Goal: Complete application form

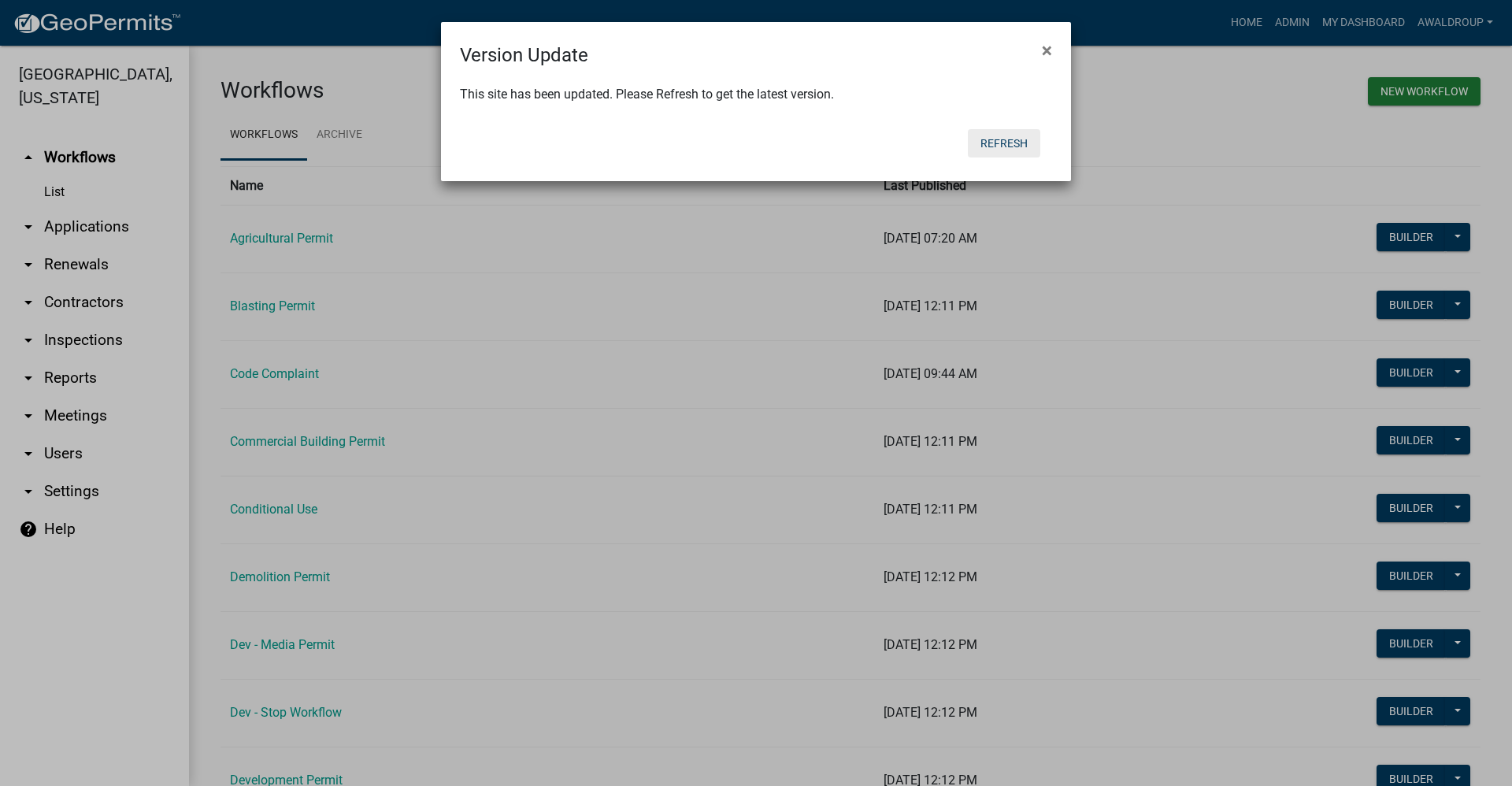
click at [1004, 145] on button "Refresh" at bounding box center [1004, 144] width 73 height 28
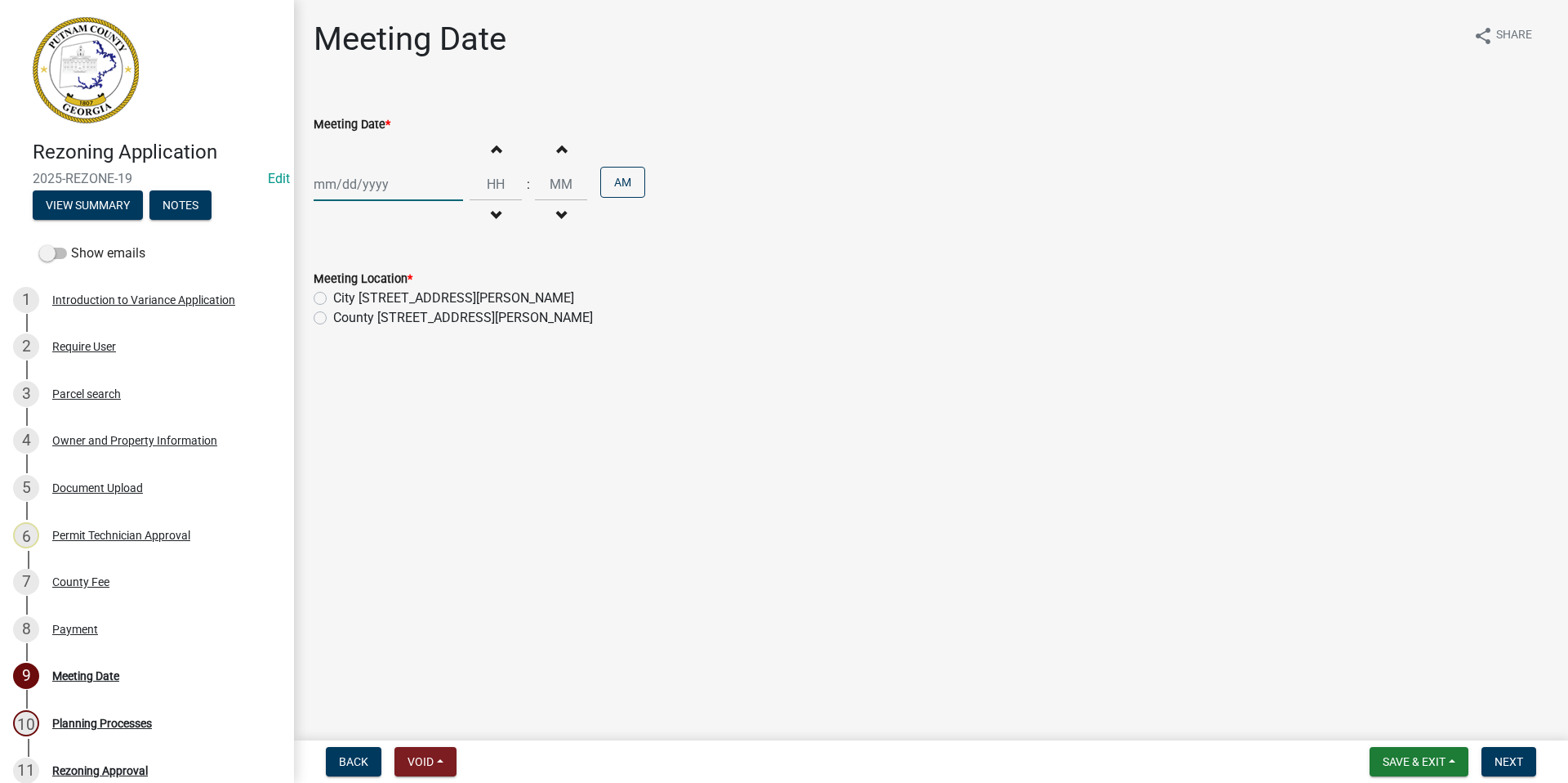
click at [374, 191] on div at bounding box center [388, 183] width 150 height 34
select select "9"
select select "2025"
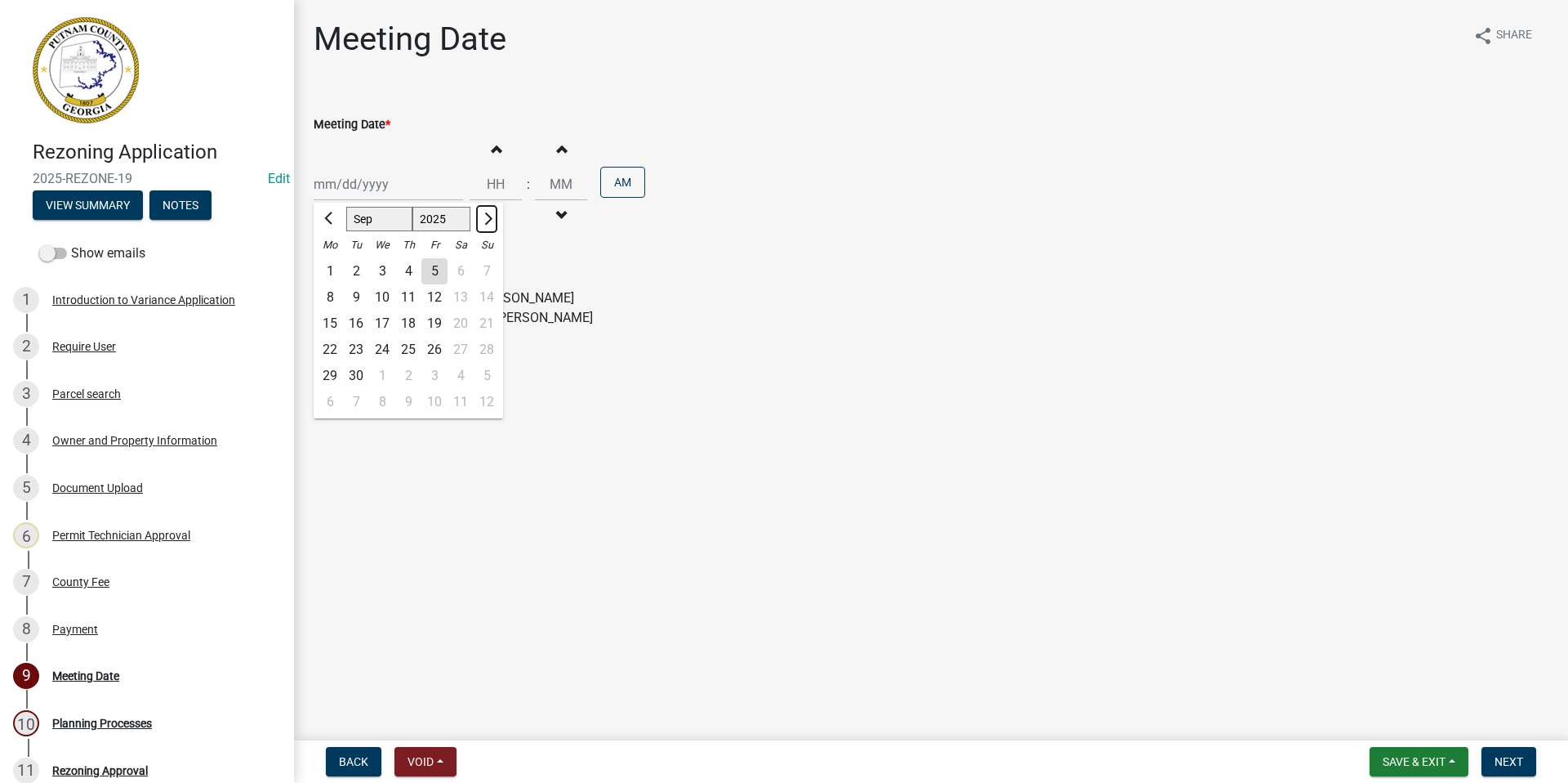
click at [486, 218] on span "Next month" at bounding box center [486, 218] width 12 height 12
select select "11"
click at [412, 294] on div "6" at bounding box center [409, 297] width 26 height 26
type input "[DATE]"
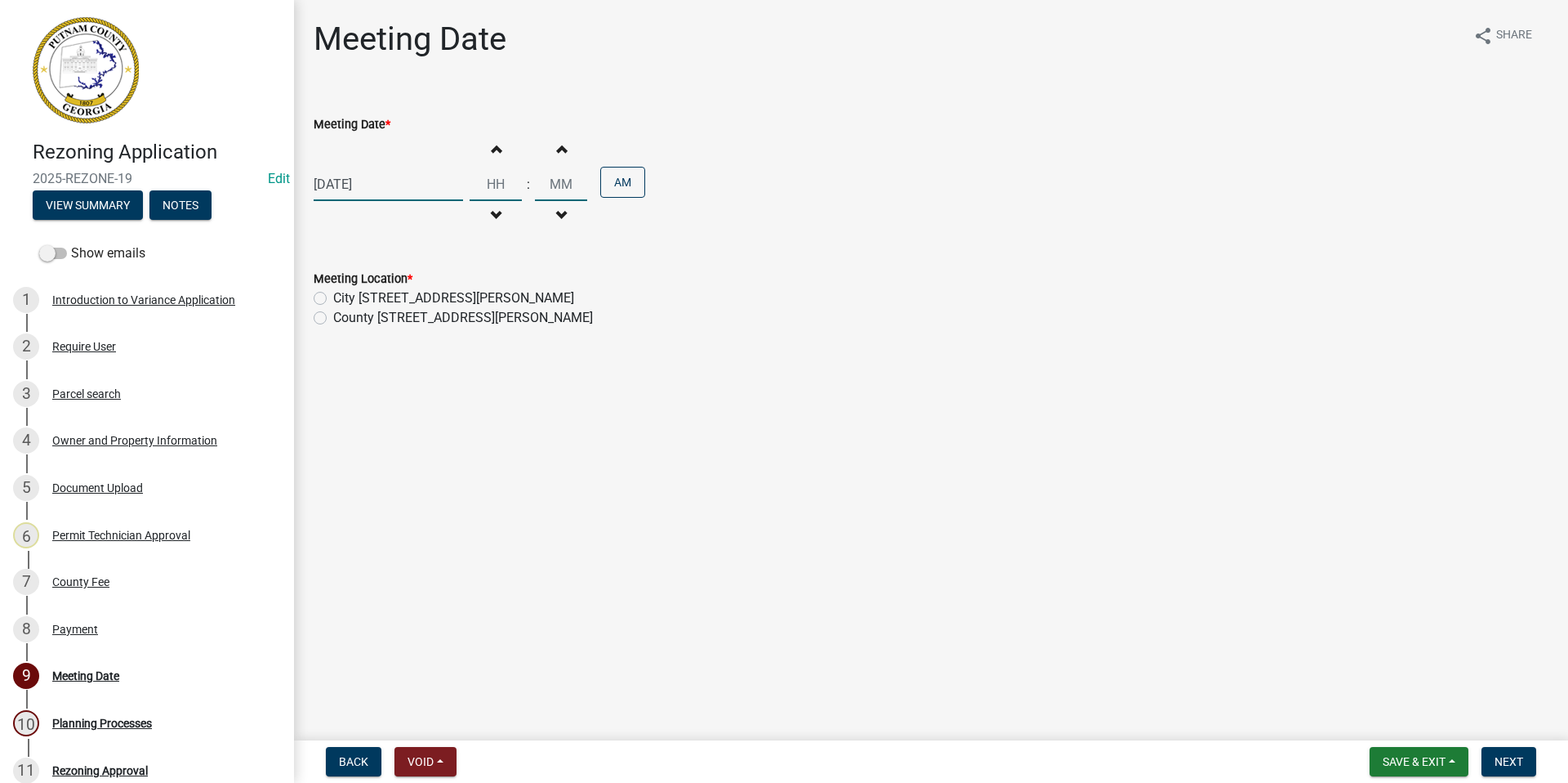
click at [494, 184] on input "Hours" at bounding box center [496, 183] width 52 height 34
click at [500, 181] on input "Hours" at bounding box center [496, 183] width 52 height 34
type input "06"
click at [564, 181] on input "00" at bounding box center [561, 183] width 52 height 34
type input "0"
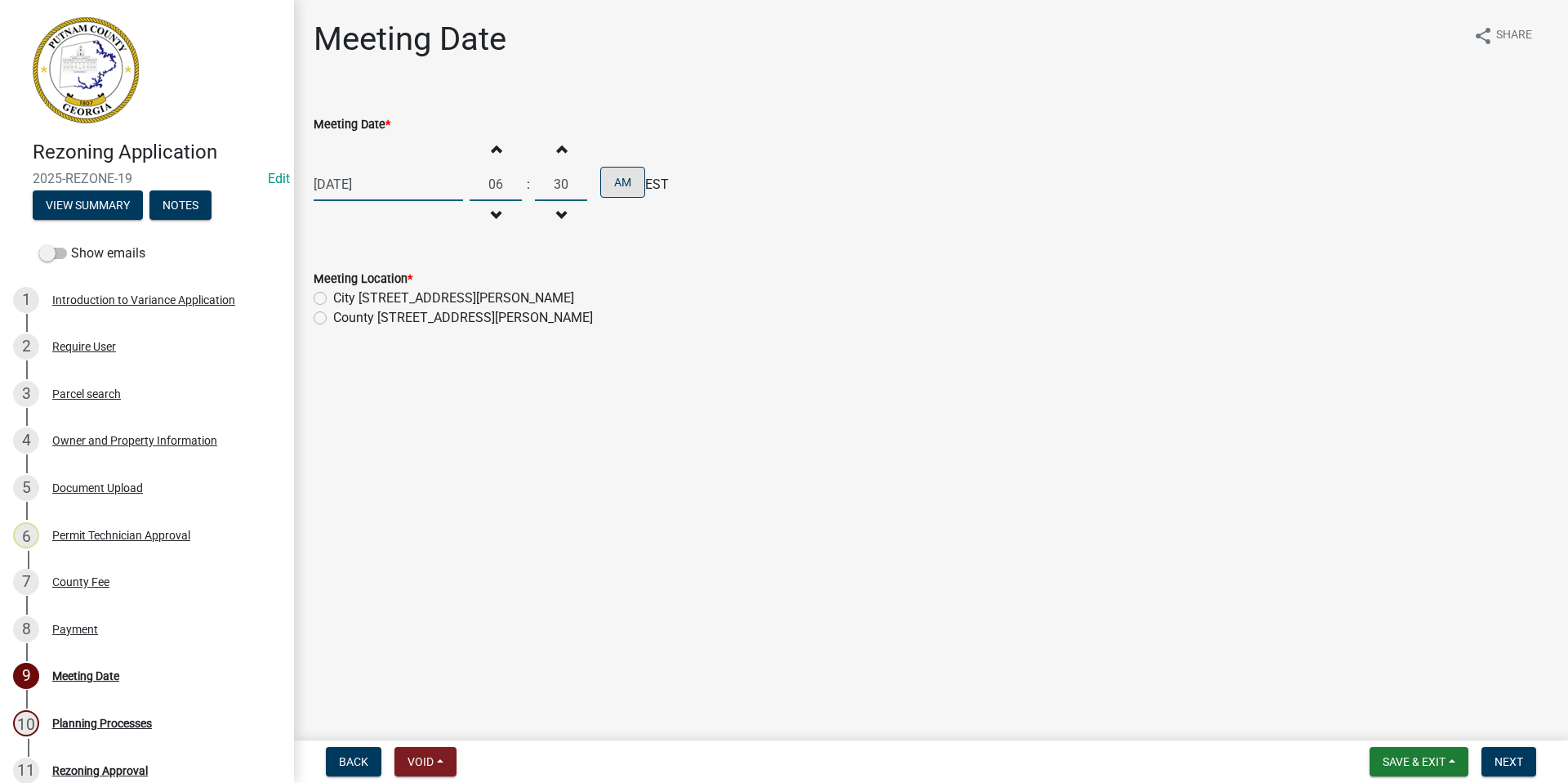
type input "30"
click at [631, 180] on button "AM" at bounding box center [622, 182] width 45 height 31
click at [333, 317] on label "County [STREET_ADDRESS][PERSON_NAME]" at bounding box center [463, 318] width 260 height 20
click at [333, 317] on input "County [STREET_ADDRESS][PERSON_NAME]" at bounding box center [338, 313] width 11 height 11
radio input "true"
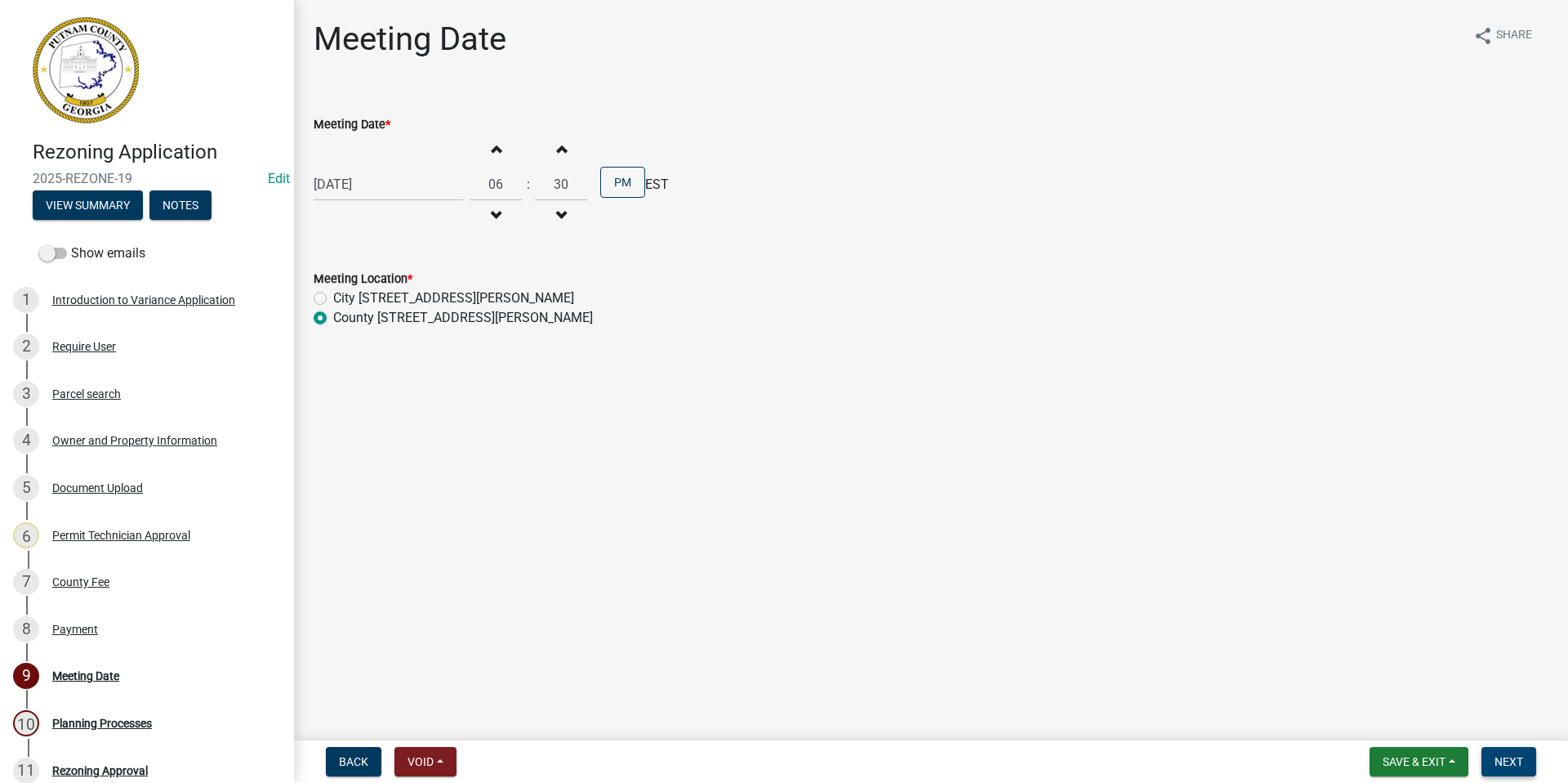
click at [1507, 766] on span "Next" at bounding box center [1508, 762] width 29 height 13
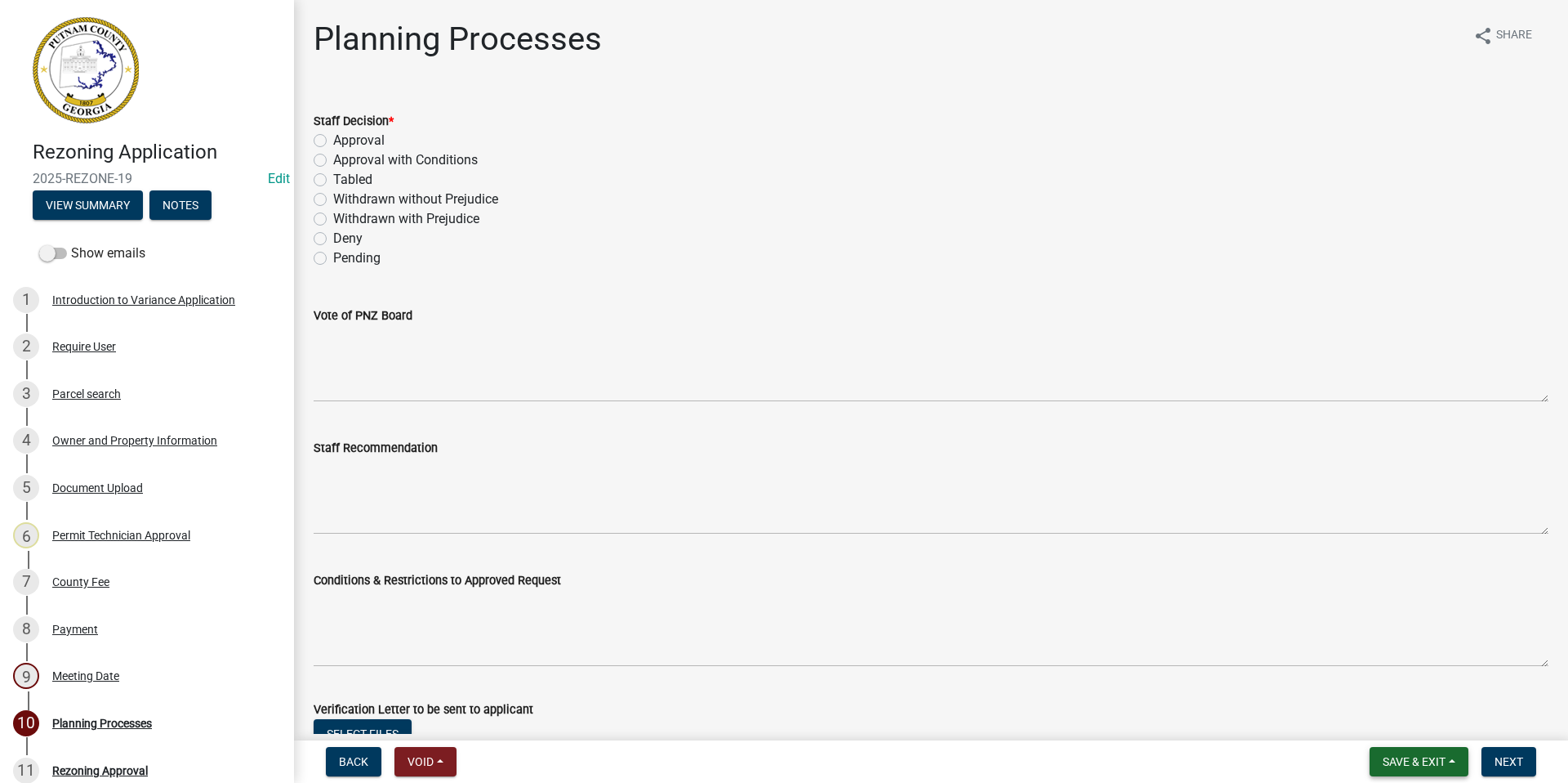
click at [1395, 772] on button "Save & Exit" at bounding box center [1419, 762] width 99 height 29
click at [1389, 725] on button "Save & Exit" at bounding box center [1403, 719] width 131 height 39
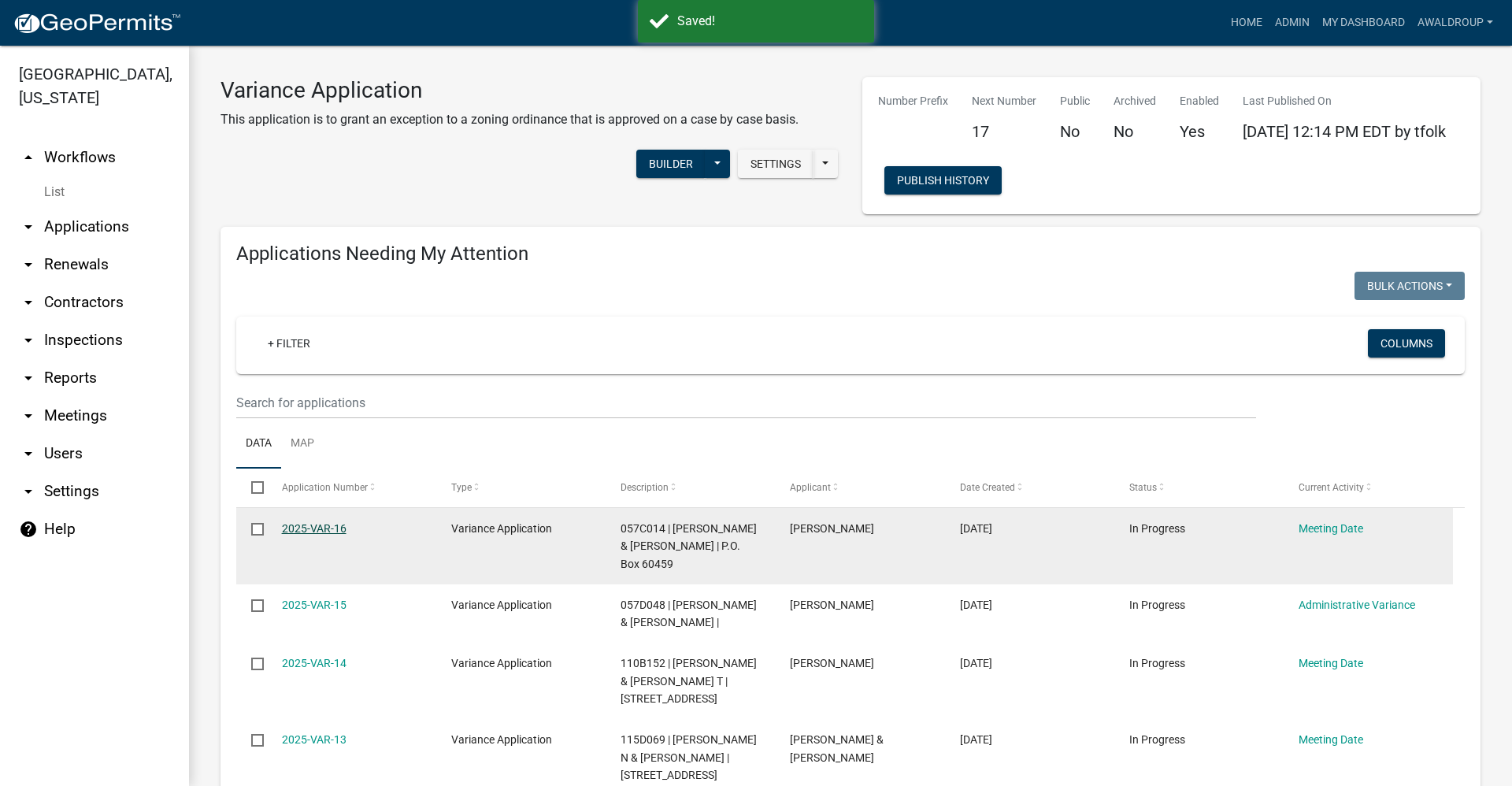
click at [312, 526] on link "2025-VAR-16" at bounding box center [314, 528] width 65 height 13
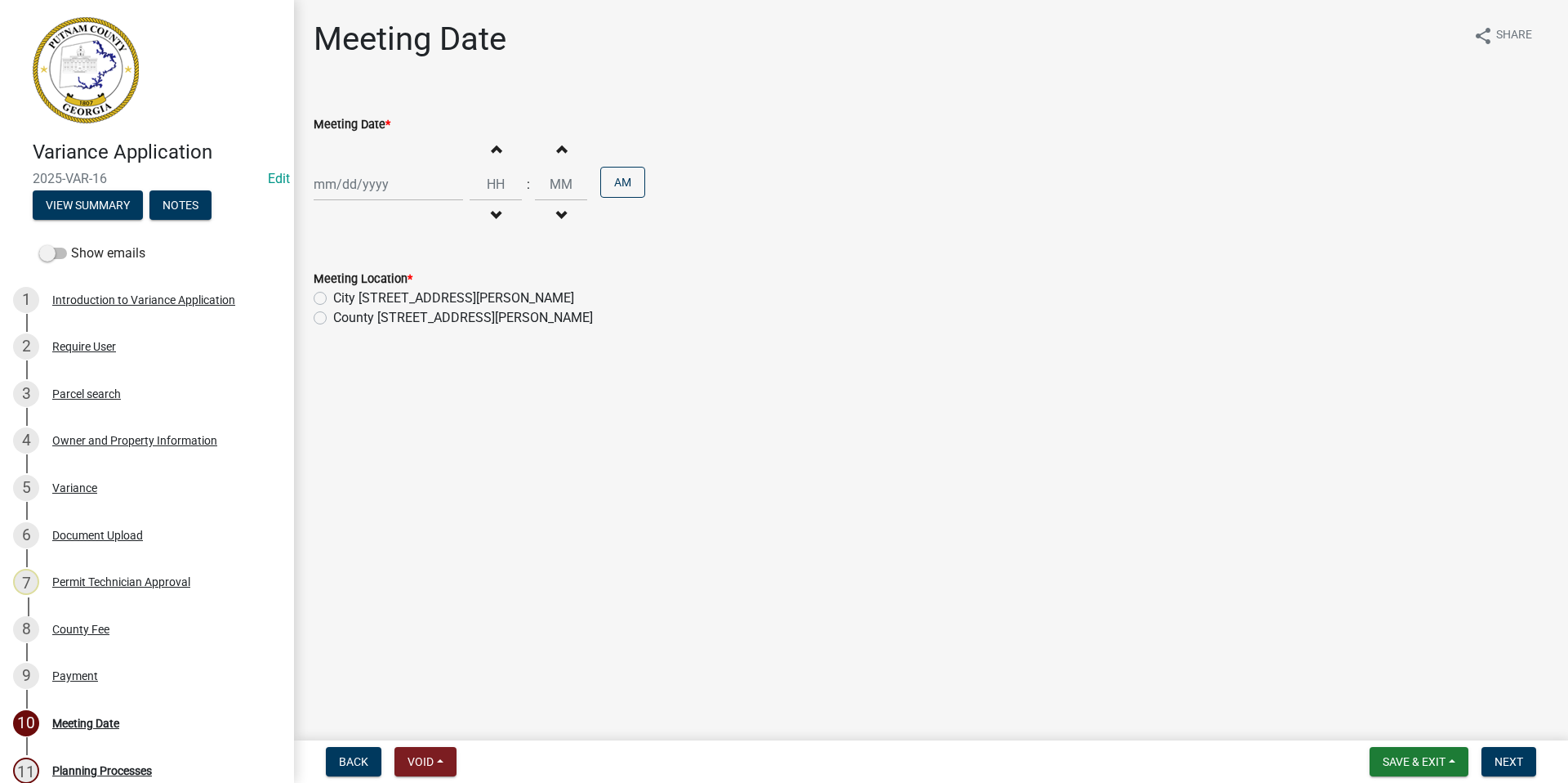
click at [336, 188] on div at bounding box center [388, 183] width 150 height 34
select select "9"
select select "2025"
click at [490, 222] on button "Next month" at bounding box center [487, 219] width 20 height 26
select select "10"
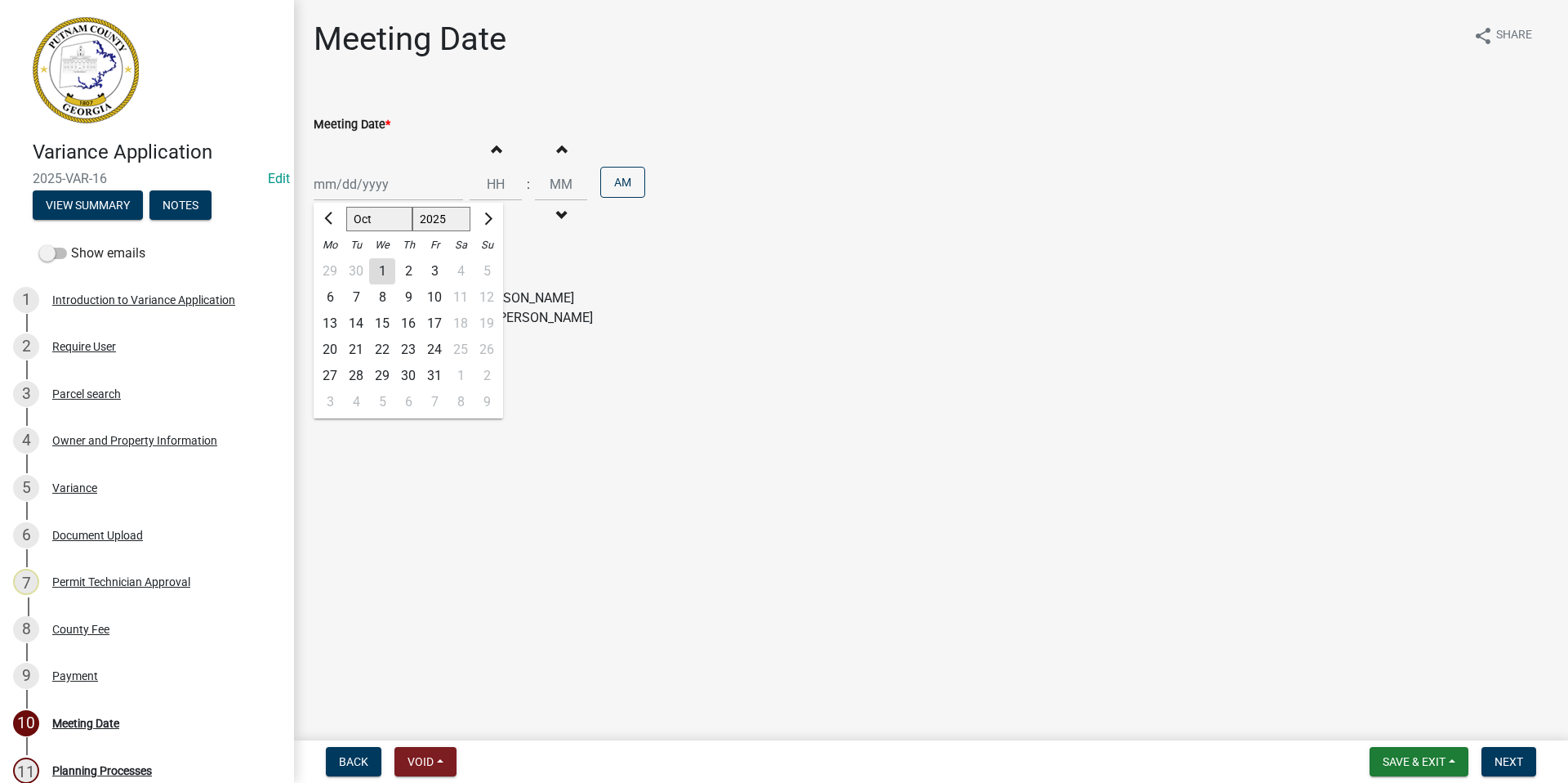
click at [406, 274] on div "2" at bounding box center [409, 271] width 26 height 26
type input "[DATE]"
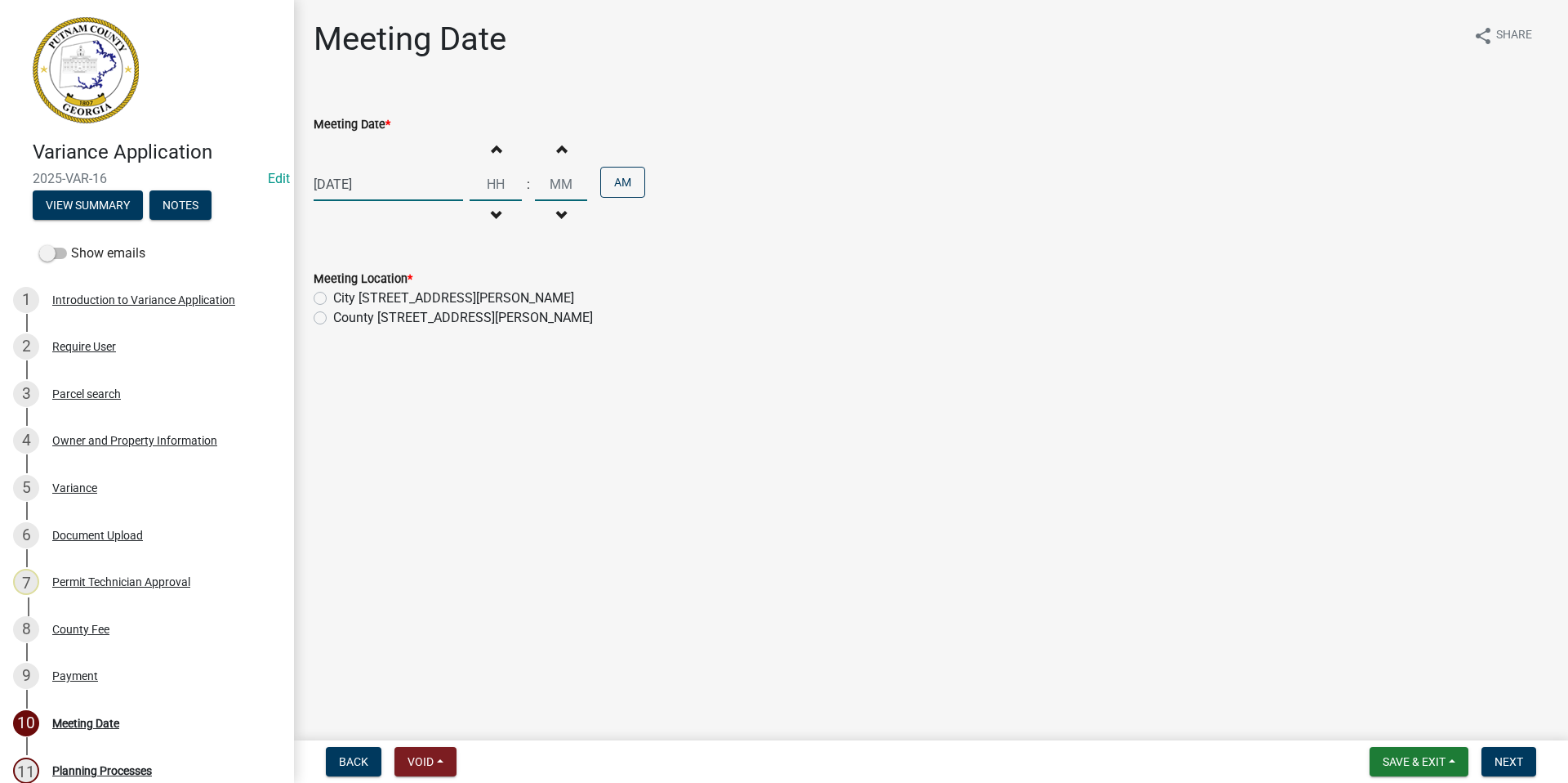
click at [500, 183] on input "Hours" at bounding box center [496, 183] width 52 height 34
type input "06"
click at [555, 183] on input "00" at bounding box center [561, 183] width 52 height 34
drag, startPoint x: 561, startPoint y: 186, endPoint x: 531, endPoint y: 186, distance: 30.0
click at [535, 186] on input "00" at bounding box center [561, 183] width 52 height 34
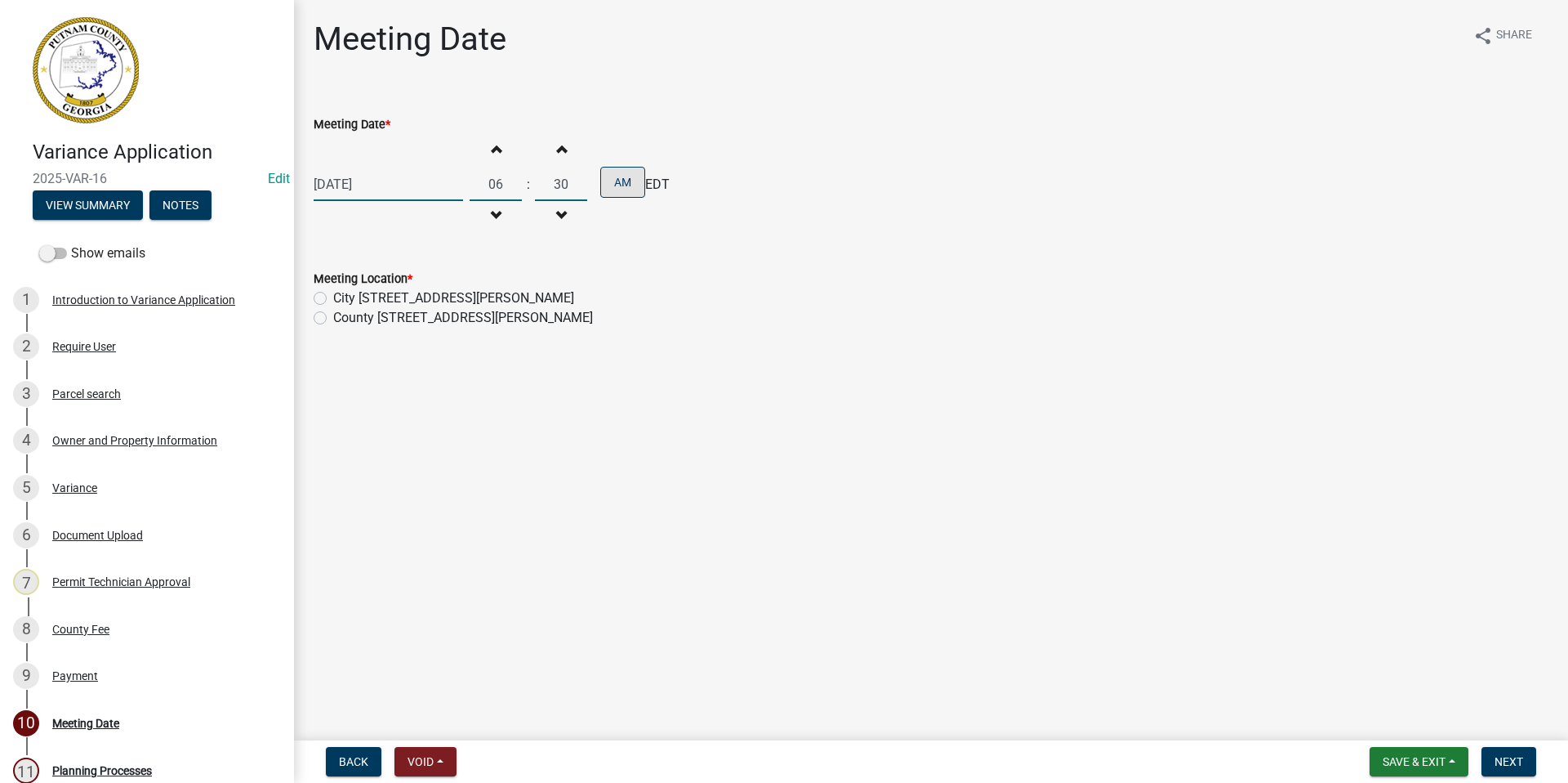
type input "30"
click at [604, 183] on button "AM" at bounding box center [622, 182] width 45 height 31
click at [333, 315] on label "County [STREET_ADDRESS][PERSON_NAME]" at bounding box center [463, 318] width 260 height 20
click at [333, 315] on input "County [STREET_ADDRESS][PERSON_NAME]" at bounding box center [338, 313] width 11 height 11
radio input "true"
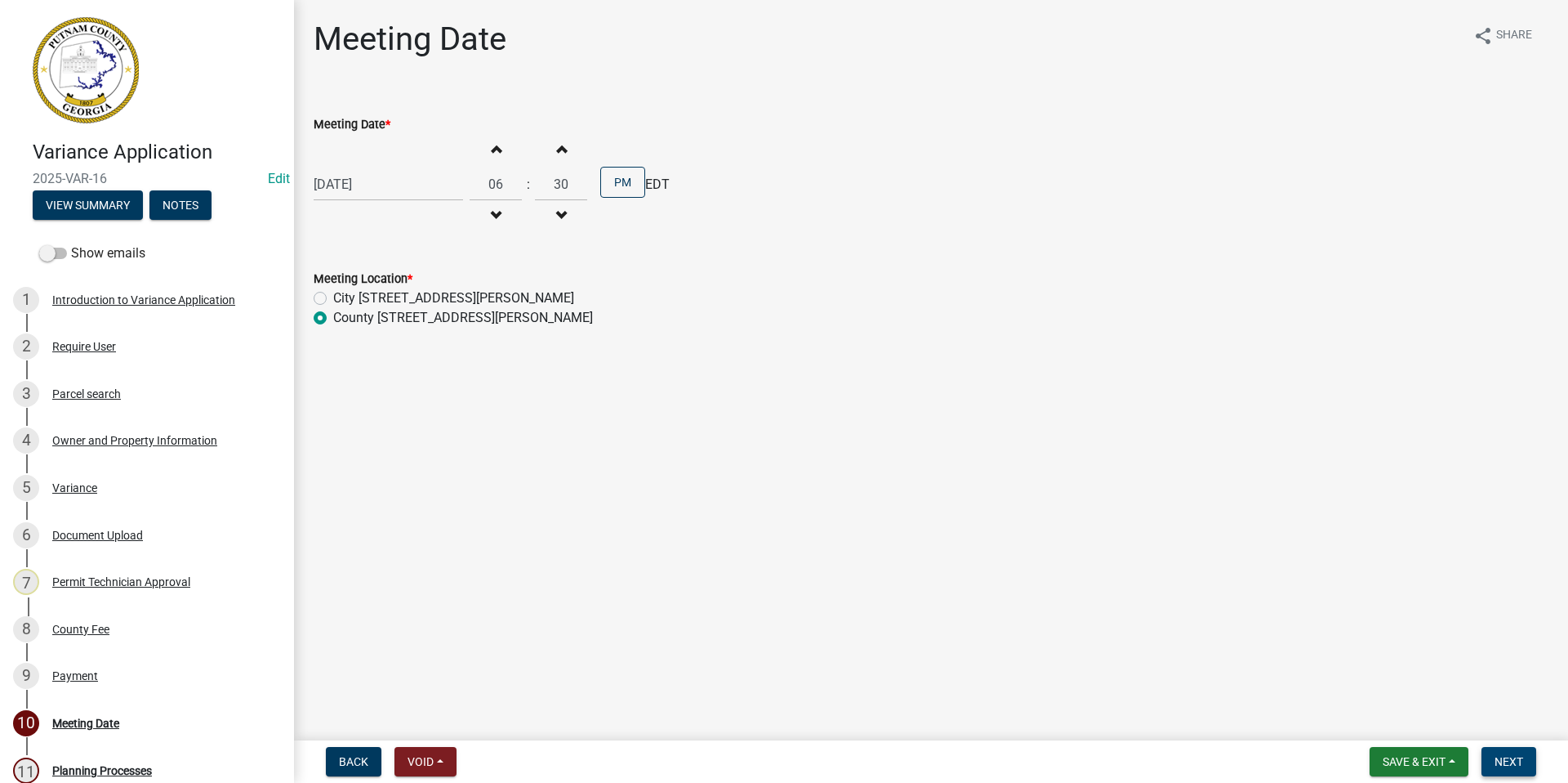
click at [1505, 758] on span "Next" at bounding box center [1508, 762] width 29 height 13
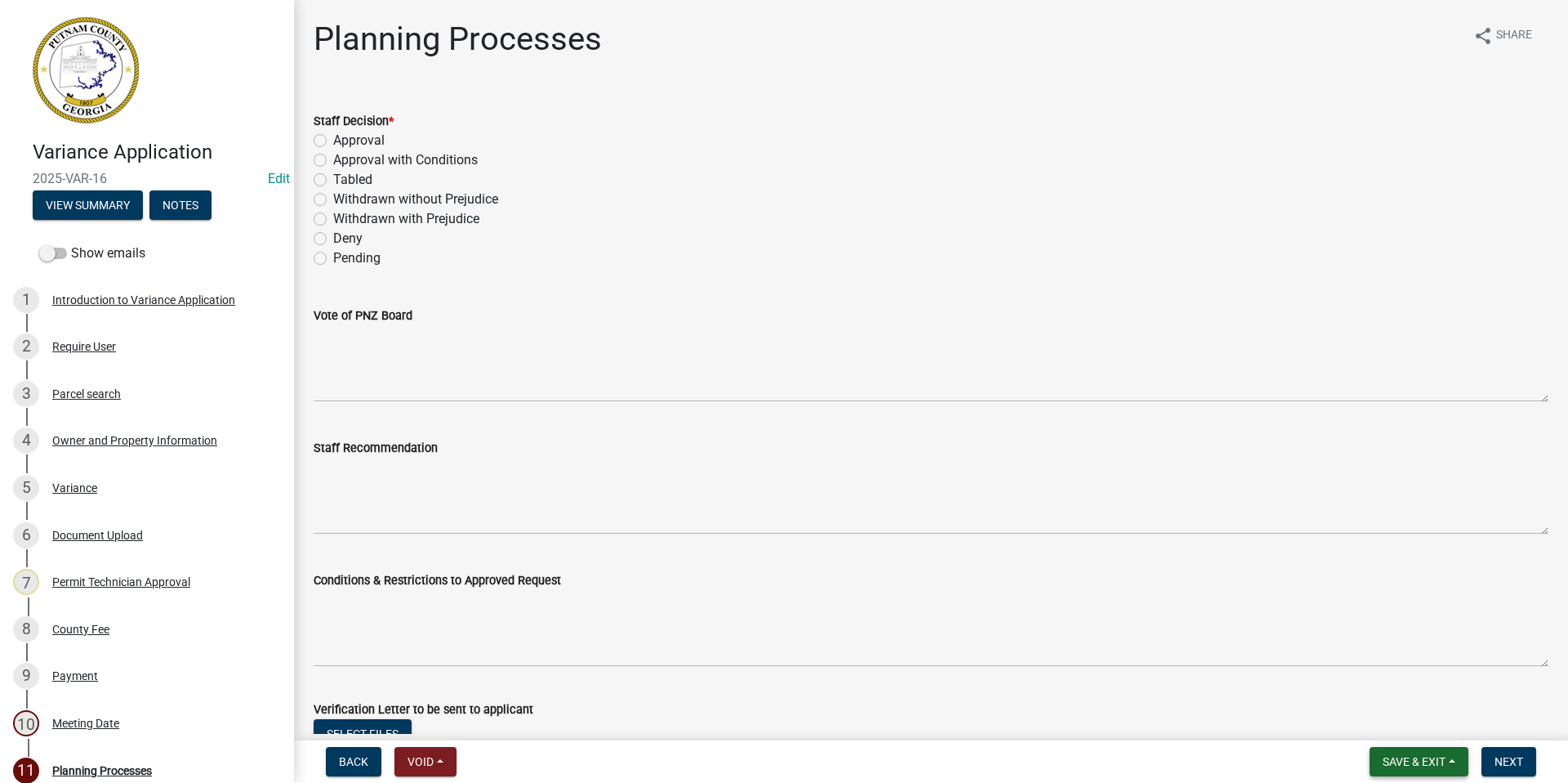
click at [1406, 757] on span "Save & Exit" at bounding box center [1414, 762] width 63 height 13
click at [1383, 716] on button "Save & Exit" at bounding box center [1403, 719] width 131 height 39
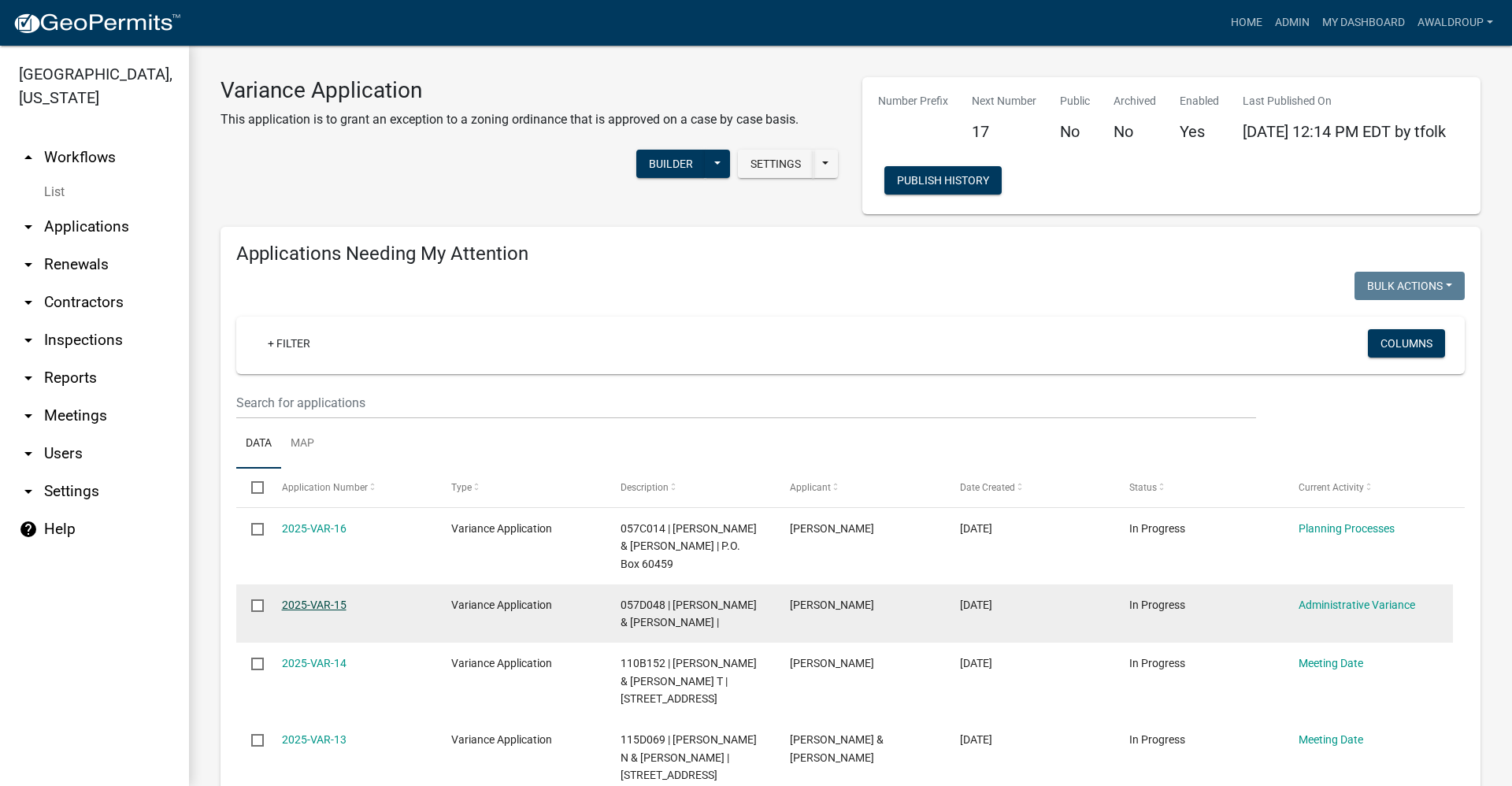
click at [310, 598] on link "2025-VAR-15" at bounding box center [314, 604] width 65 height 13
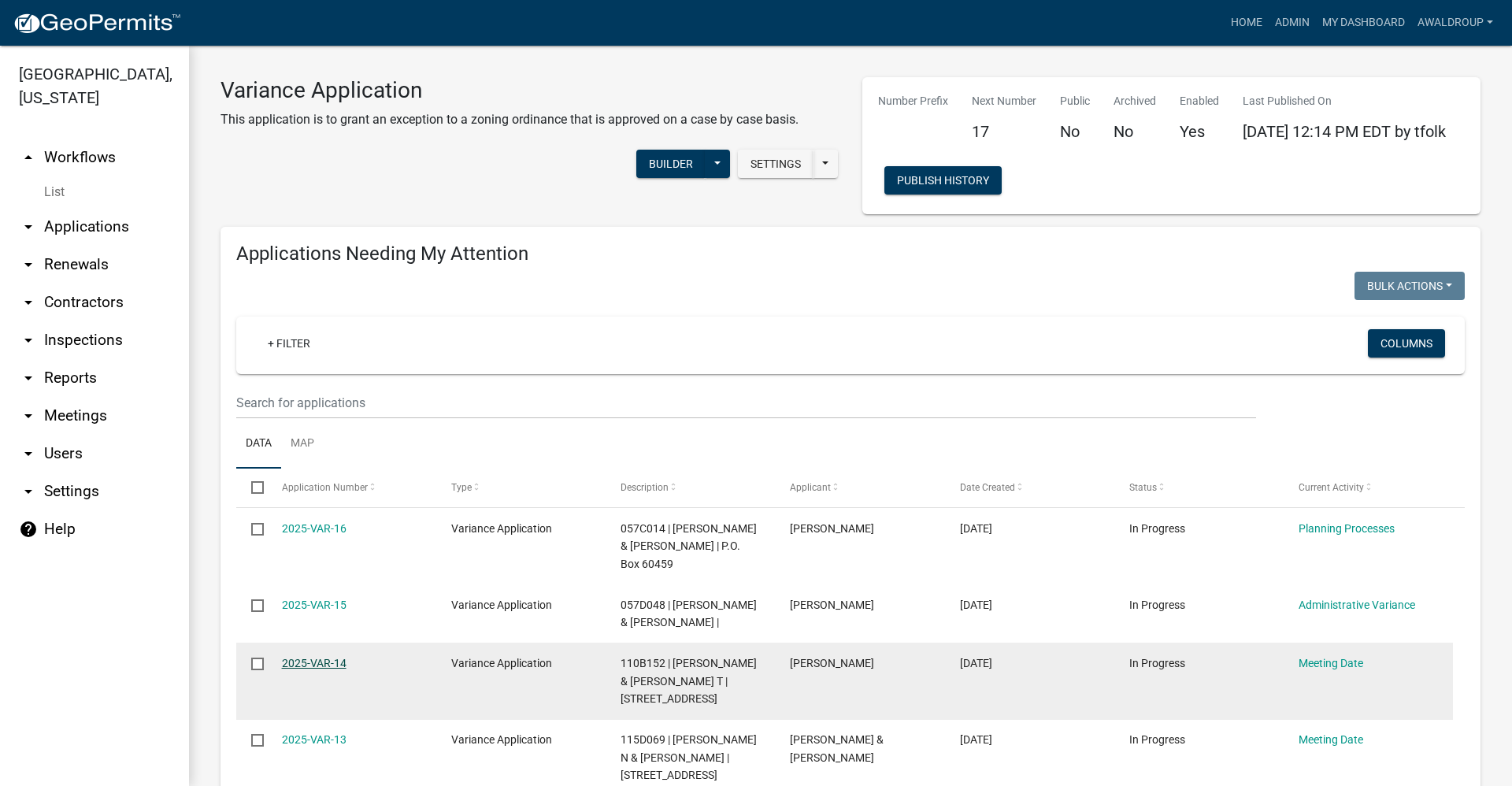
click at [315, 657] on link "2025-VAR-14" at bounding box center [314, 663] width 65 height 13
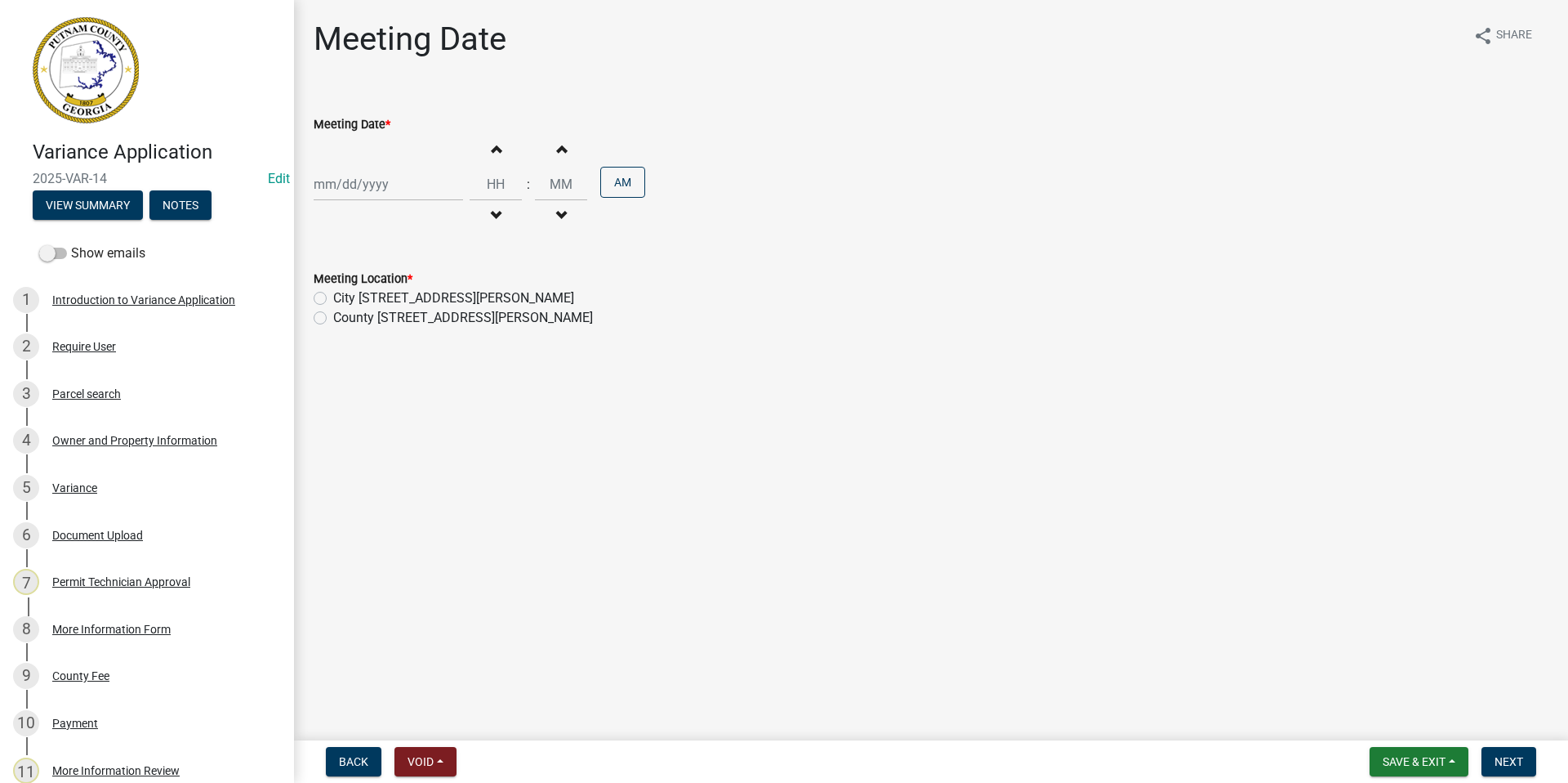
click at [369, 183] on div at bounding box center [388, 183] width 150 height 34
select select "9"
select select "2025"
click at [487, 220] on span "Next month" at bounding box center [486, 218] width 12 height 12
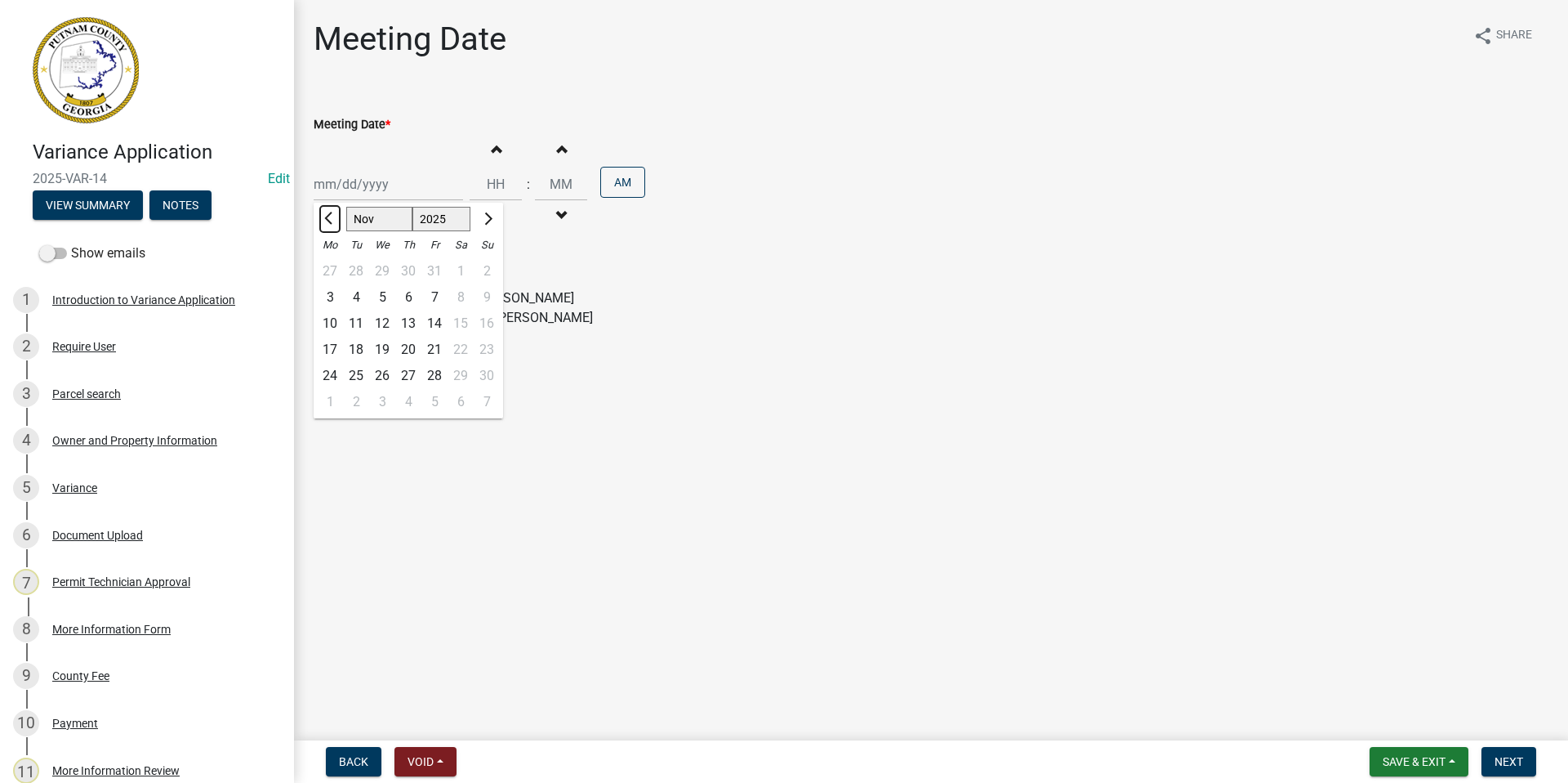
click at [323, 216] on button "Previous month" at bounding box center [330, 219] width 20 height 26
select select "10"
click at [411, 267] on div "2" at bounding box center [409, 271] width 26 height 26
type input "[DATE]"
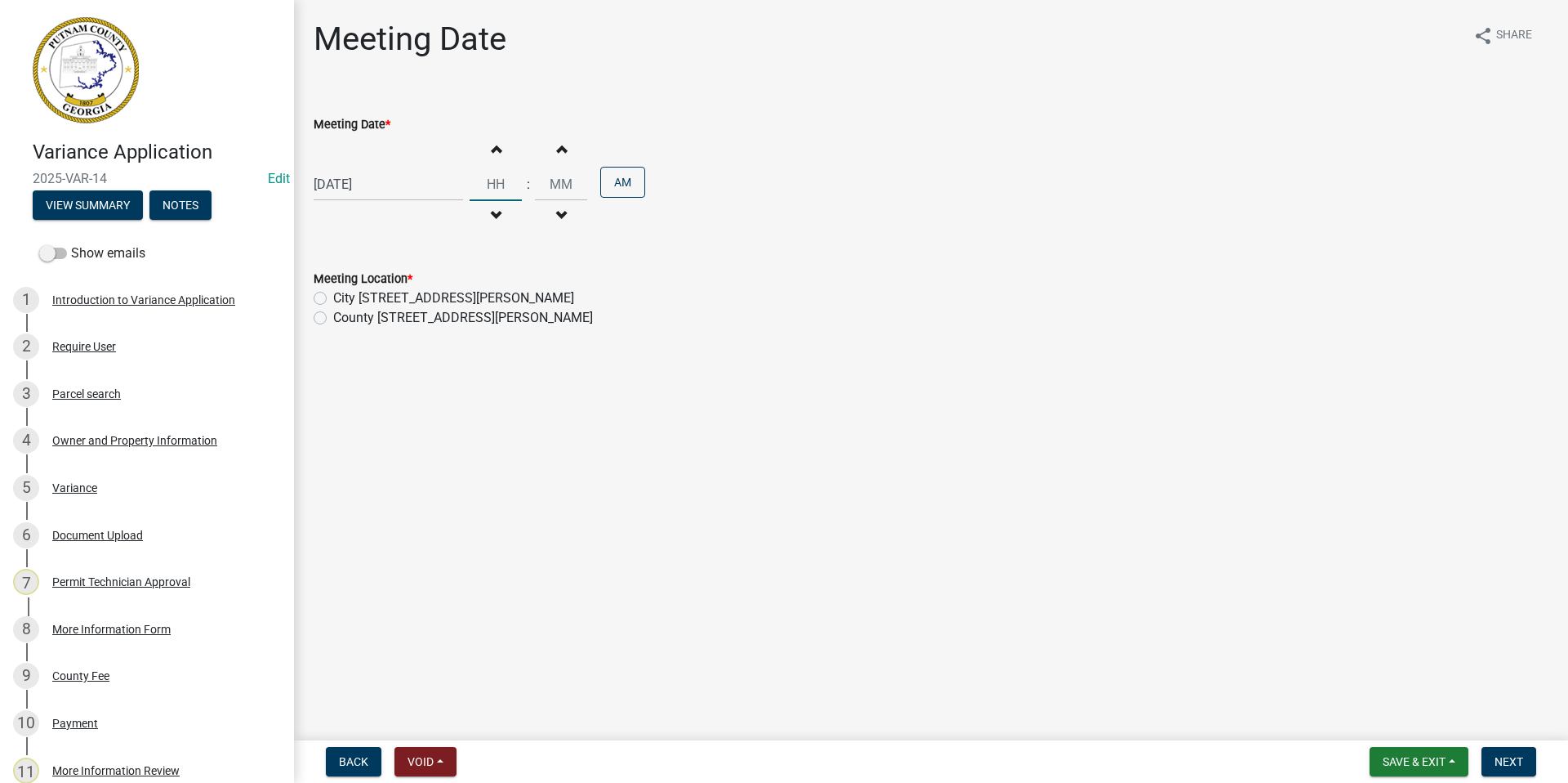
click at [489, 179] on input "Hours" at bounding box center [496, 183] width 52 height 34
type input "06"
click at [549, 183] on input "00" at bounding box center [561, 183] width 52 height 34
click at [553, 180] on input "00" at bounding box center [561, 183] width 52 height 34
drag, startPoint x: 562, startPoint y: 179, endPoint x: 540, endPoint y: 181, distance: 22.1
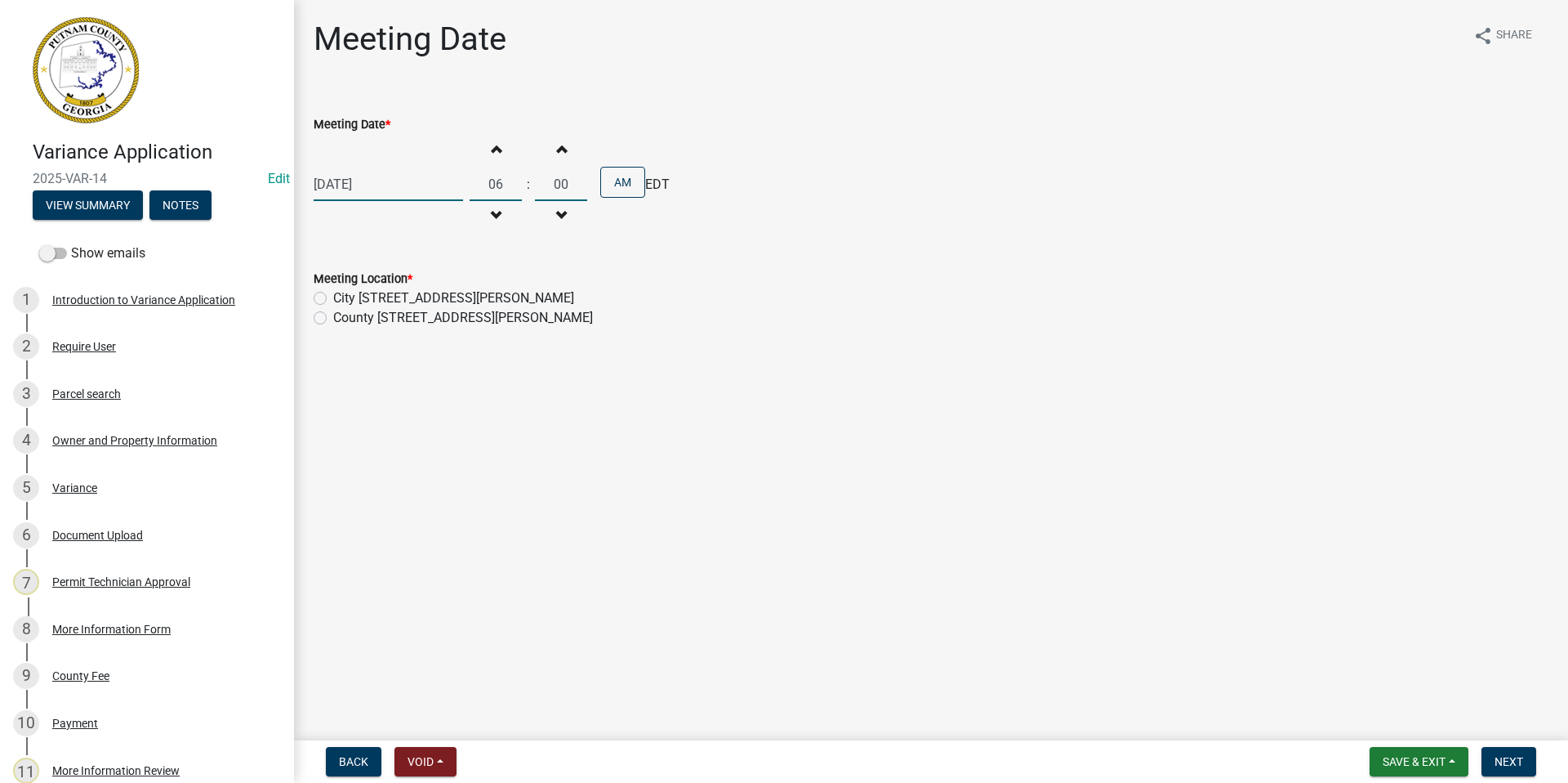
click at [540, 181] on input "00" at bounding box center [561, 183] width 52 height 34
type input "30"
click at [620, 174] on button "AM" at bounding box center [622, 182] width 45 height 31
click at [333, 316] on label "County [STREET_ADDRESS][PERSON_NAME]" at bounding box center [463, 318] width 260 height 20
click at [333, 316] on input "County [STREET_ADDRESS][PERSON_NAME]" at bounding box center [338, 313] width 11 height 11
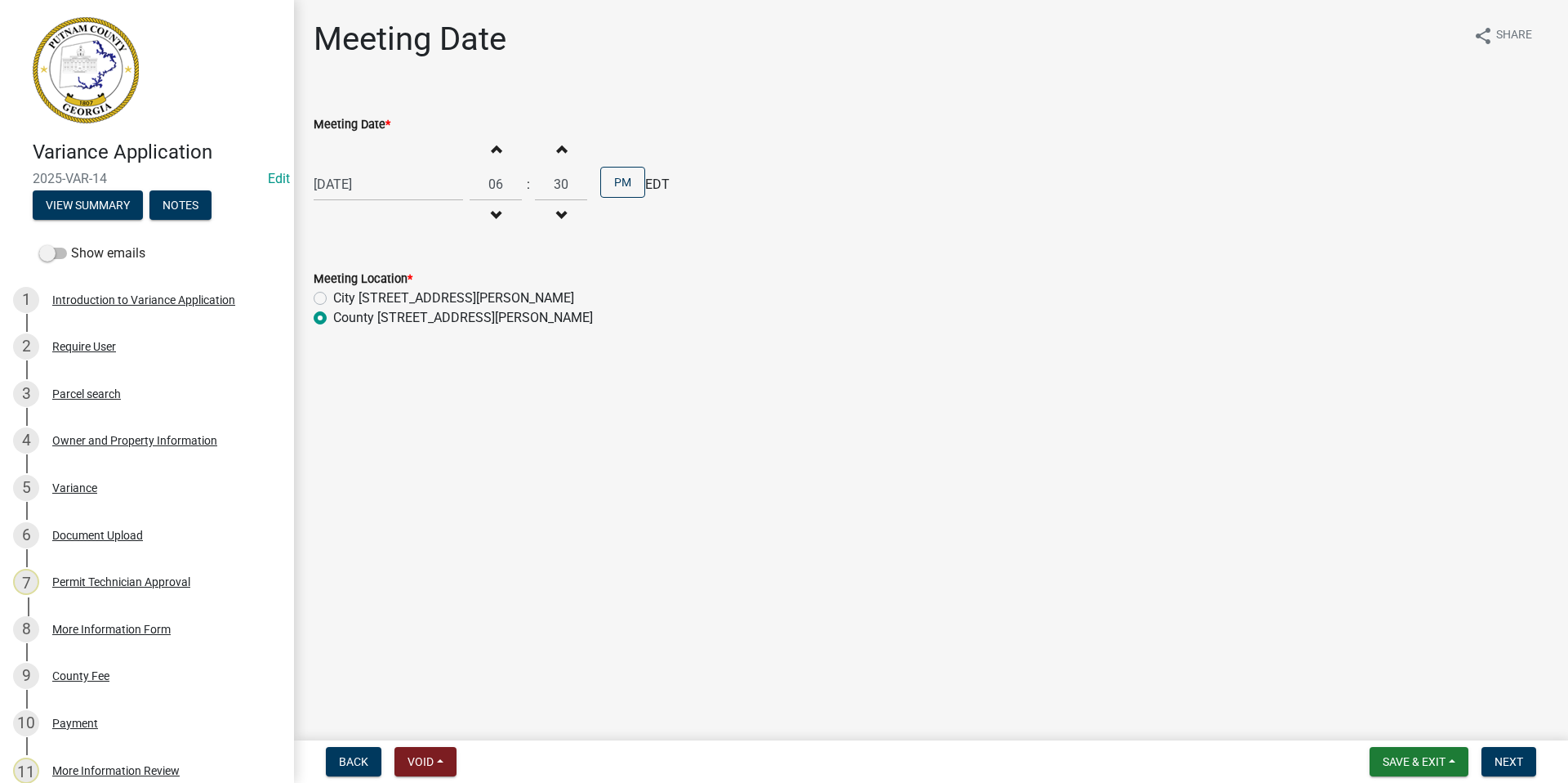
radio input "true"
click at [1502, 763] on span "Next" at bounding box center [1508, 762] width 29 height 13
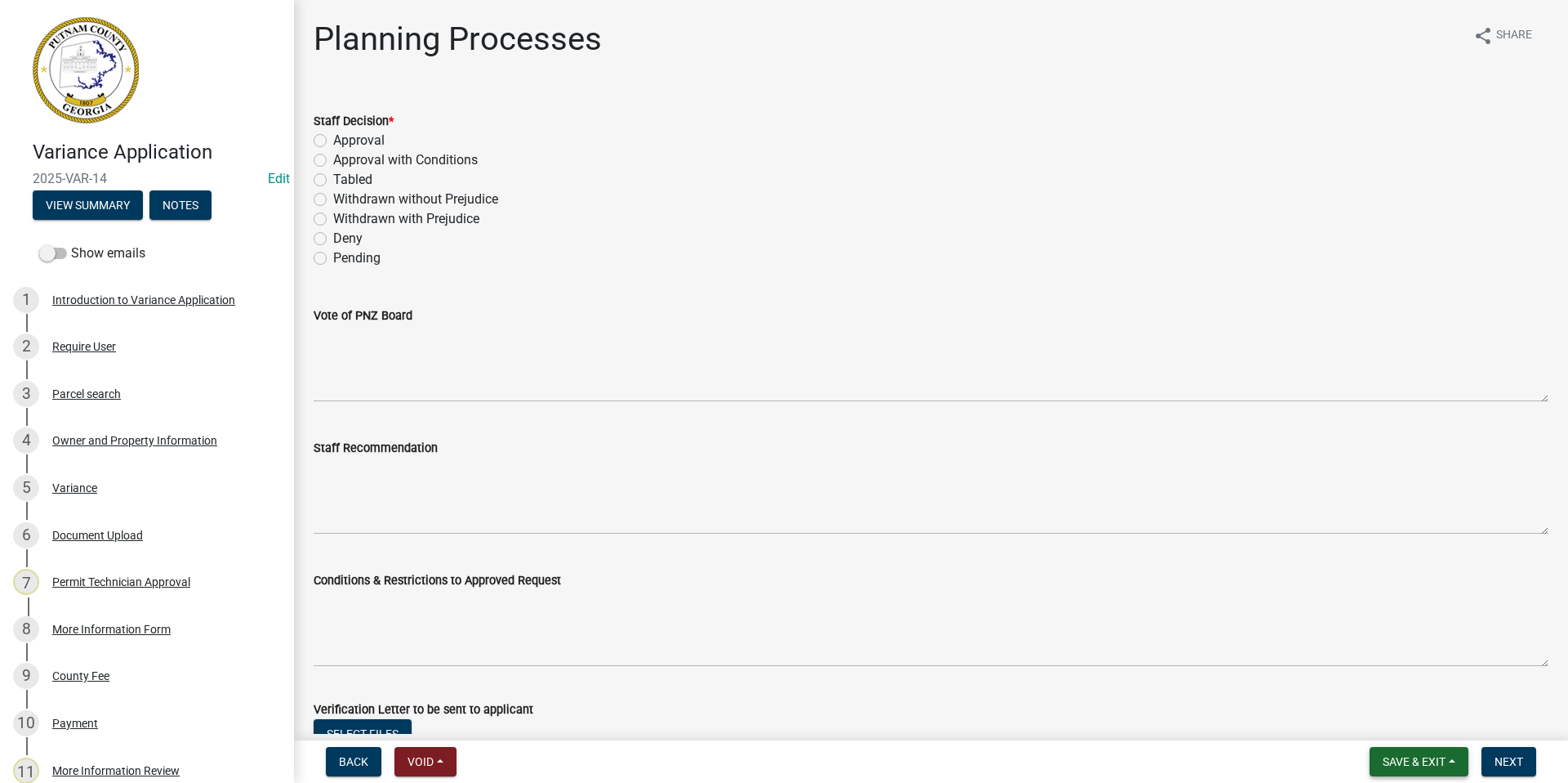
click at [1424, 768] on span "Save & Exit" at bounding box center [1414, 762] width 63 height 13
click at [1399, 721] on button "Save & Exit" at bounding box center [1403, 719] width 131 height 39
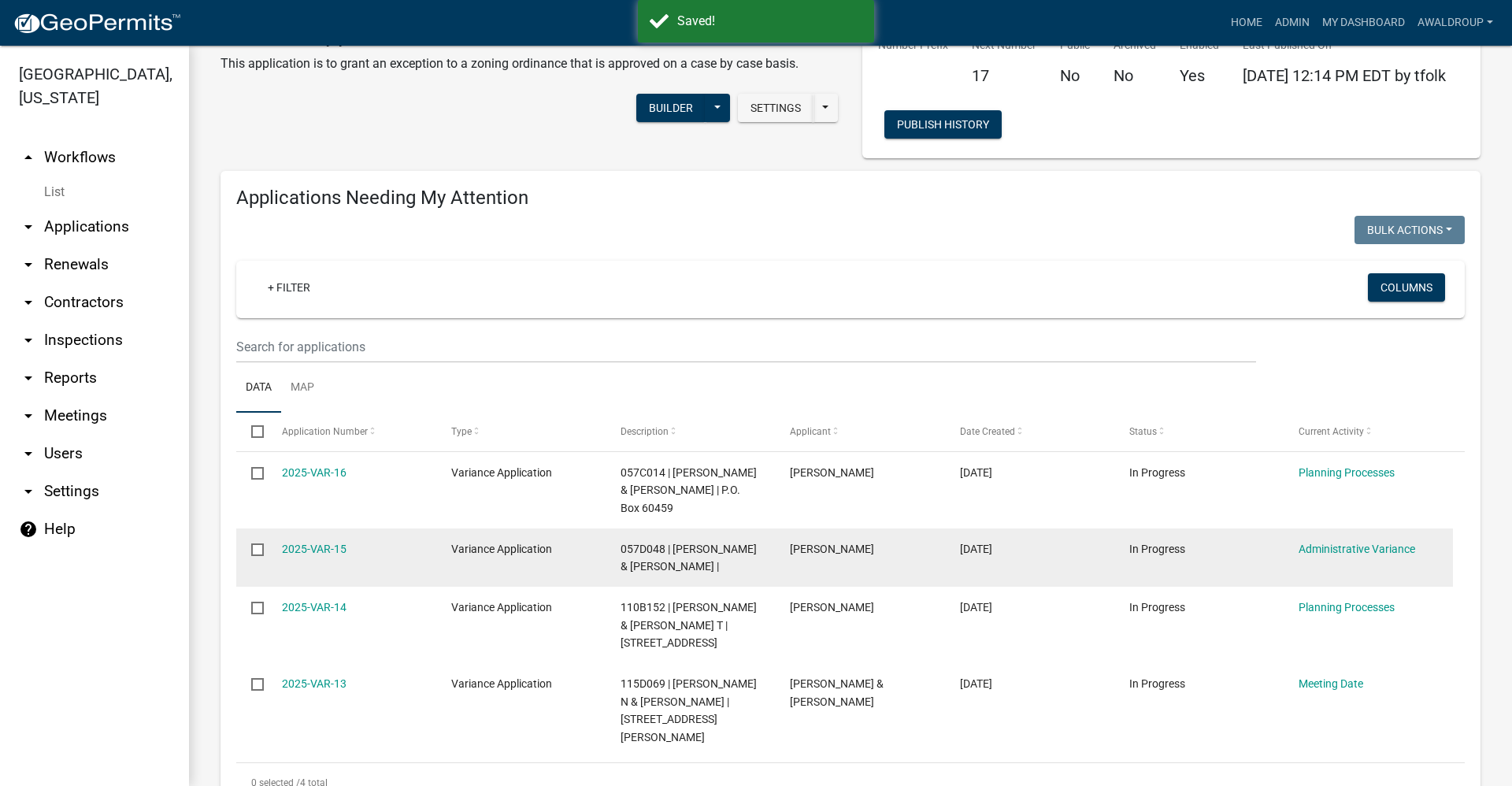
scroll to position [79, 0]
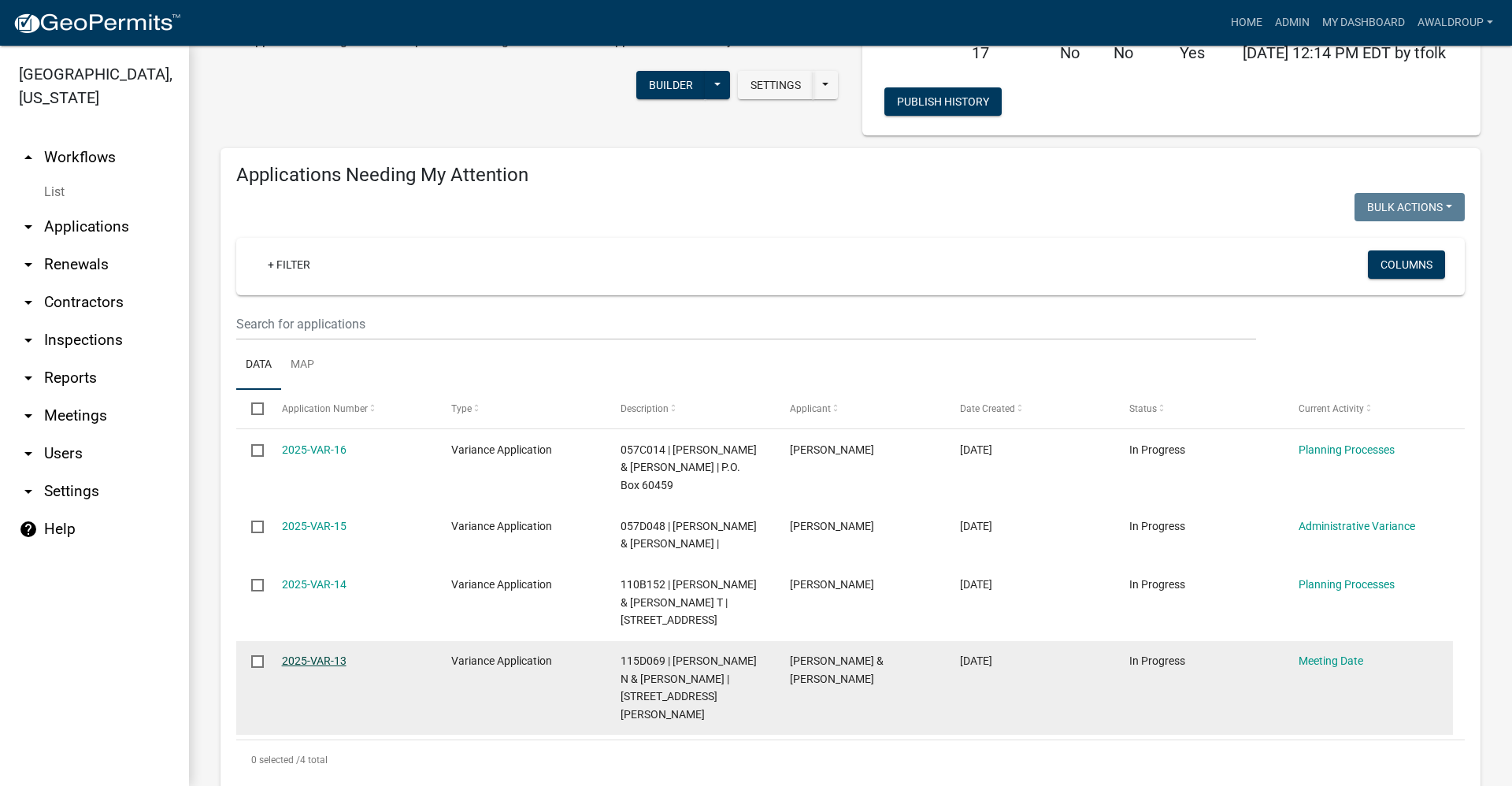
click at [313, 654] on link "2025-VAR-13" at bounding box center [314, 661] width 65 height 13
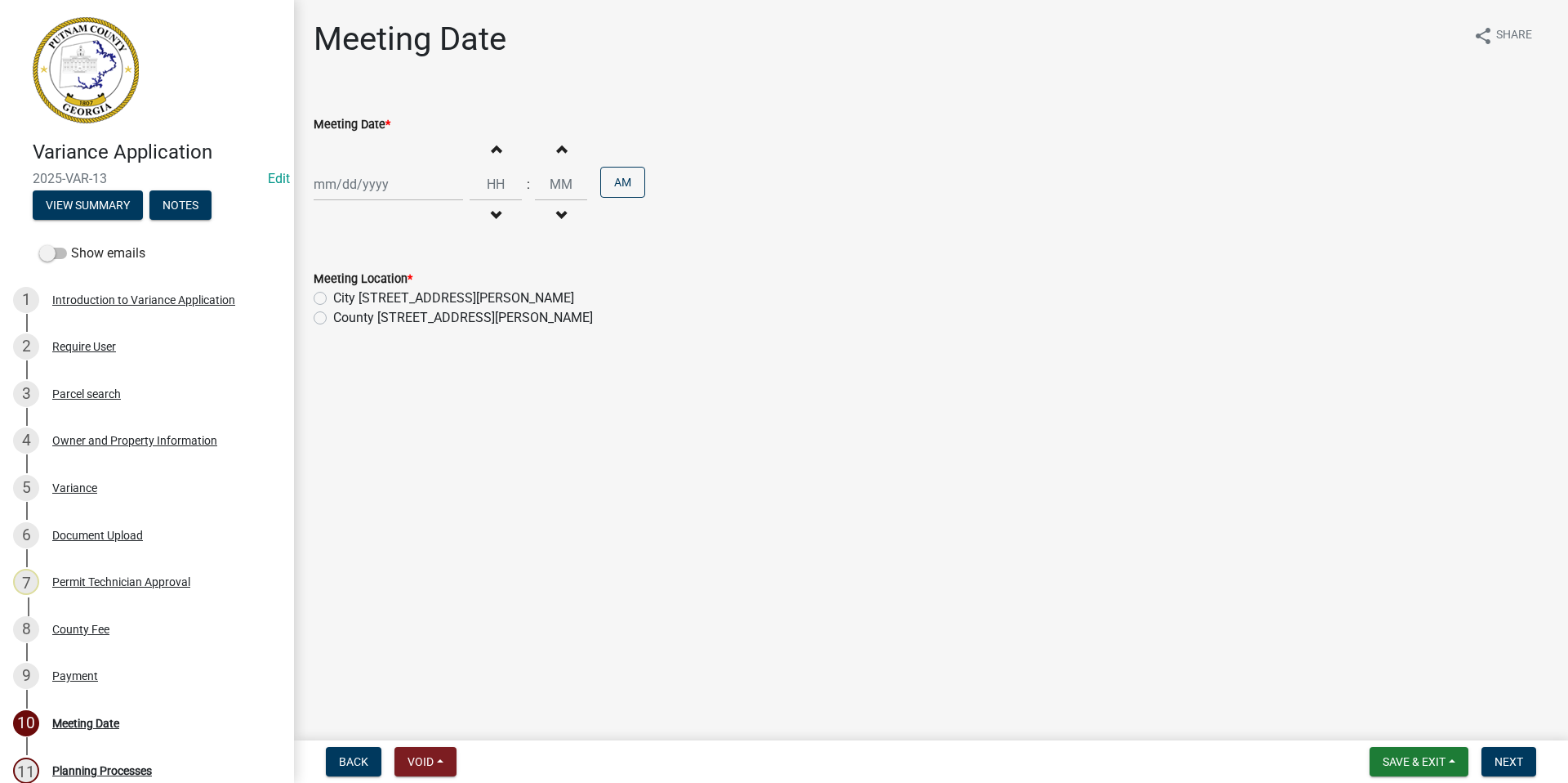
click at [369, 188] on div at bounding box center [388, 183] width 150 height 34
select select "9"
select select "2025"
click at [494, 217] on button "Next month" at bounding box center [487, 219] width 20 height 26
select select "10"
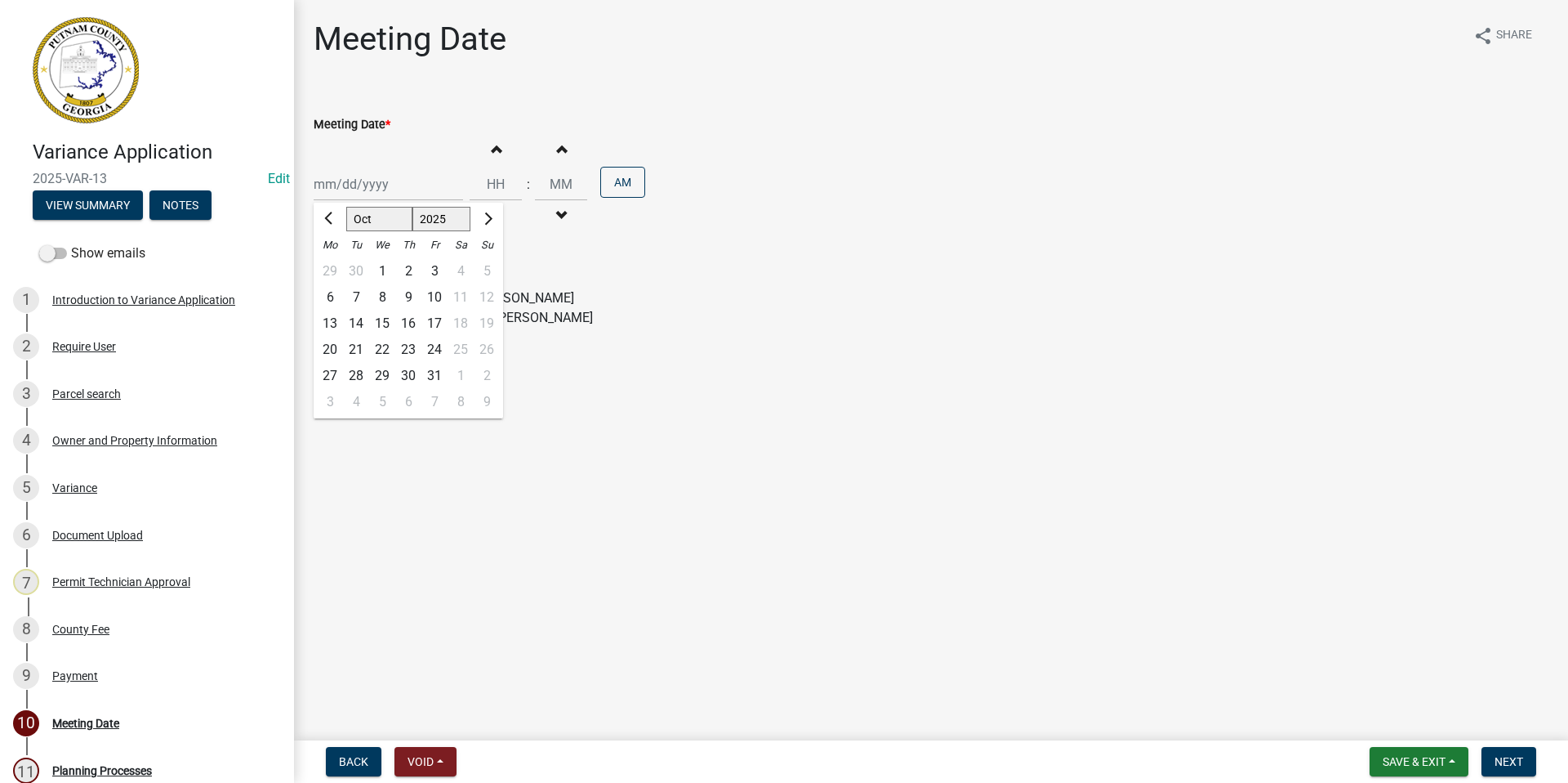
click at [407, 272] on div "2" at bounding box center [409, 271] width 26 height 26
type input "[DATE]"
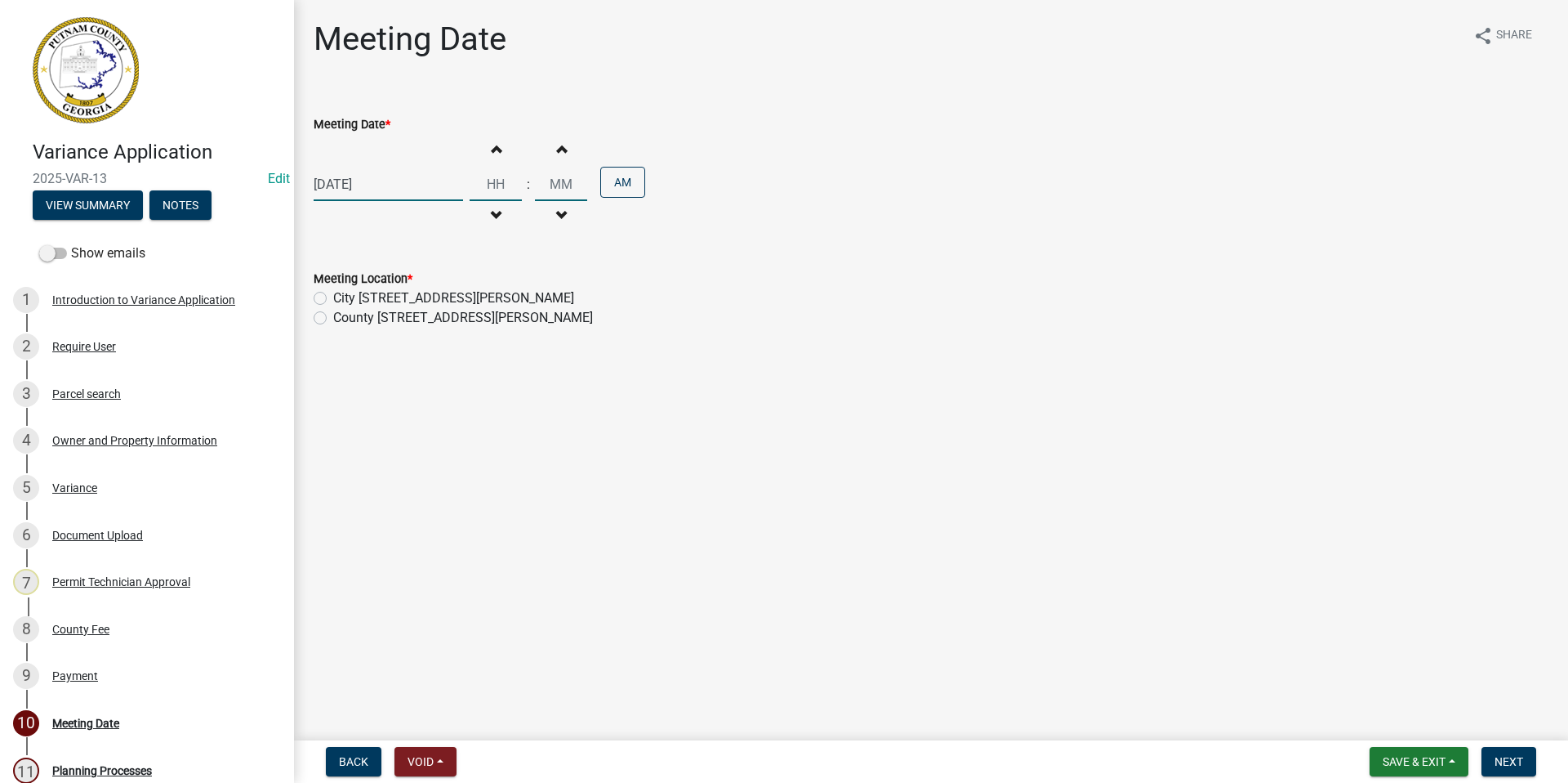
click at [486, 180] on input "Hours" at bounding box center [496, 183] width 52 height 34
type input "06"
click at [553, 186] on input "00" at bounding box center [561, 183] width 52 height 34
drag, startPoint x: 513, startPoint y: 179, endPoint x: 498, endPoint y: 175, distance: 15.5
click at [498, 175] on div "Increment hours 06 Decrement hours : Increment minutes 00 Decrement minutes AM" at bounding box center [558, 184] width 175 height 101
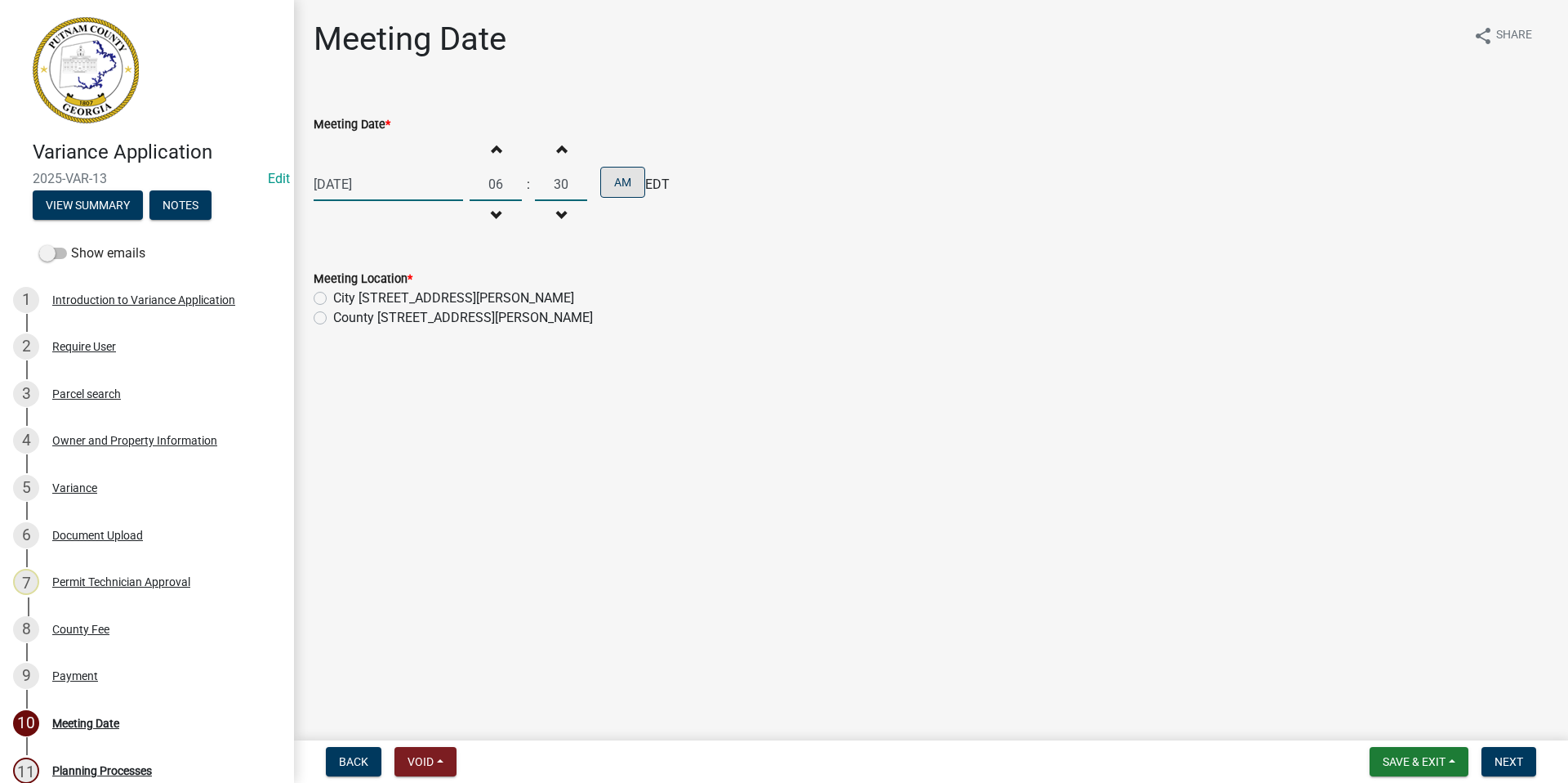
type input "30"
click at [626, 187] on button "AM" at bounding box center [622, 182] width 45 height 31
click at [333, 316] on label "County [STREET_ADDRESS][PERSON_NAME]" at bounding box center [463, 318] width 260 height 20
click at [333, 316] on input "County [STREET_ADDRESS][PERSON_NAME]" at bounding box center [338, 313] width 11 height 11
radio input "true"
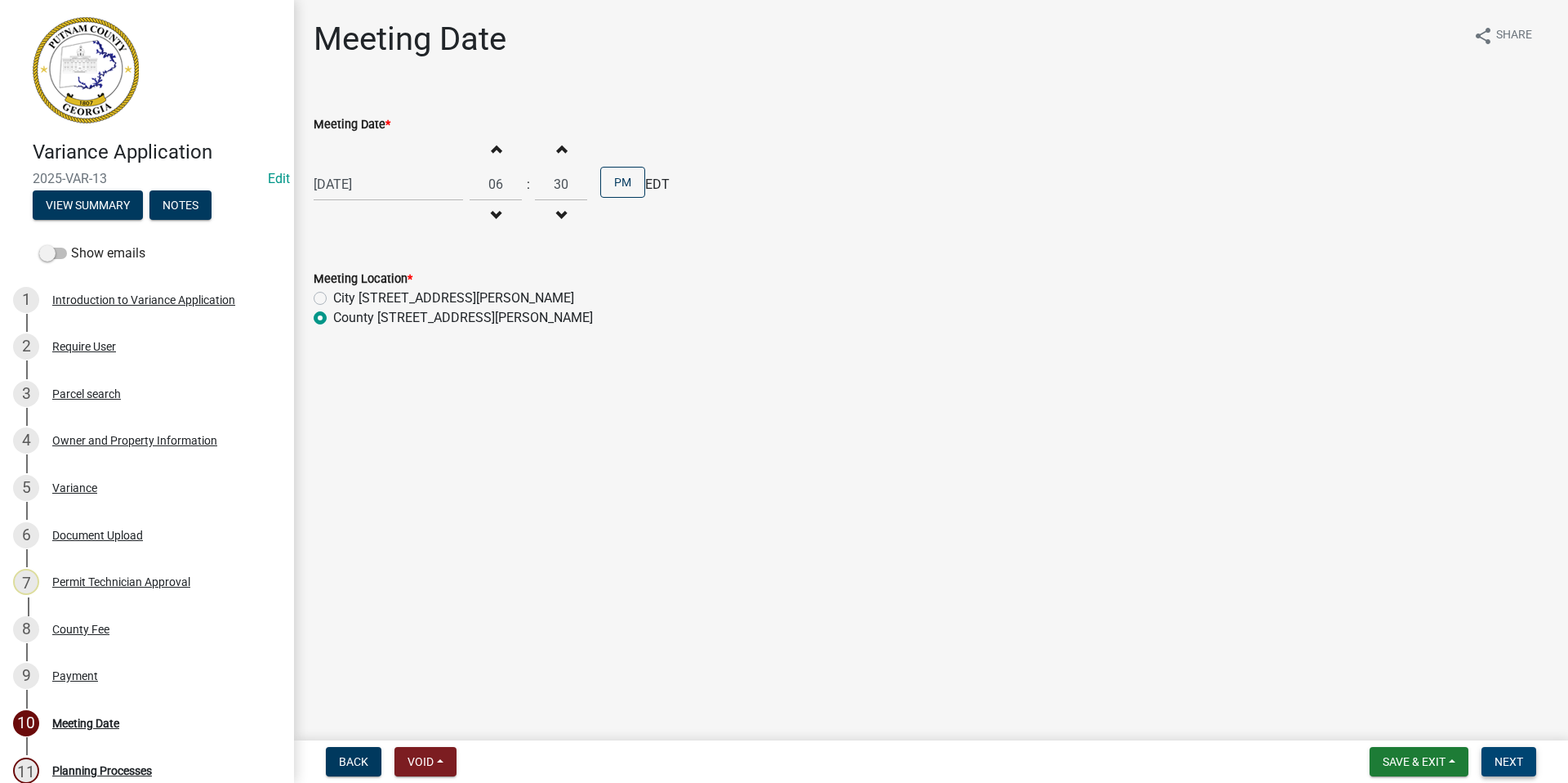
click at [1531, 751] on button "Next" at bounding box center [1509, 762] width 55 height 29
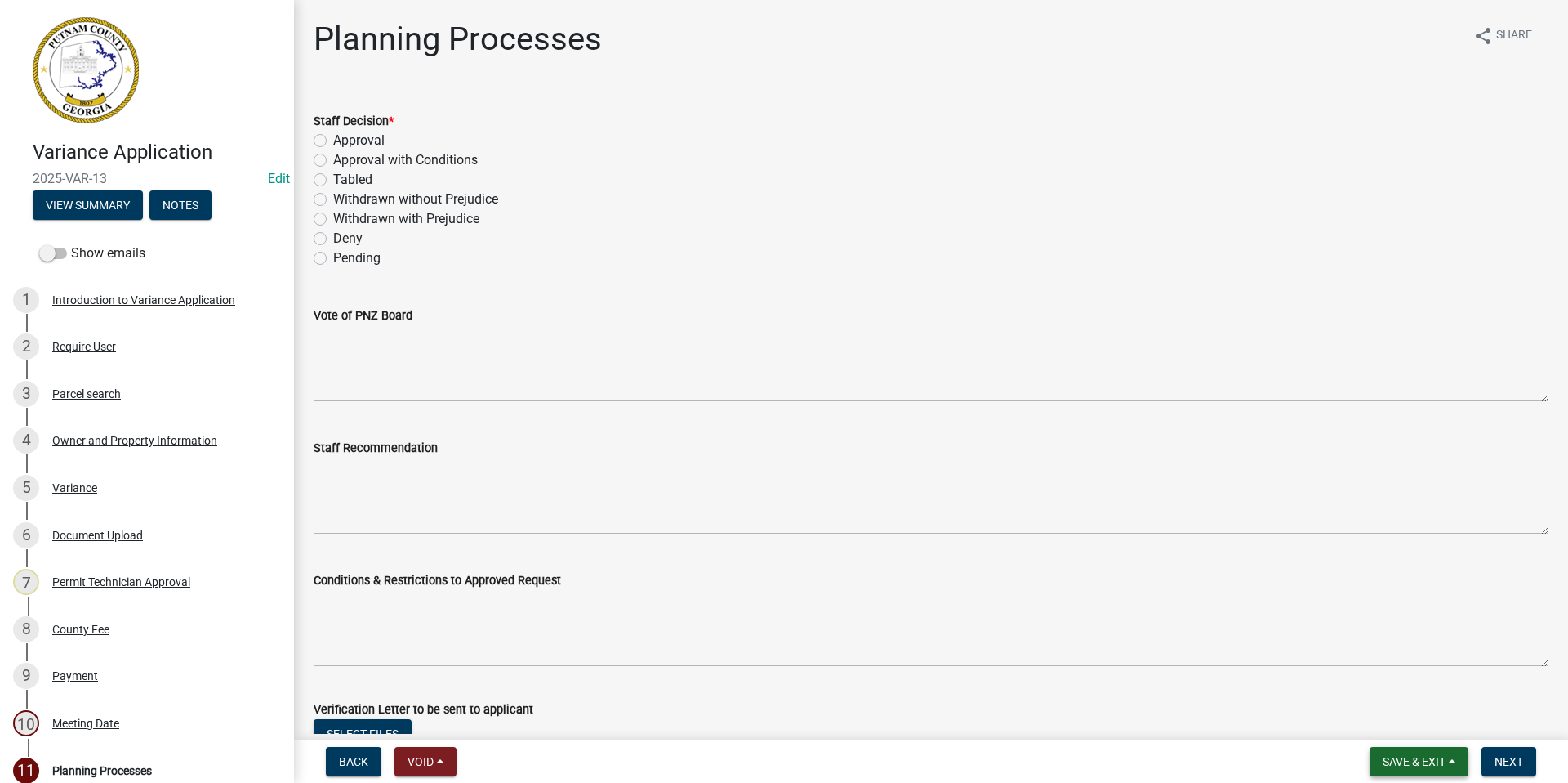
click at [1397, 760] on span "Save & Exit" at bounding box center [1414, 762] width 63 height 13
click at [1384, 725] on button "Save & Exit" at bounding box center [1403, 719] width 131 height 39
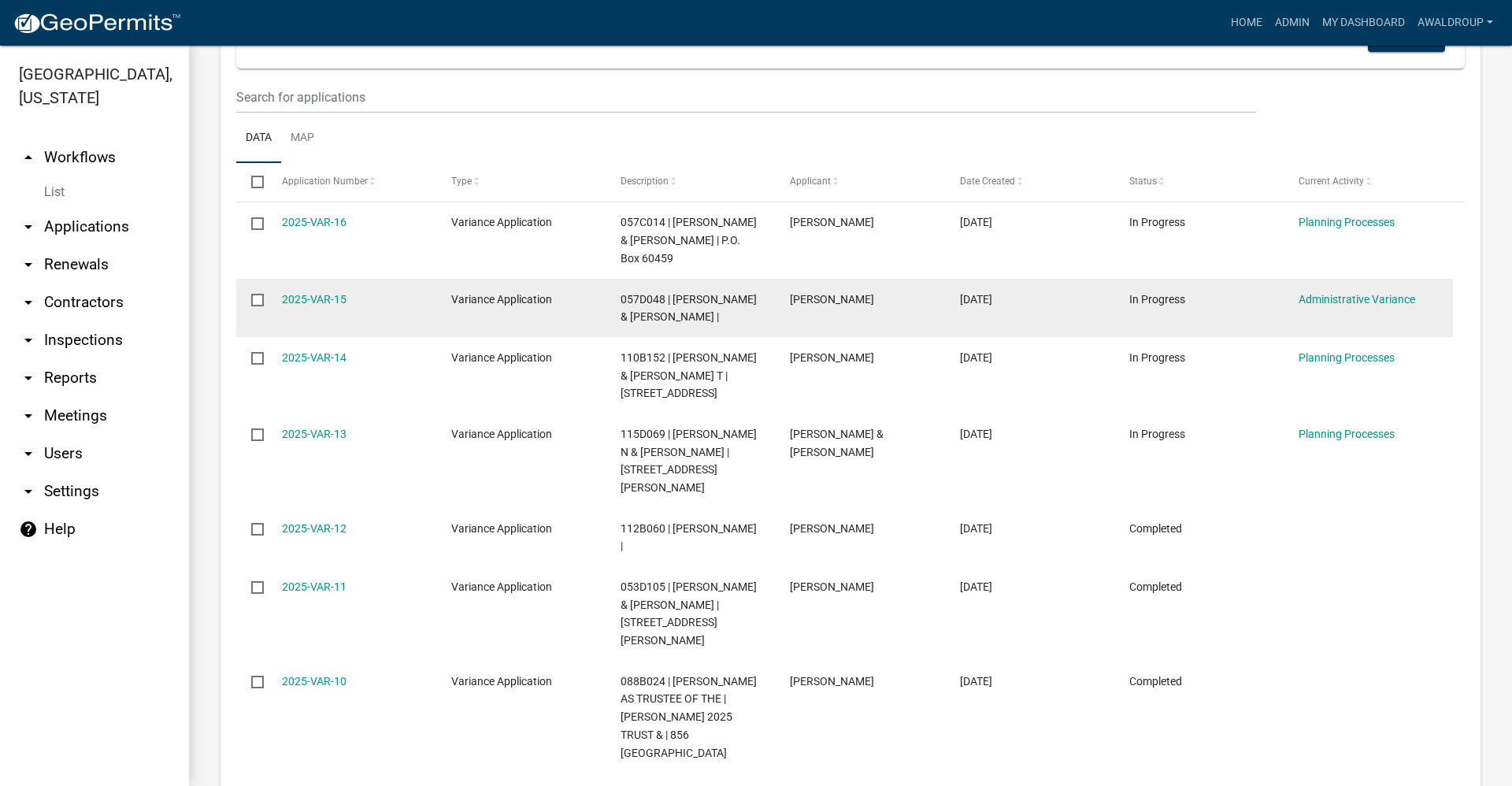
scroll to position [1024, 0]
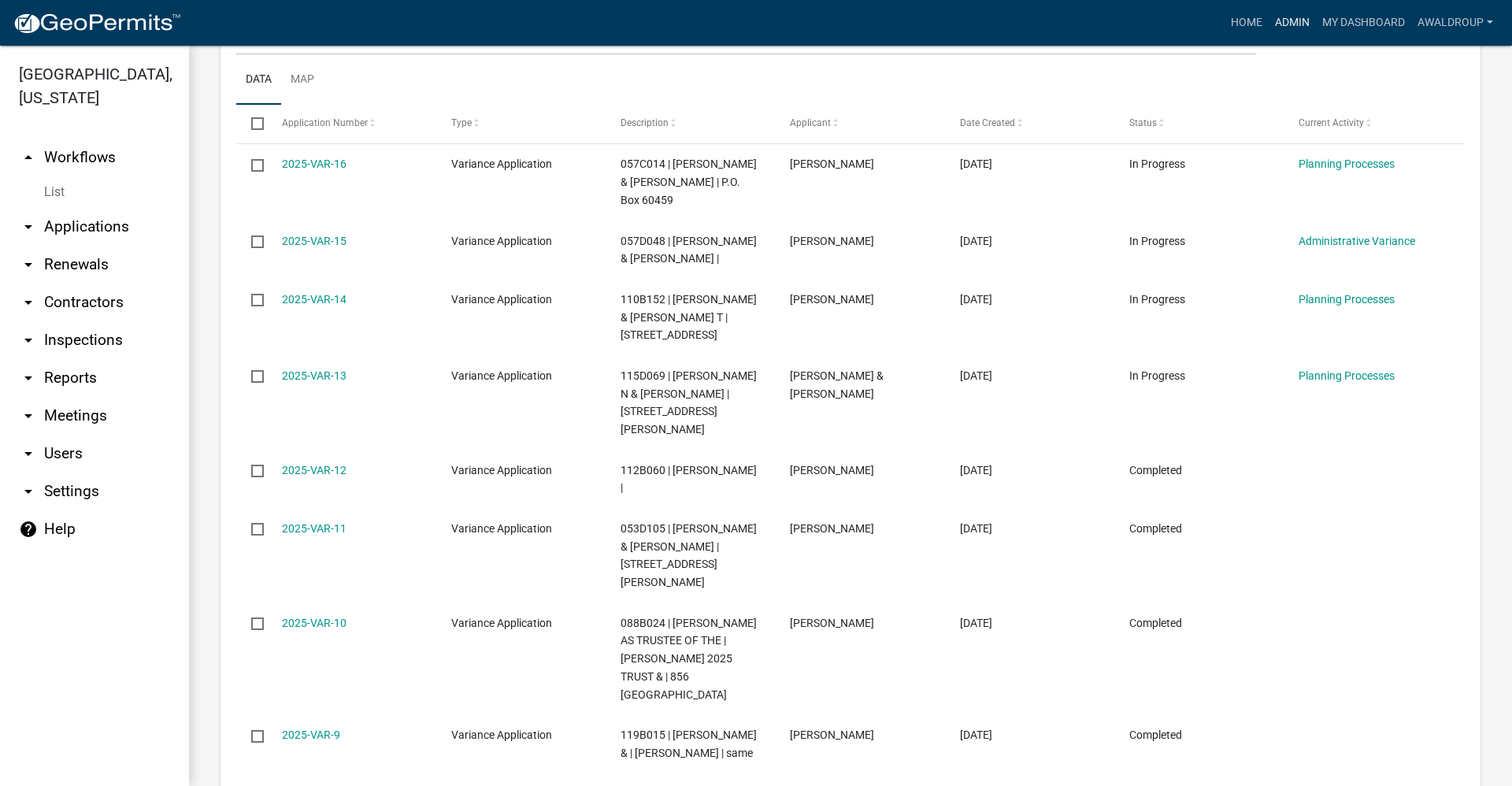
click at [1300, 21] on link "Admin" at bounding box center [1293, 23] width 47 height 30
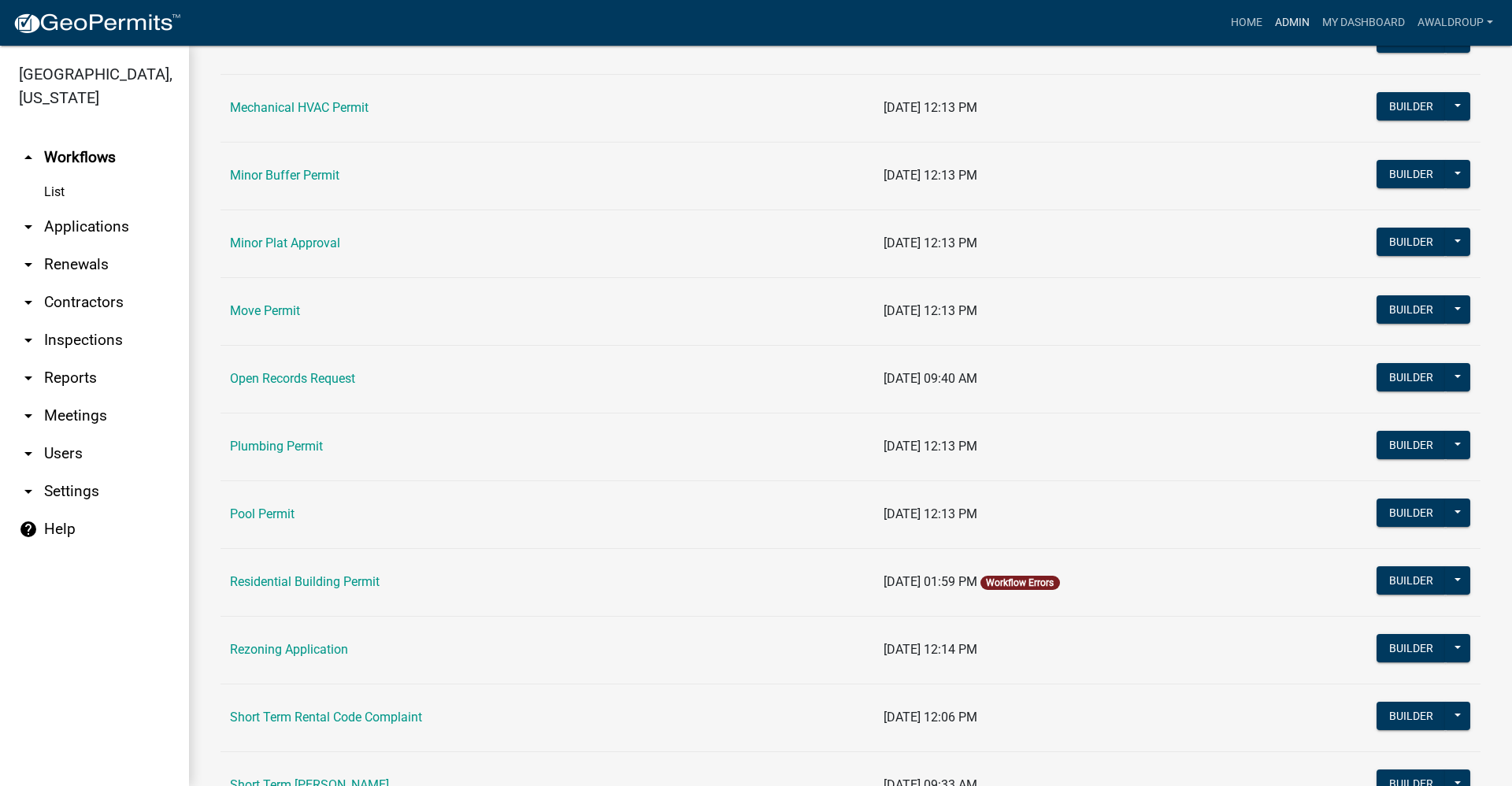
scroll to position [1732, 0]
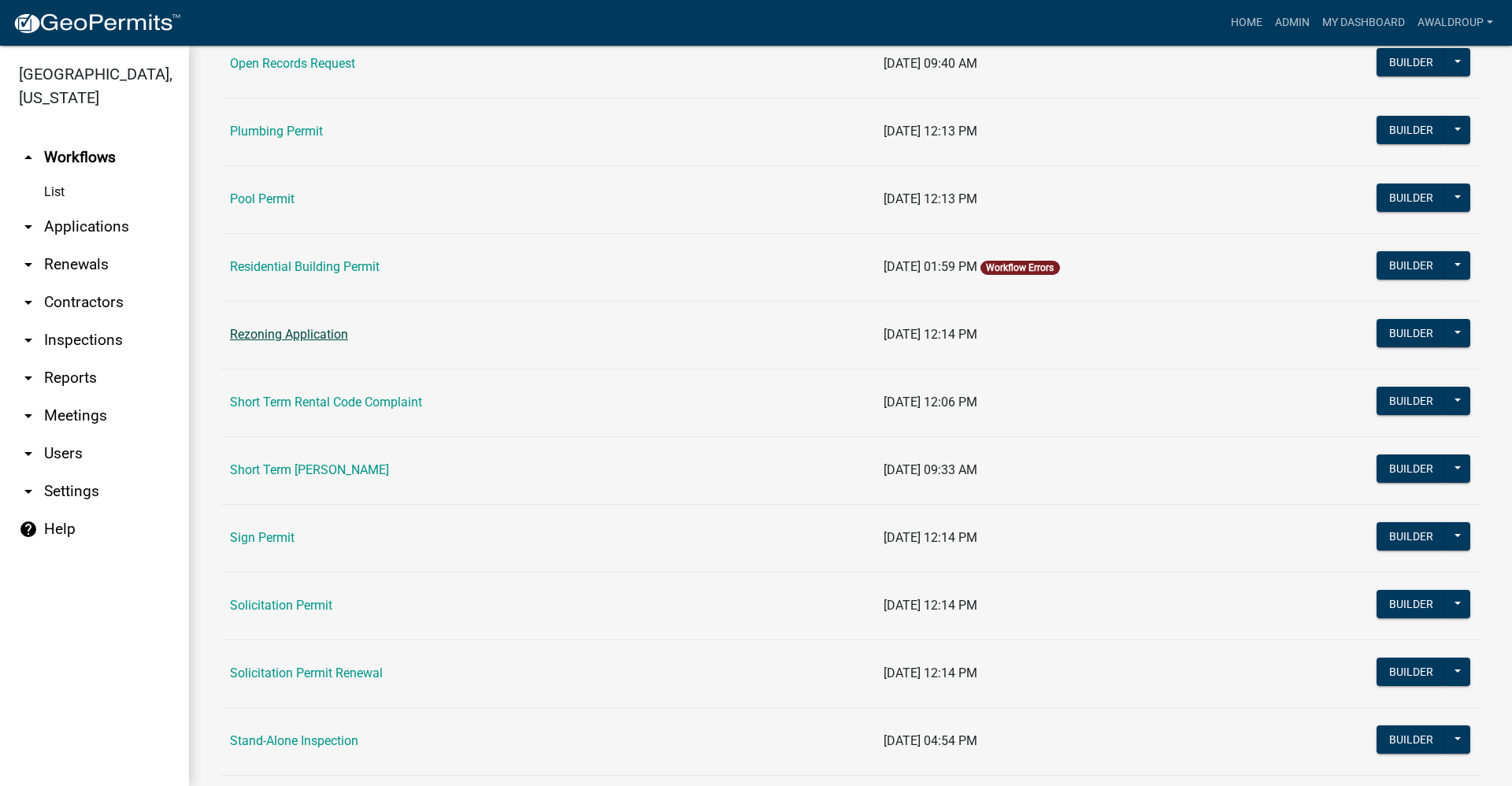
click at [273, 335] on link "Rezoning Application" at bounding box center [289, 334] width 118 height 15
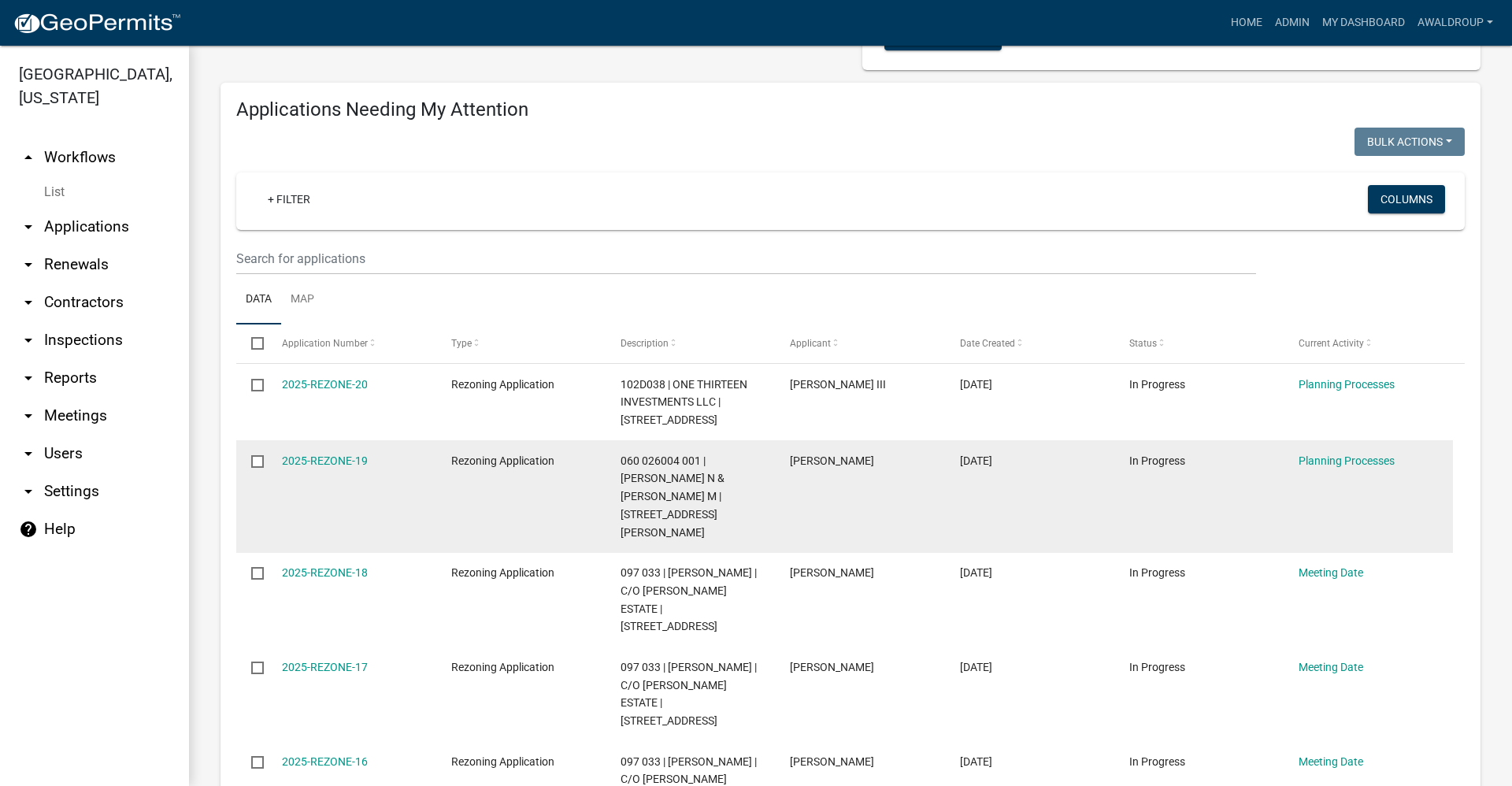
scroll to position [158, 0]
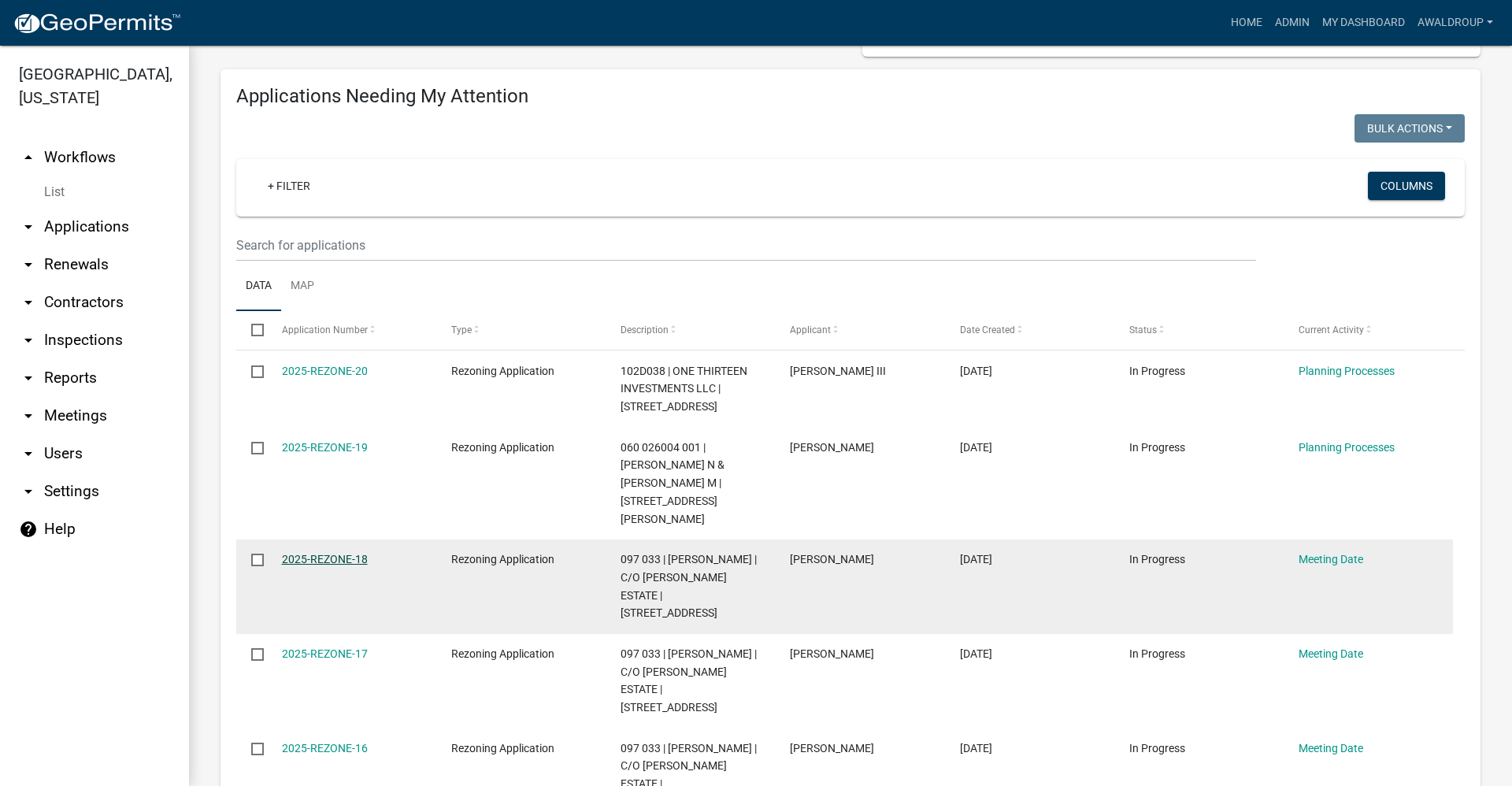
click at [325, 552] on link "2025-REZONE-18" at bounding box center [325, 559] width 86 height 13
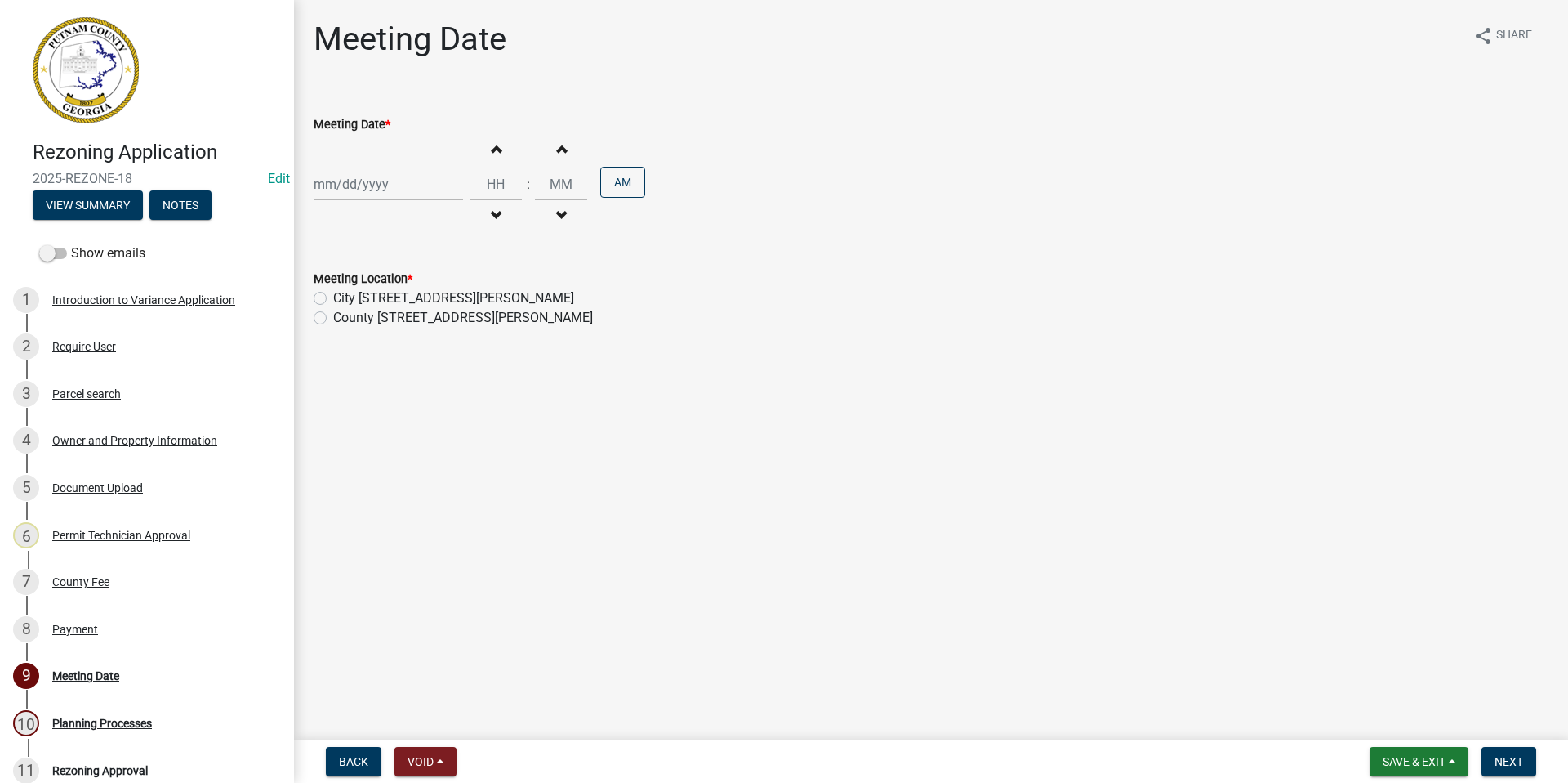
select select "9"
select select "2025"
click at [383, 181] on div "[PERSON_NAME] Feb Mar Apr [PERSON_NAME][DATE] Oct Nov [DATE] 1526 1527 1528 152…" at bounding box center [388, 183] width 150 height 34
click at [481, 216] on button "Next month" at bounding box center [487, 219] width 20 height 26
select select "10"
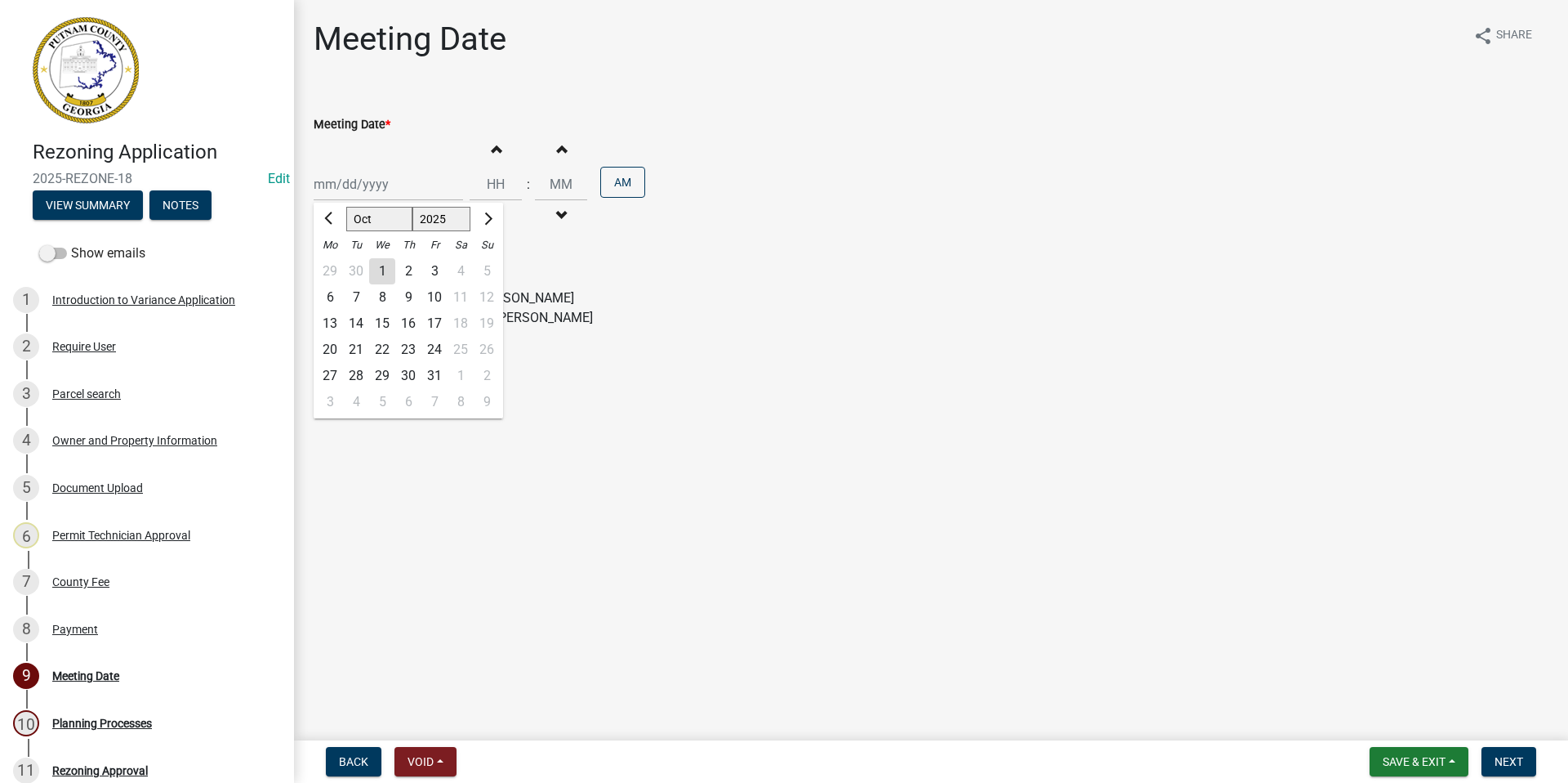
click at [408, 267] on div "2" at bounding box center [409, 271] width 26 height 26
type input "[DATE]"
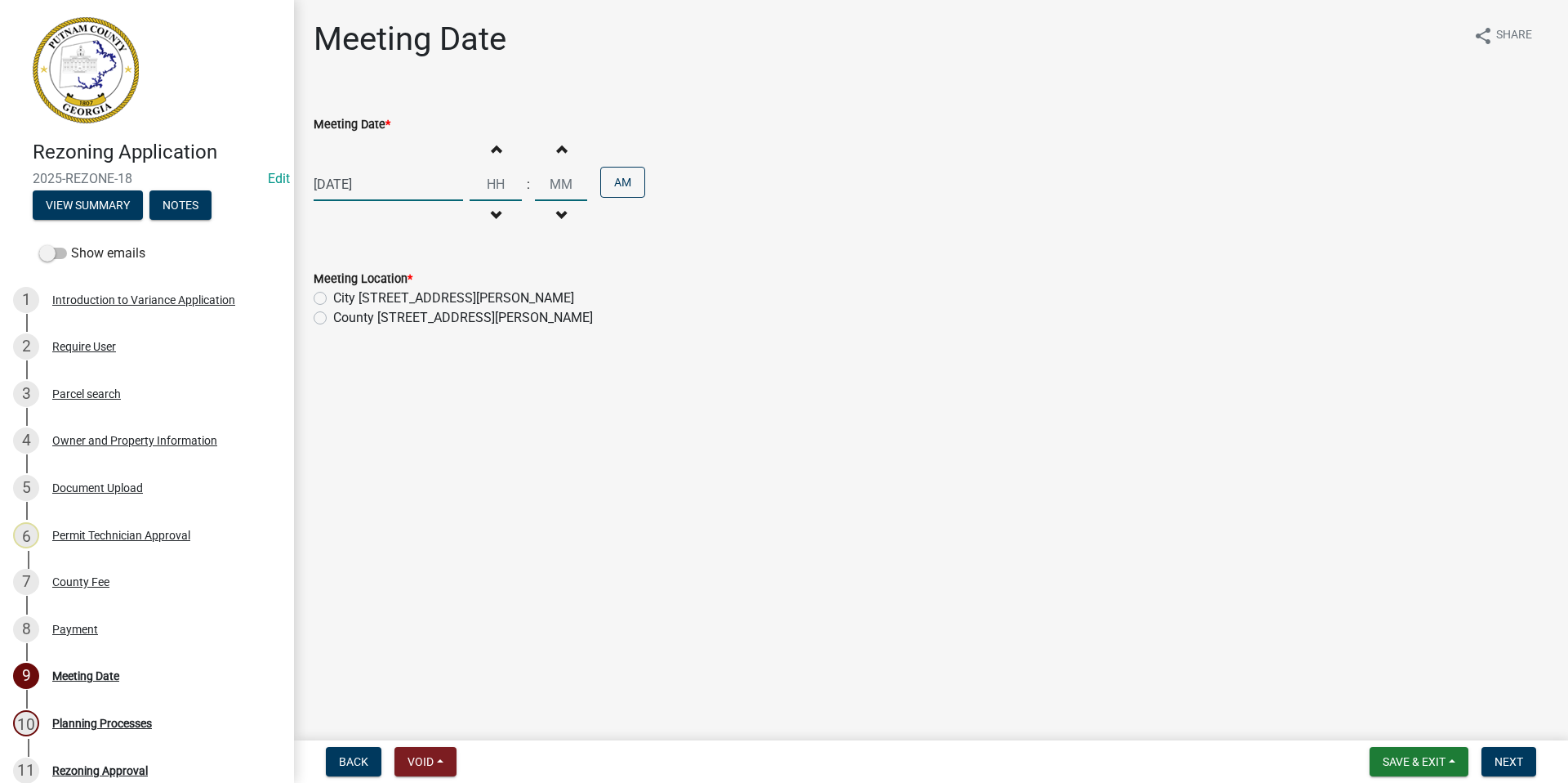
drag, startPoint x: 497, startPoint y: 180, endPoint x: 477, endPoint y: 178, distance: 20.1
click at [477, 178] on input "Hours" at bounding box center [496, 183] width 52 height 34
type input "06"
drag, startPoint x: 570, startPoint y: 182, endPoint x: 536, endPoint y: 179, distance: 34.1
click at [536, 179] on input "00" at bounding box center [561, 183] width 52 height 34
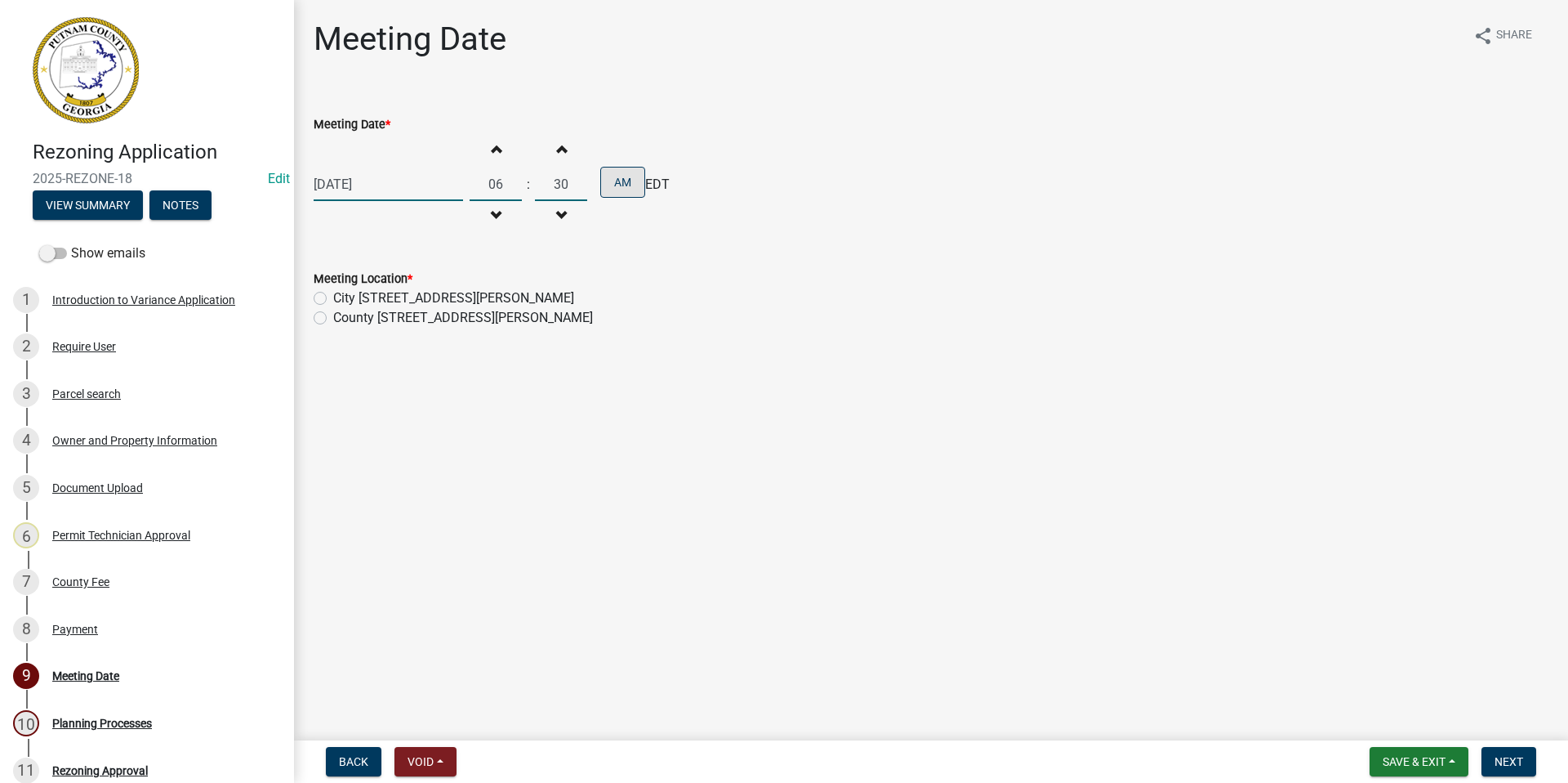
type input "30"
click at [620, 175] on button "AM" at bounding box center [622, 182] width 45 height 31
click at [333, 317] on label "County [STREET_ADDRESS][PERSON_NAME]" at bounding box center [463, 318] width 260 height 20
click at [333, 317] on input "County [STREET_ADDRESS][PERSON_NAME]" at bounding box center [338, 313] width 11 height 11
radio input "true"
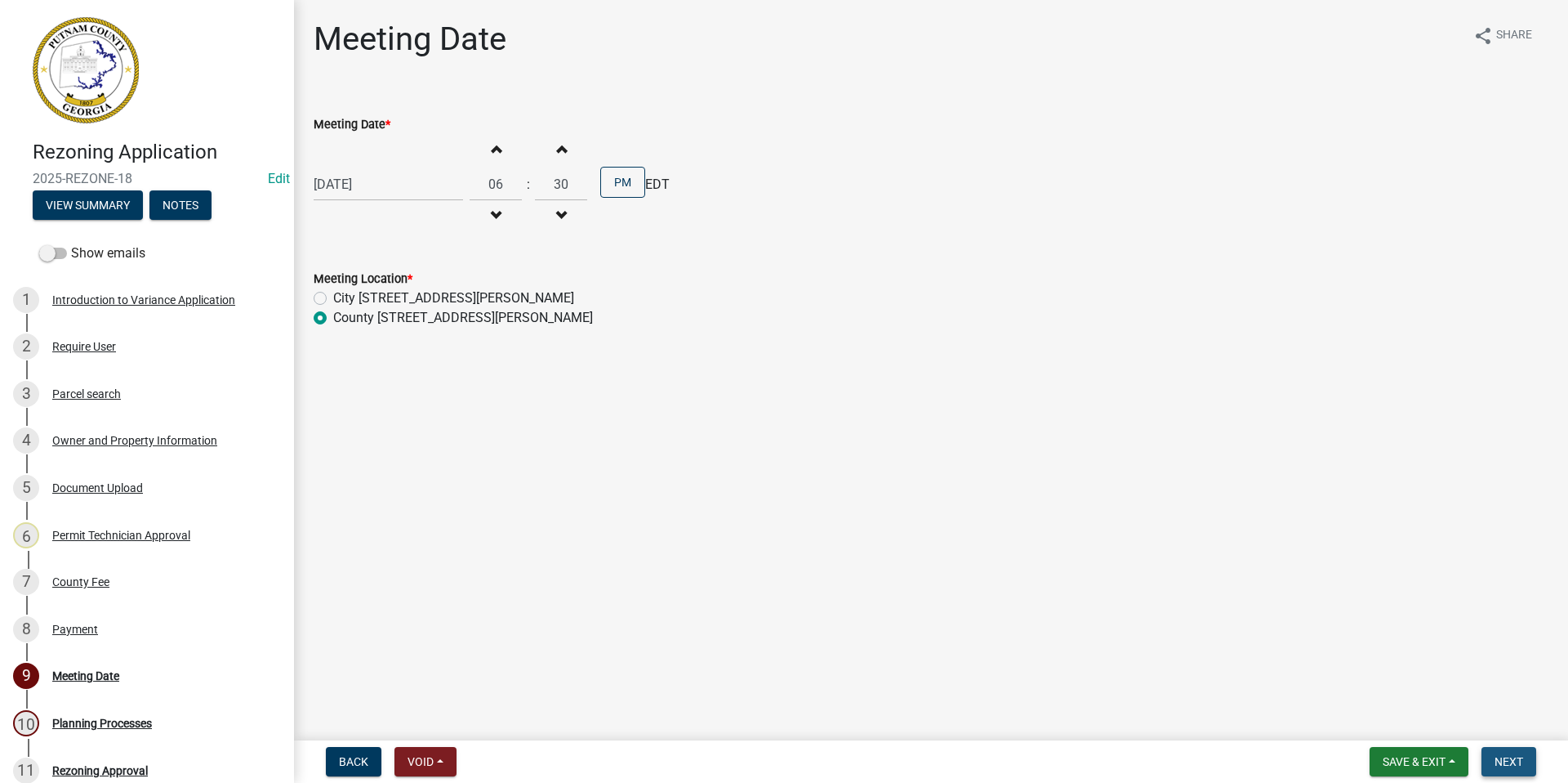
click at [1498, 762] on span "Next" at bounding box center [1508, 762] width 29 height 13
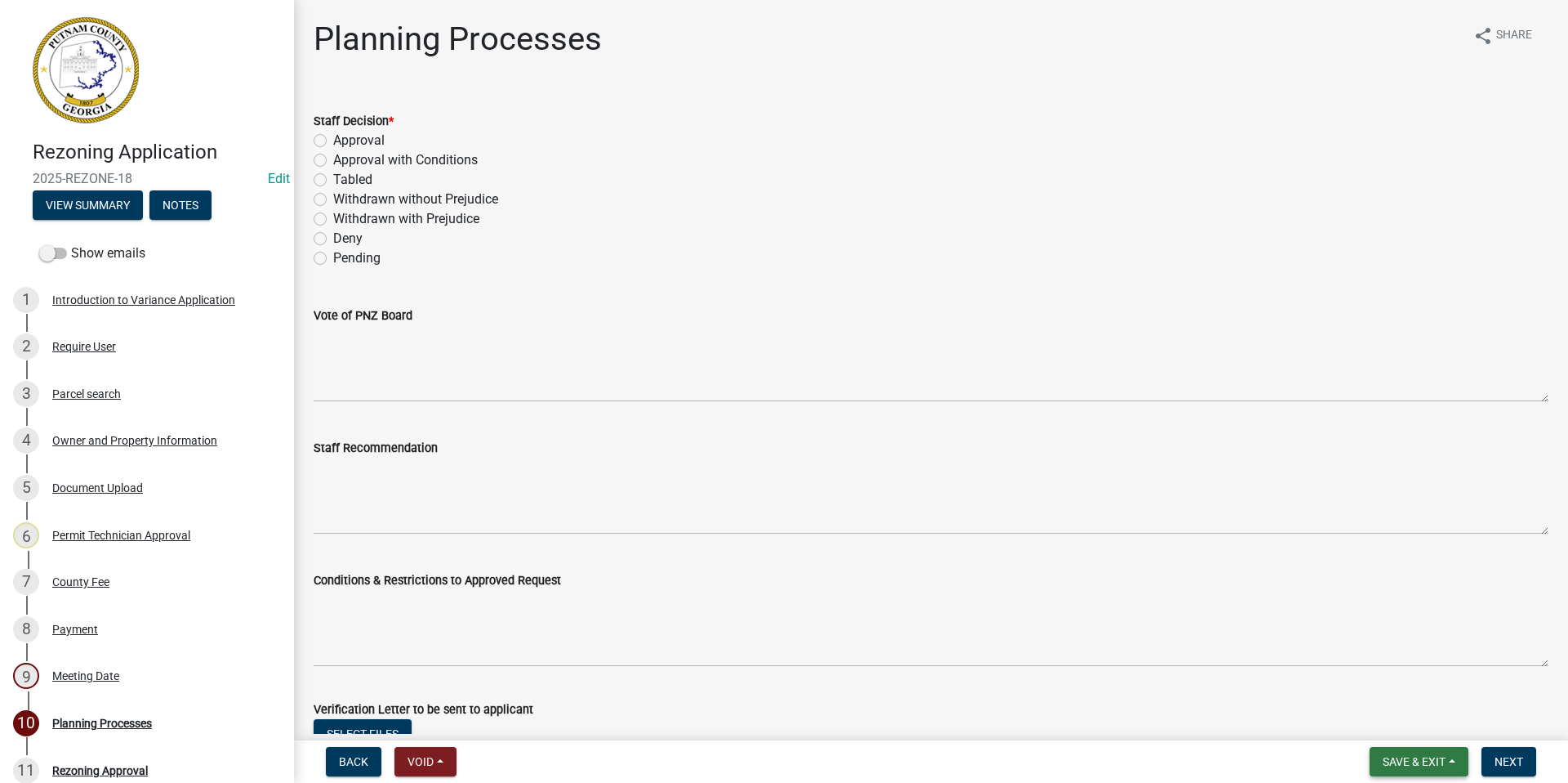
click at [1403, 765] on span "Save & Exit" at bounding box center [1414, 762] width 63 height 13
click at [1387, 727] on button "Save & Exit" at bounding box center [1403, 719] width 131 height 39
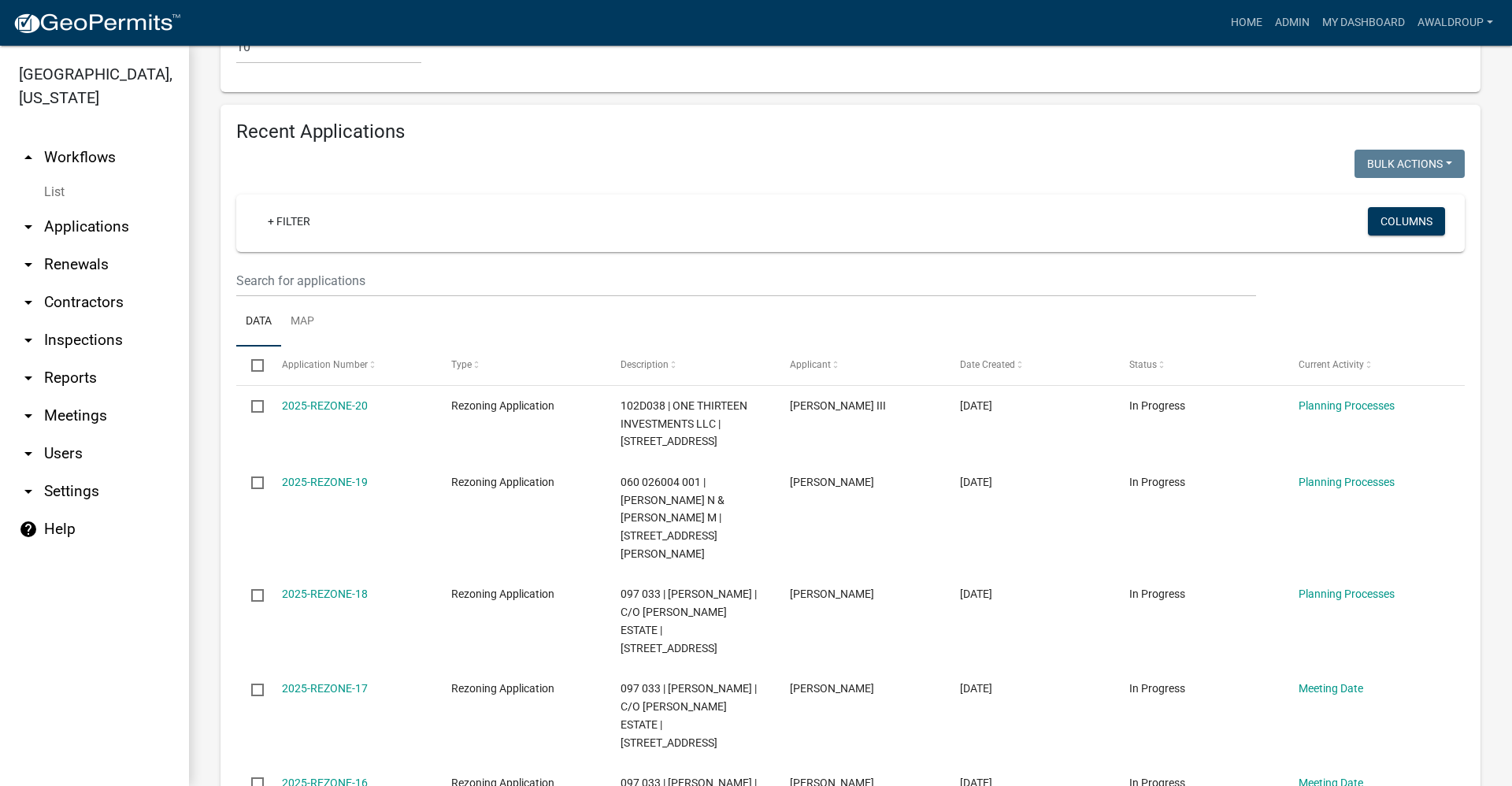
scroll to position [1653, 0]
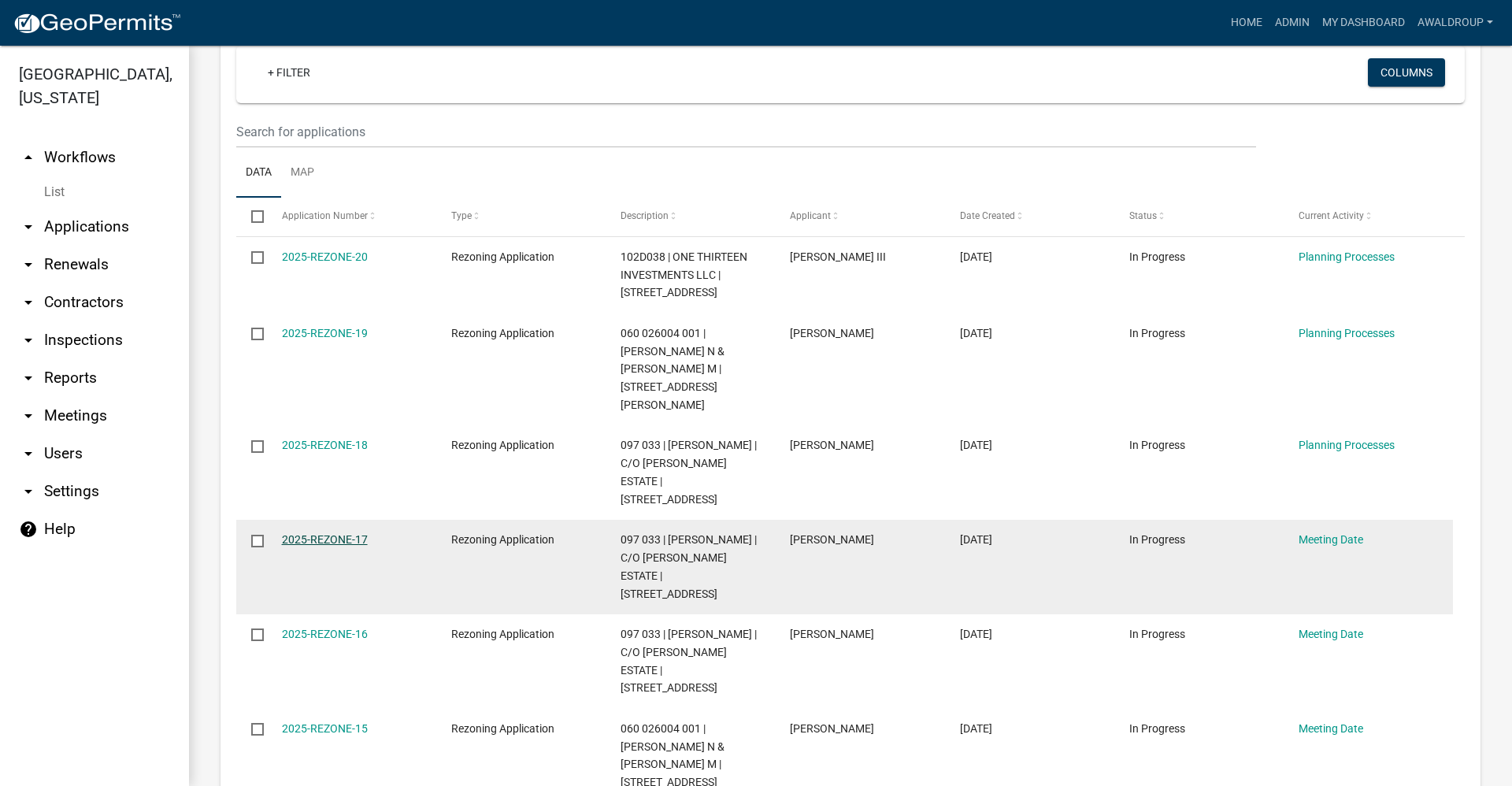
click at [327, 533] on link "2025-REZONE-17" at bounding box center [325, 539] width 86 height 13
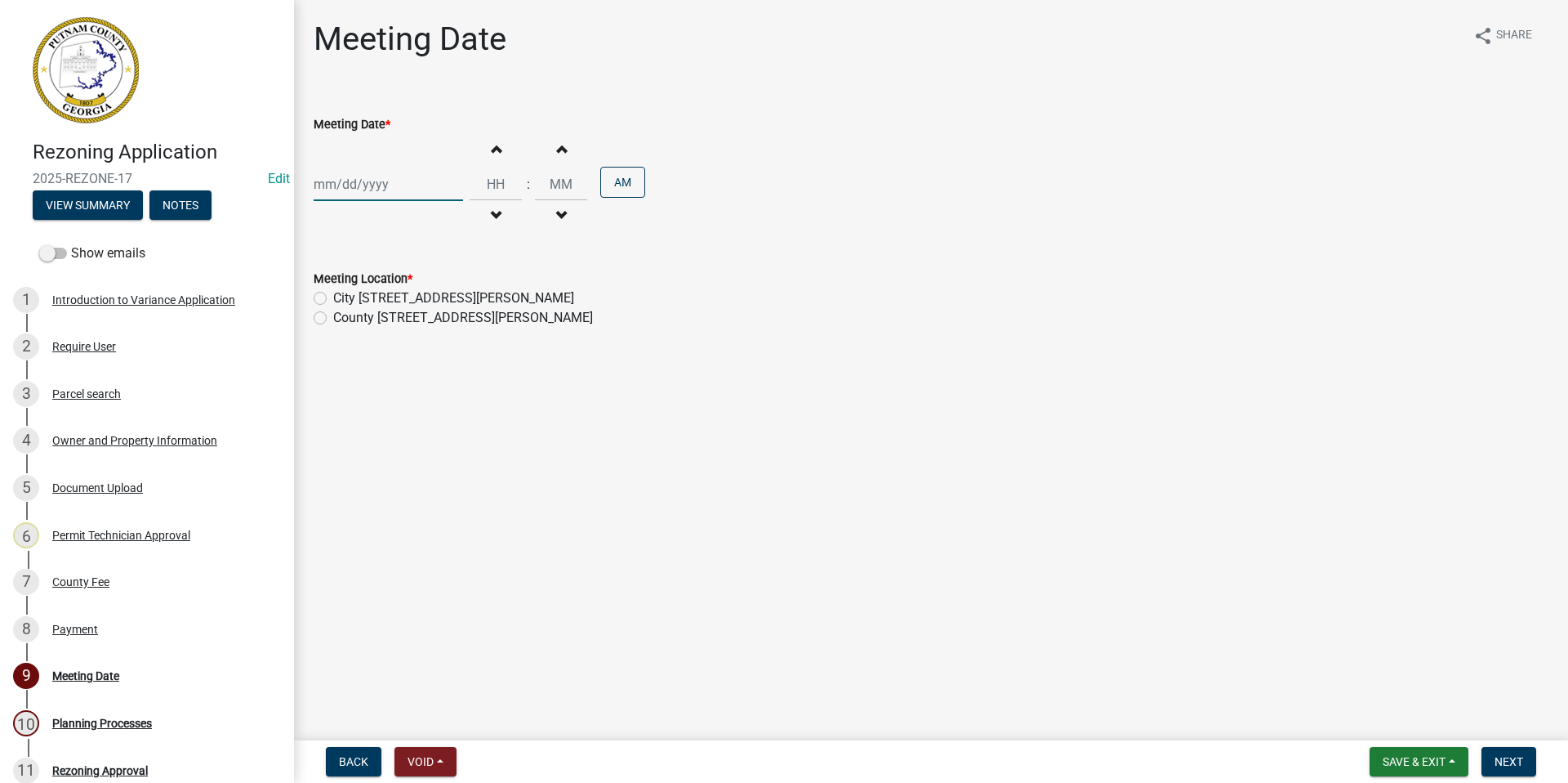
click at [350, 182] on div at bounding box center [388, 183] width 150 height 34
select select "9"
select select "2025"
click at [476, 213] on div at bounding box center [487, 219] width 33 height 26
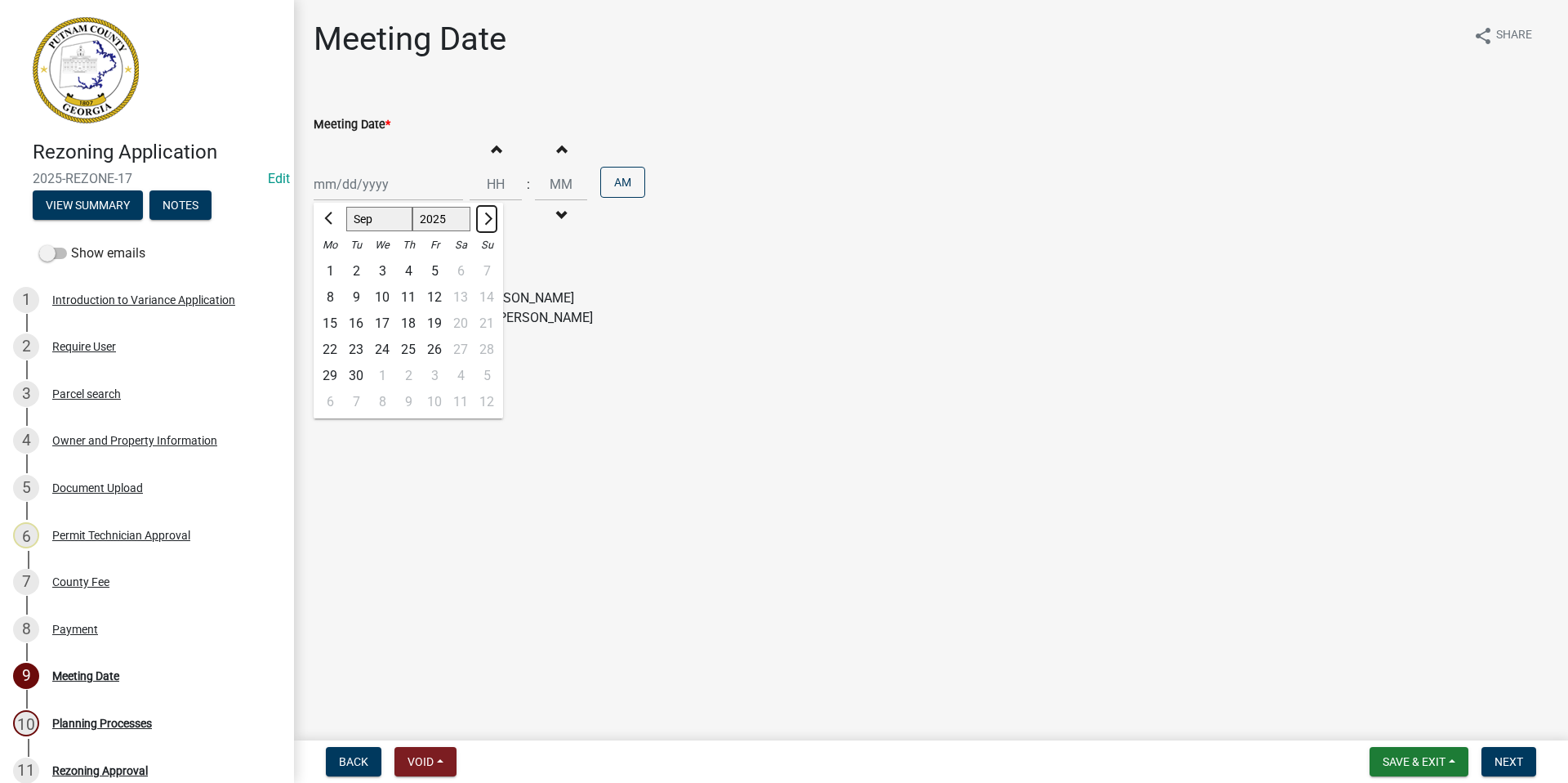
click at [486, 219] on span "Next month" at bounding box center [486, 218] width 12 height 12
select select "10"
click at [401, 269] on div "2" at bounding box center [409, 271] width 26 height 26
type input "[DATE]"
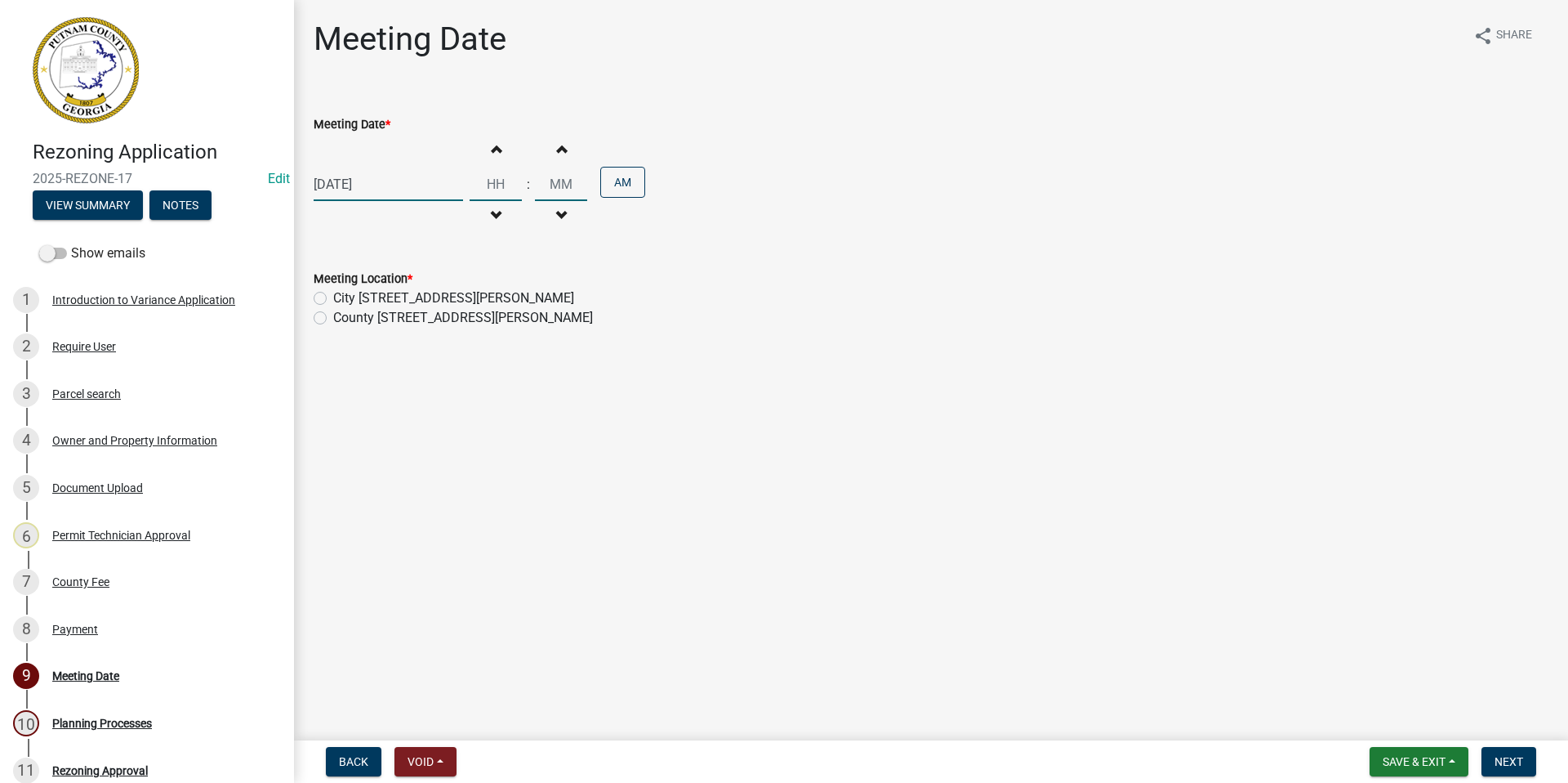
click at [495, 187] on input "Hours" at bounding box center [496, 183] width 52 height 34
type input "06"
drag, startPoint x: 568, startPoint y: 183, endPoint x: 536, endPoint y: 181, distance: 32.1
click at [536, 181] on input "00" at bounding box center [561, 183] width 52 height 34
type input "30"
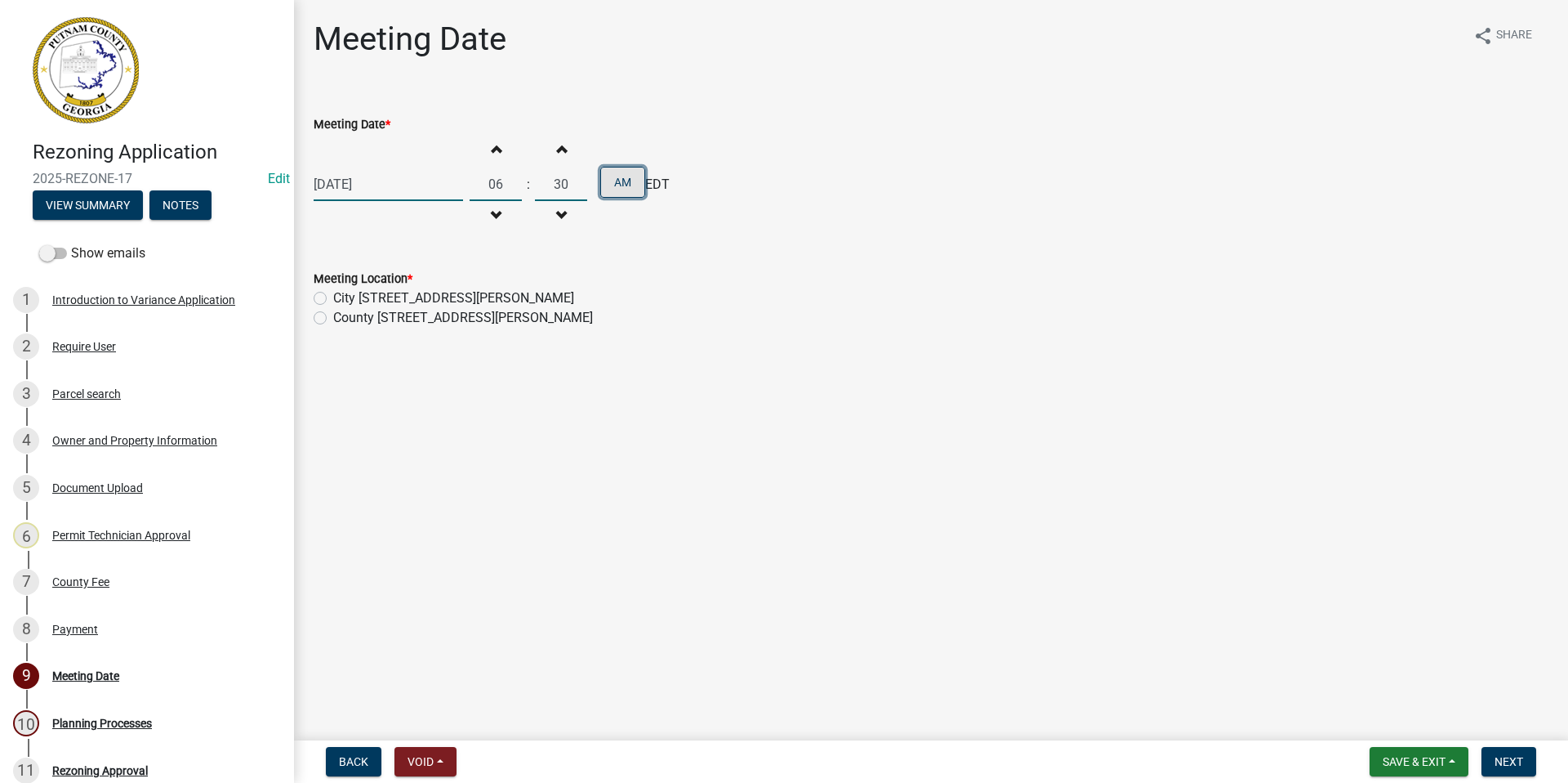
click at [622, 176] on button "AM" at bounding box center [622, 182] width 45 height 31
click at [333, 313] on label "County [STREET_ADDRESS][PERSON_NAME]" at bounding box center [463, 318] width 260 height 20
click at [333, 313] on input "County [STREET_ADDRESS][PERSON_NAME]" at bounding box center [338, 313] width 11 height 11
radio input "true"
click at [1512, 749] on button "Next" at bounding box center [1509, 762] width 55 height 29
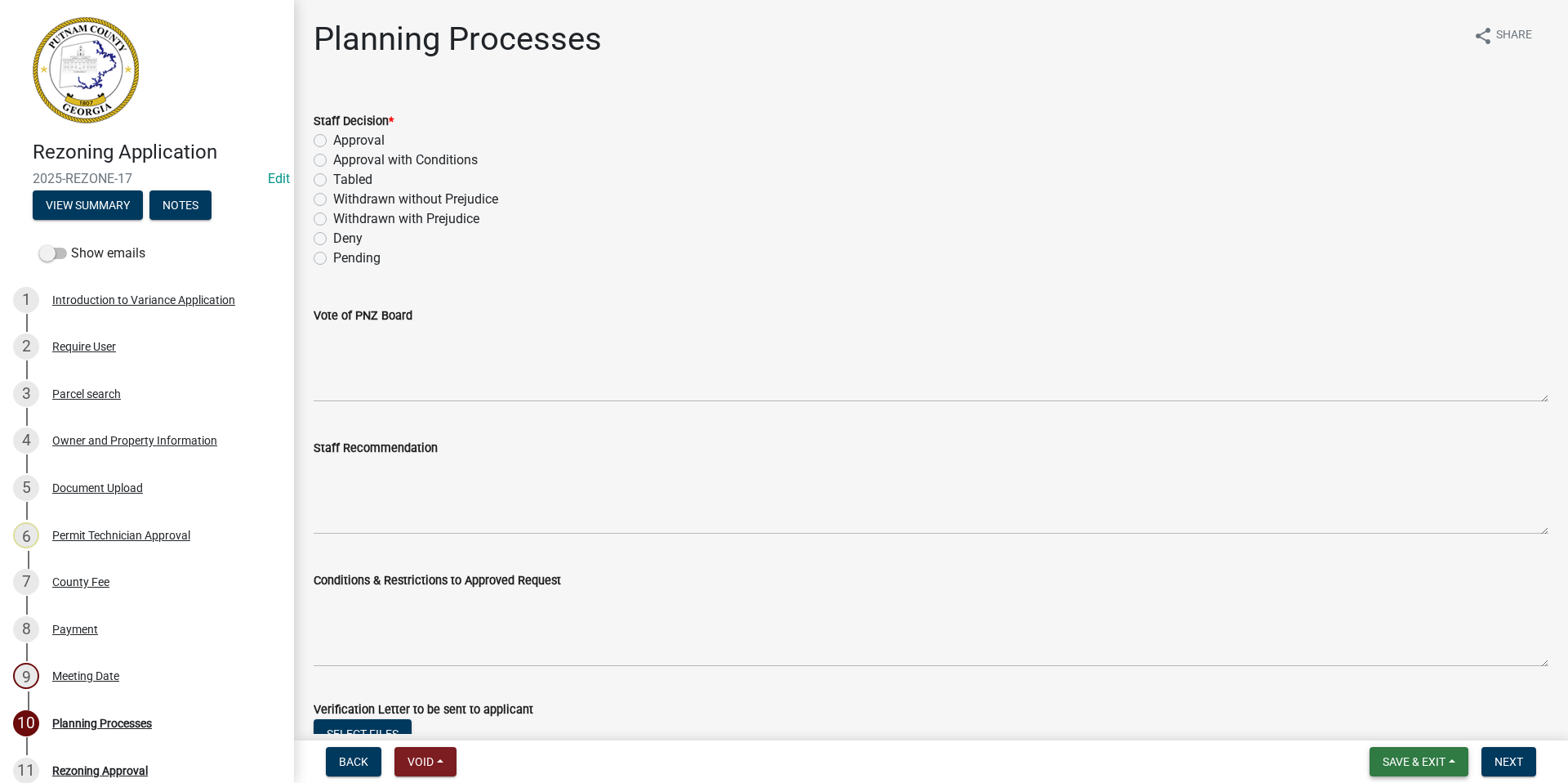
click at [1412, 764] on span "Save & Exit" at bounding box center [1414, 762] width 63 height 13
click at [1403, 727] on button "Save & Exit" at bounding box center [1403, 719] width 131 height 39
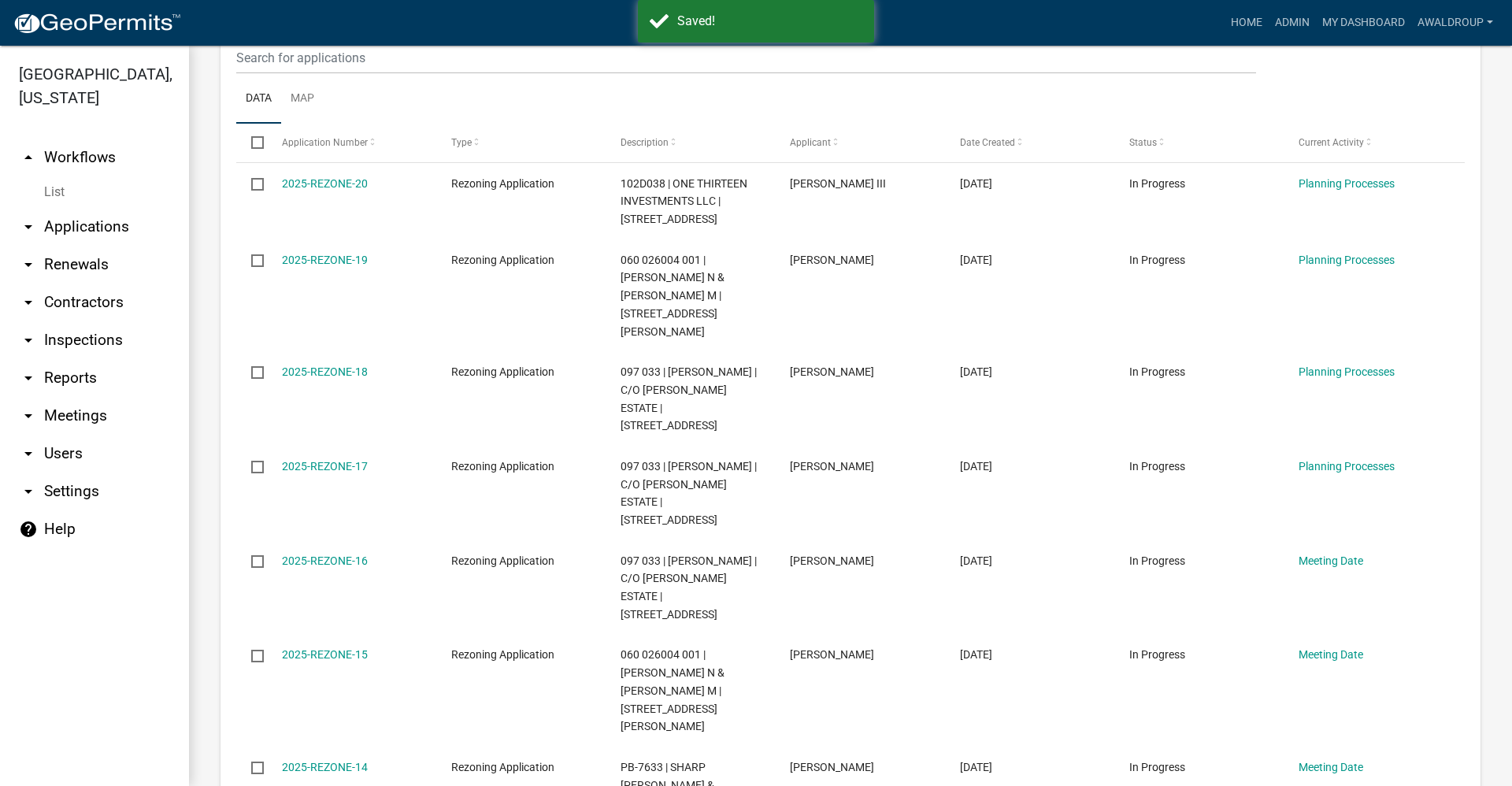
scroll to position [394, 0]
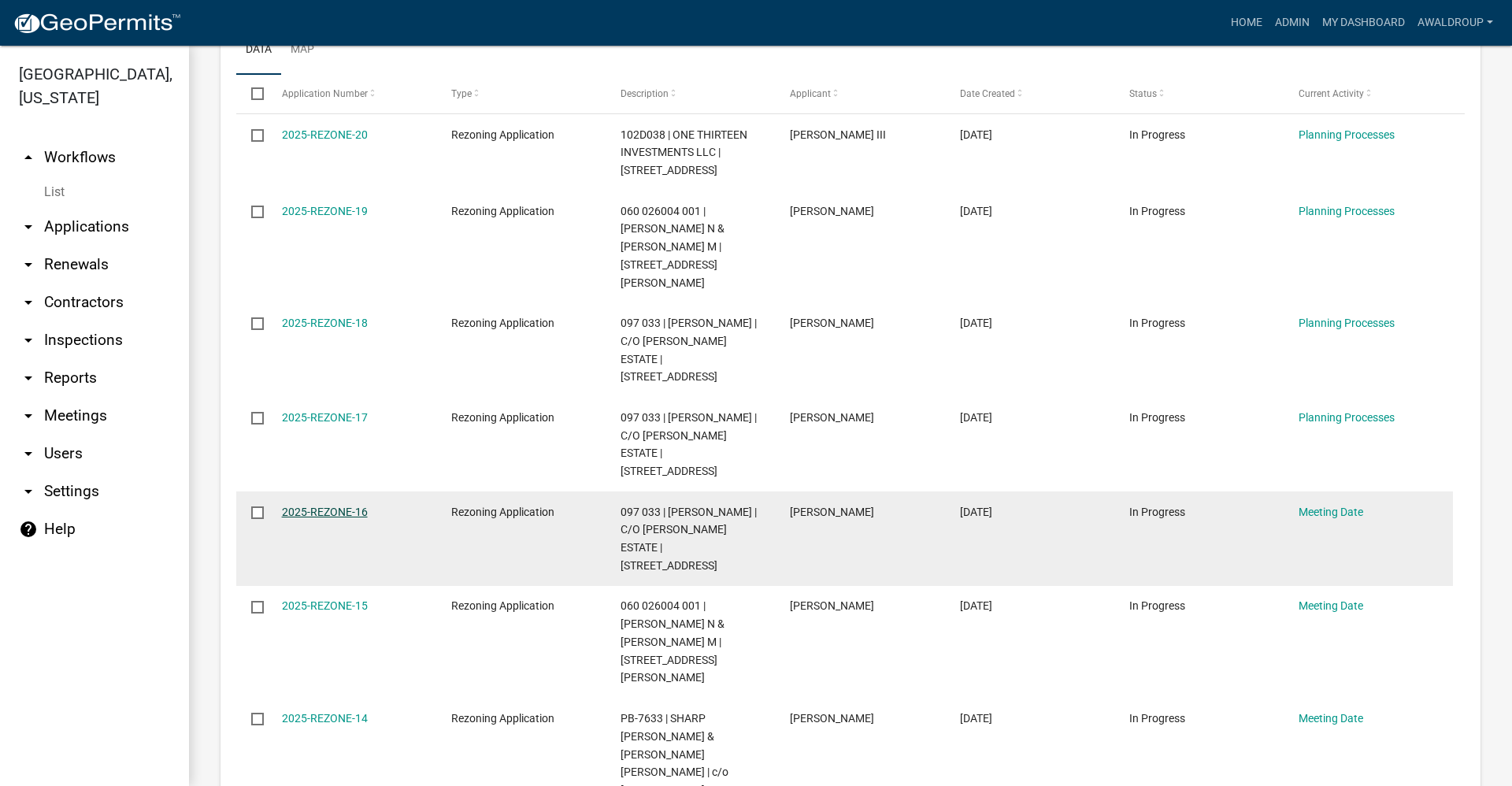
click at [313, 505] on link "2025-REZONE-16" at bounding box center [325, 511] width 86 height 13
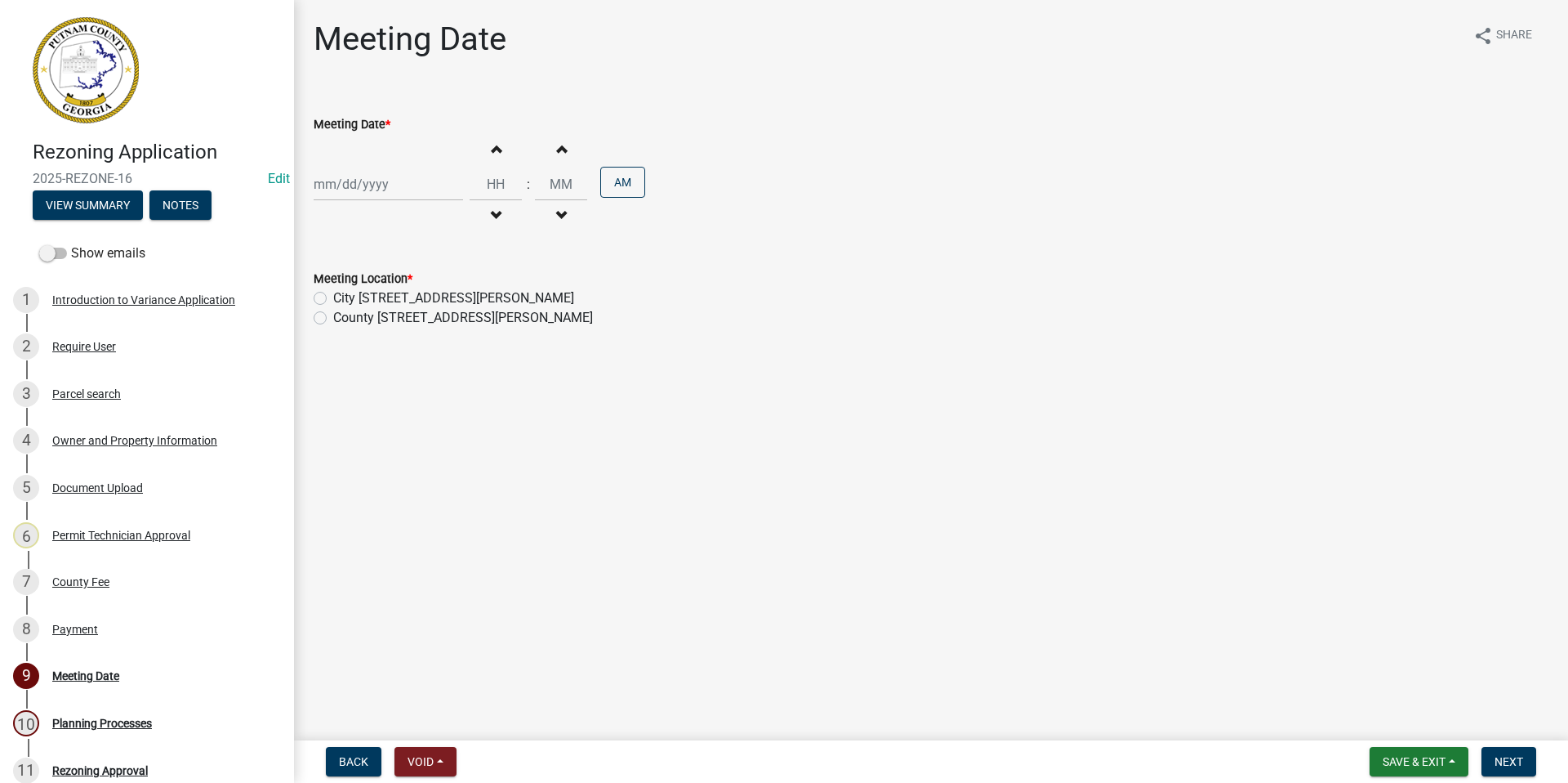
click at [378, 188] on div at bounding box center [388, 183] width 150 height 34
select select "9"
select select "2025"
click at [495, 220] on button "Next month" at bounding box center [487, 219] width 20 height 26
select select "10"
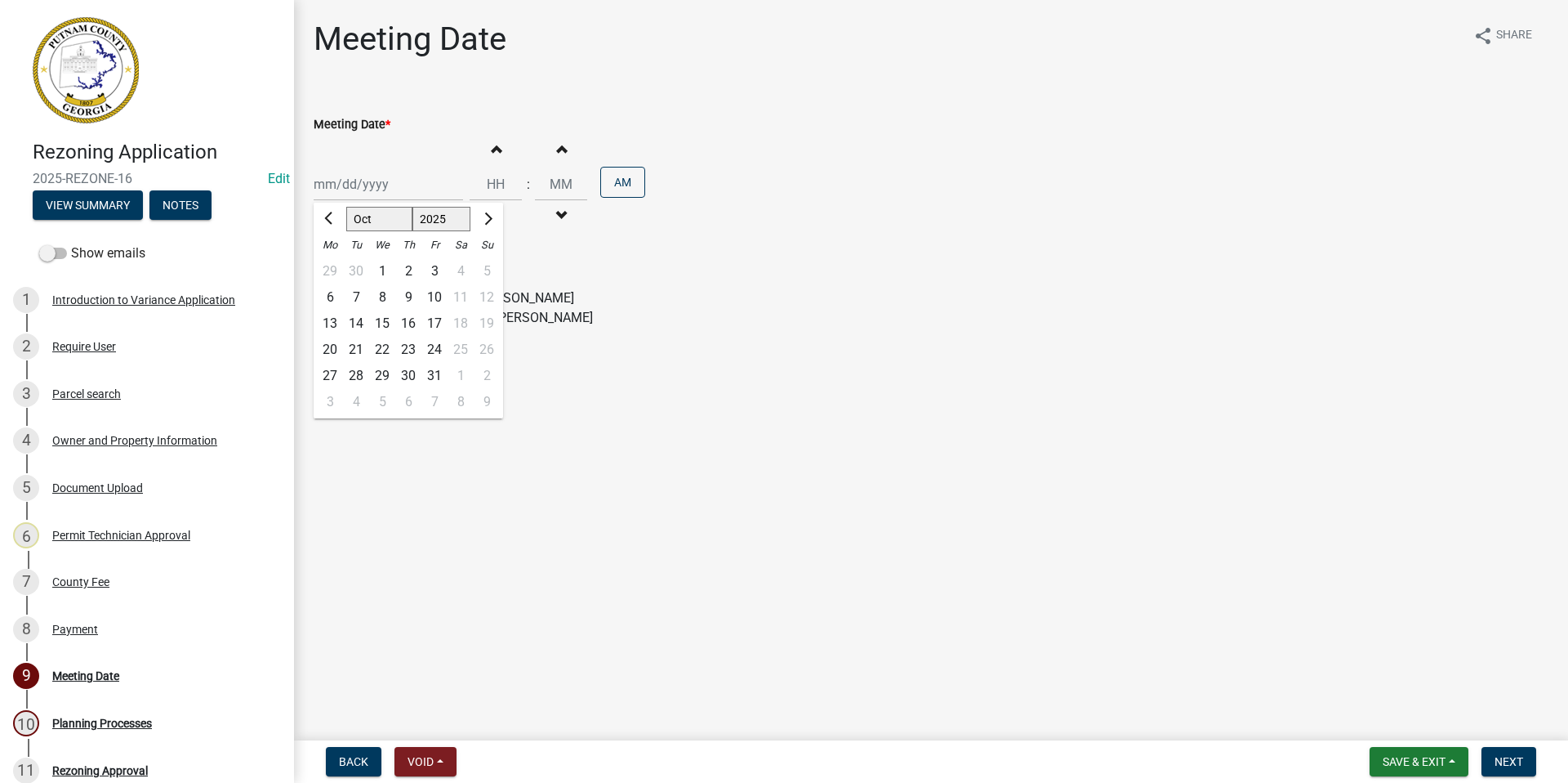
click at [408, 269] on div "2" at bounding box center [409, 271] width 26 height 26
type input "[DATE]"
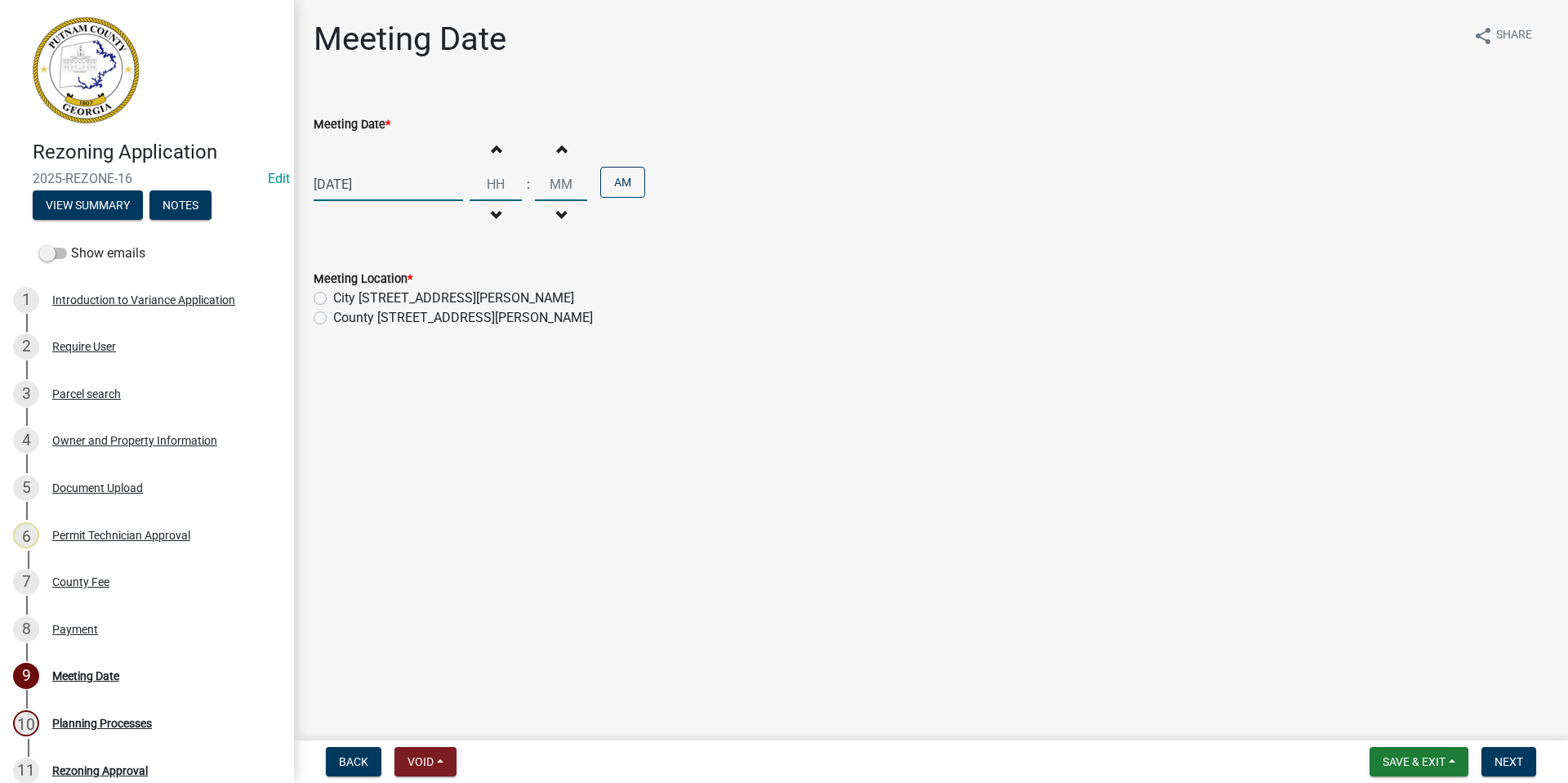
click at [490, 181] on input "Hours" at bounding box center [496, 183] width 52 height 34
type input "06"
drag, startPoint x: 572, startPoint y: 178, endPoint x: 543, endPoint y: 177, distance: 29.0
click at [543, 177] on input "00" at bounding box center [561, 183] width 52 height 34
type input "30"
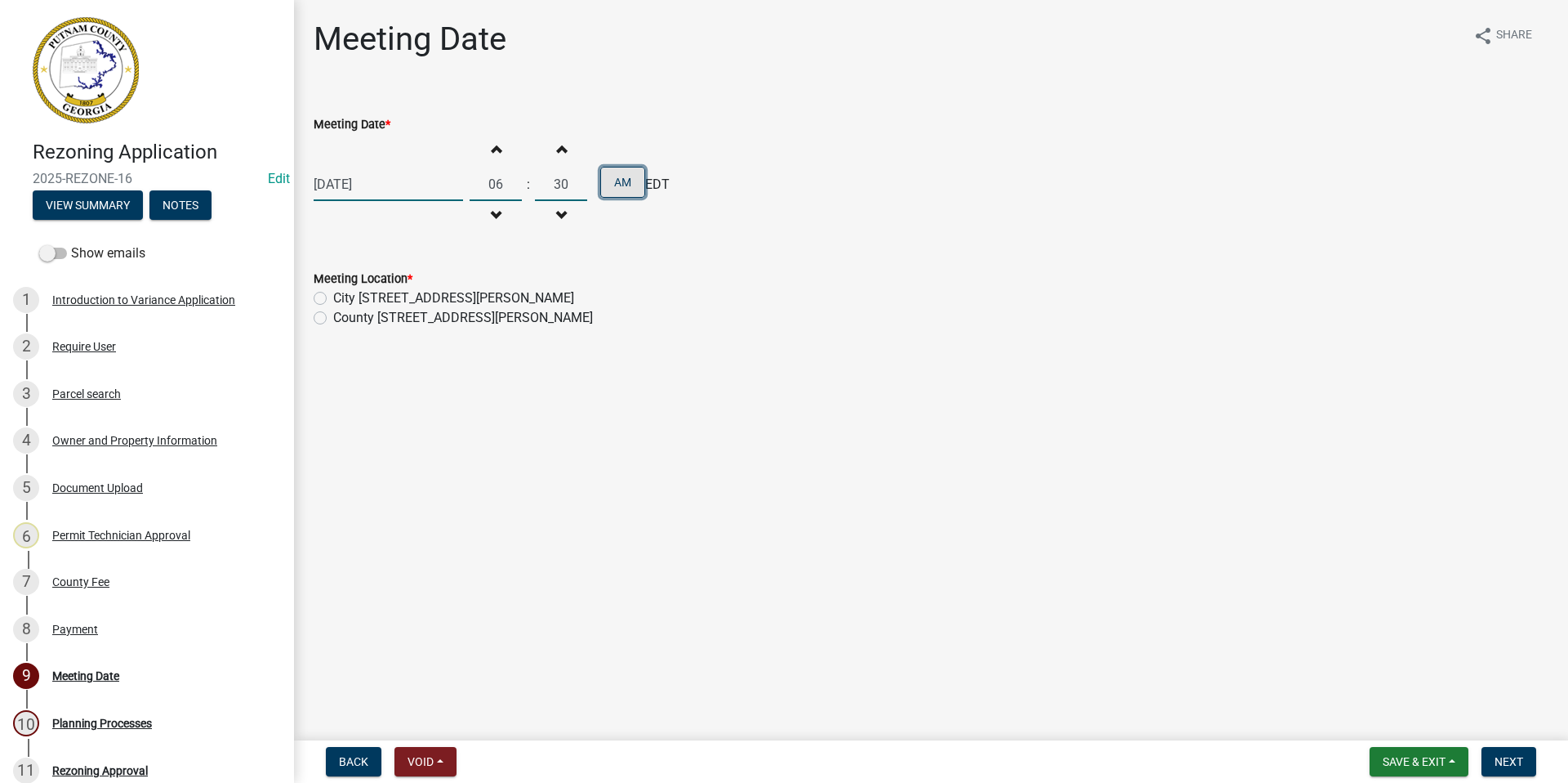
click at [604, 188] on button "AM" at bounding box center [622, 182] width 45 height 31
click at [333, 316] on label "County [STREET_ADDRESS][PERSON_NAME]" at bounding box center [463, 318] width 260 height 20
click at [333, 316] on input "County [STREET_ADDRESS][PERSON_NAME]" at bounding box center [338, 313] width 11 height 11
radio input "true"
click at [1519, 761] on span "Next" at bounding box center [1508, 762] width 29 height 13
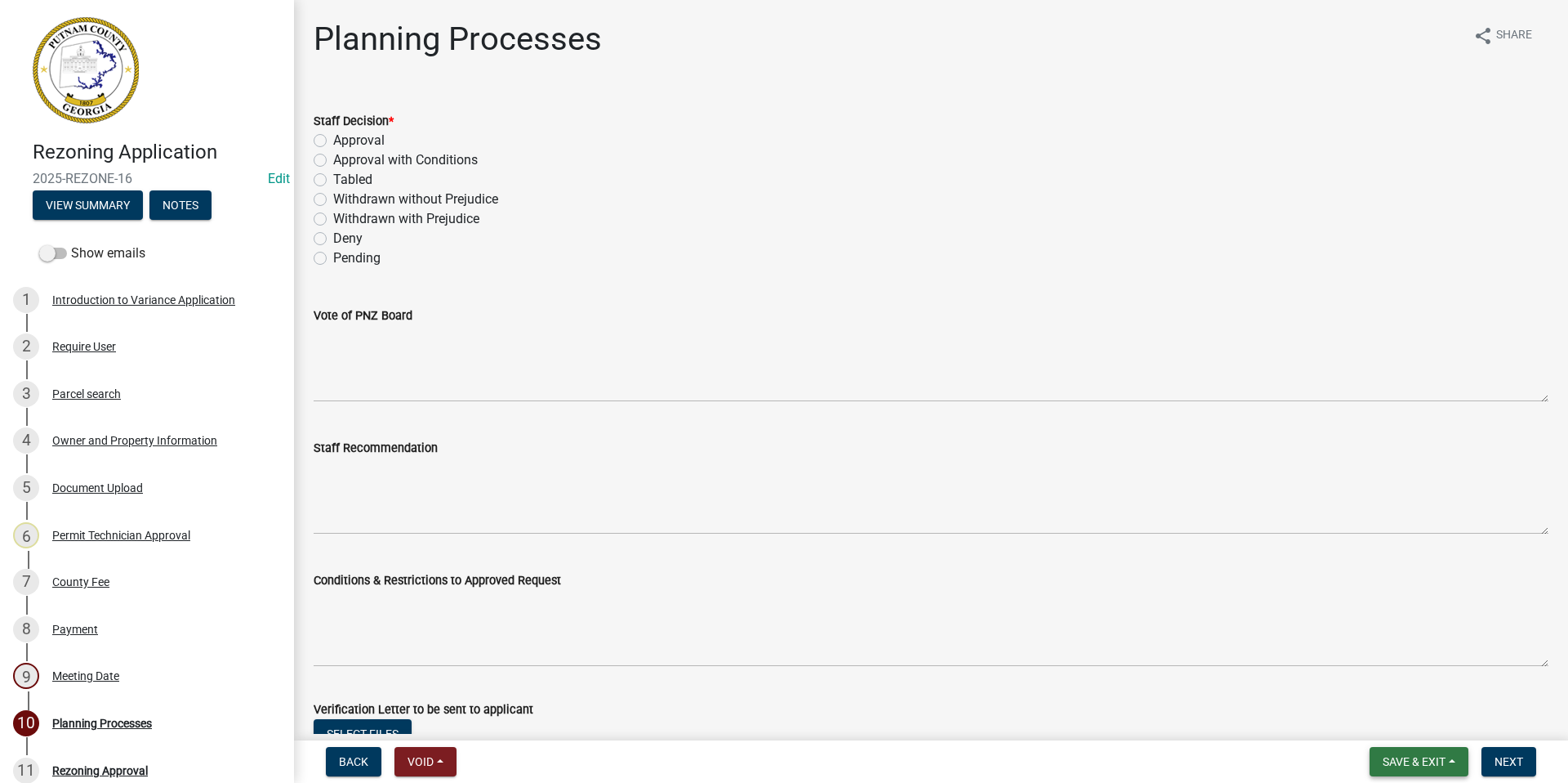
click at [1419, 770] on button "Save & Exit" at bounding box center [1419, 762] width 99 height 29
click at [1417, 731] on button "Save & Exit" at bounding box center [1403, 719] width 131 height 39
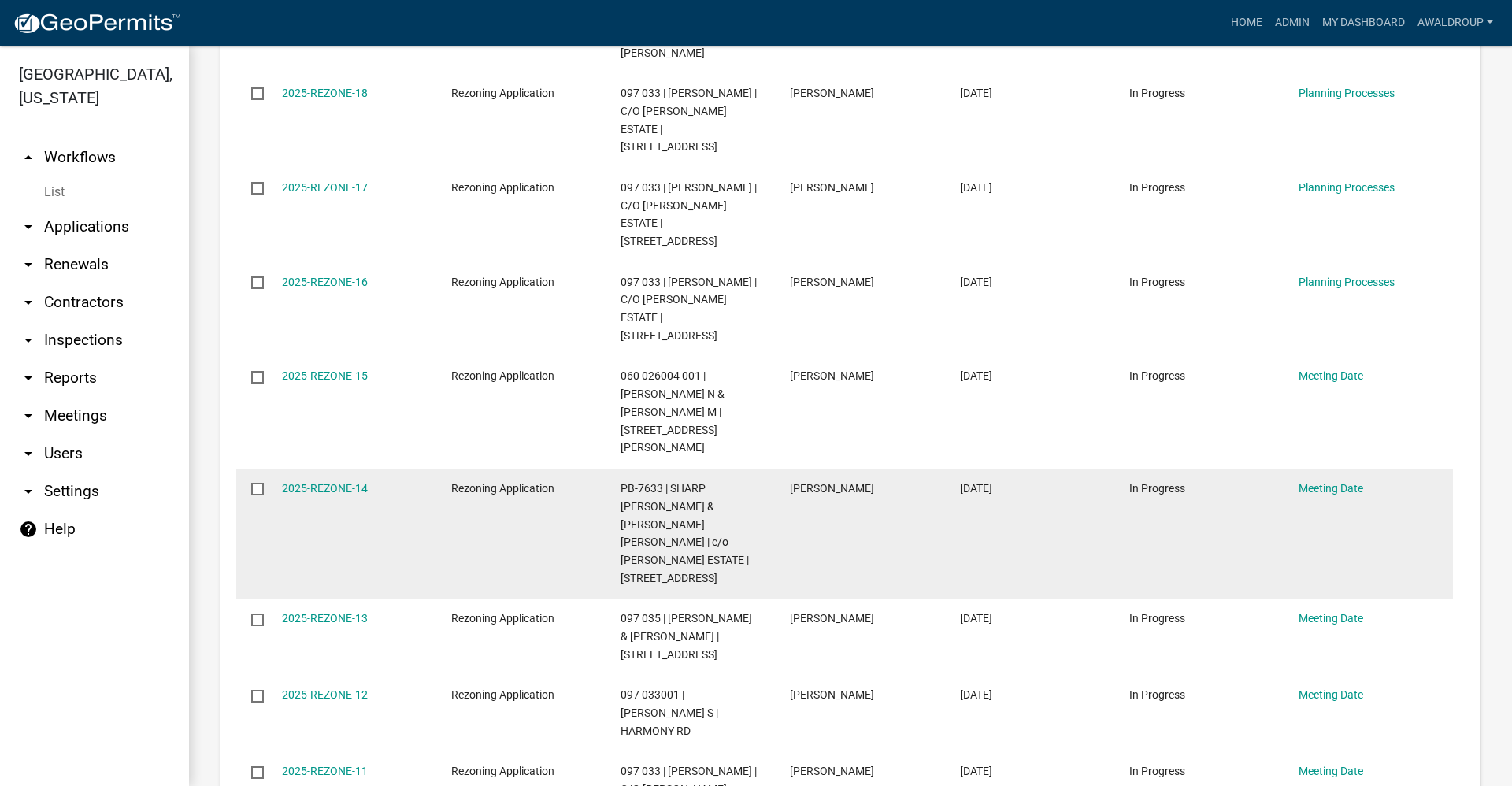
scroll to position [630, 0]
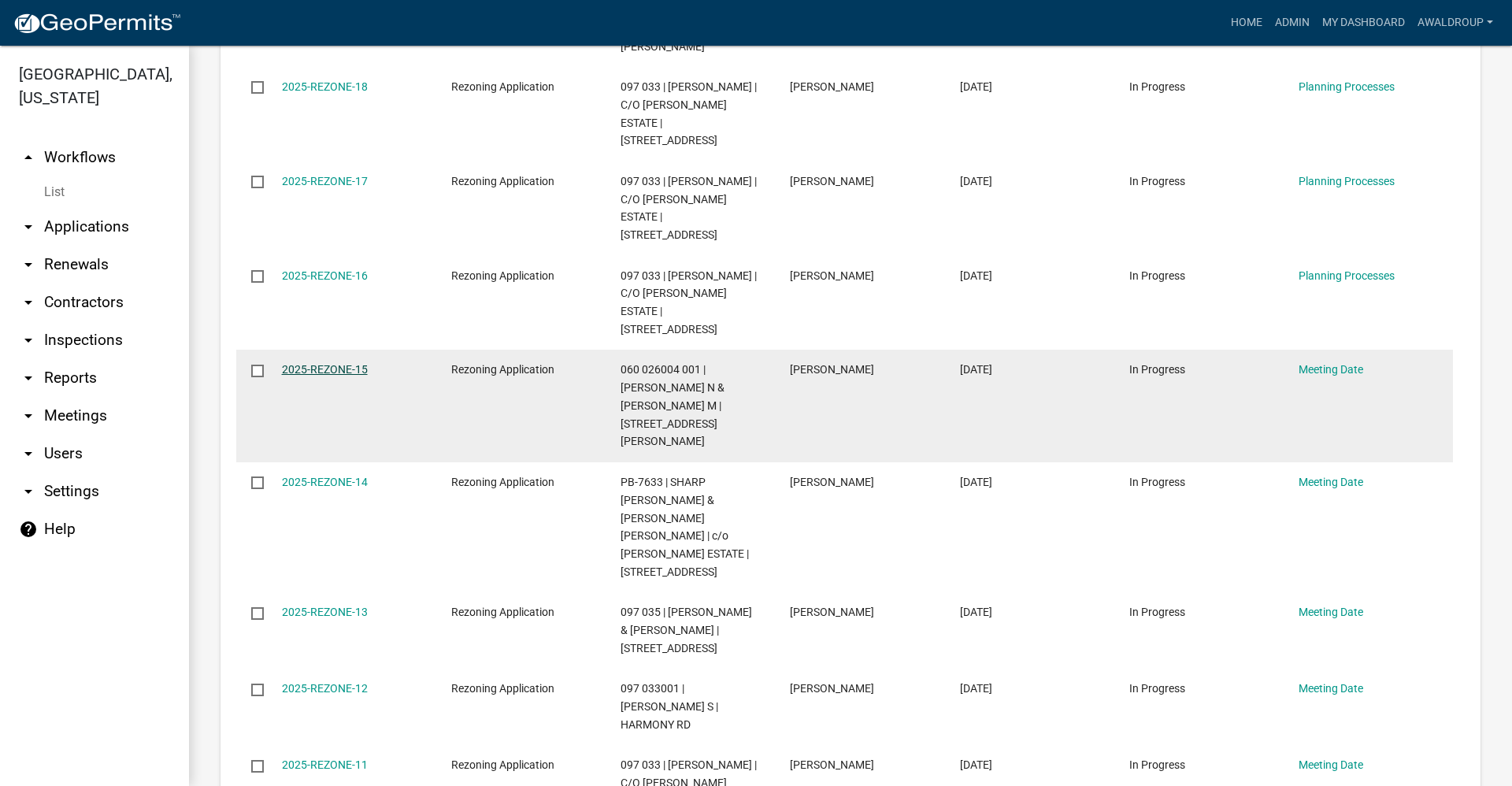
click at [345, 363] on link "2025-REZONE-15" at bounding box center [325, 369] width 86 height 13
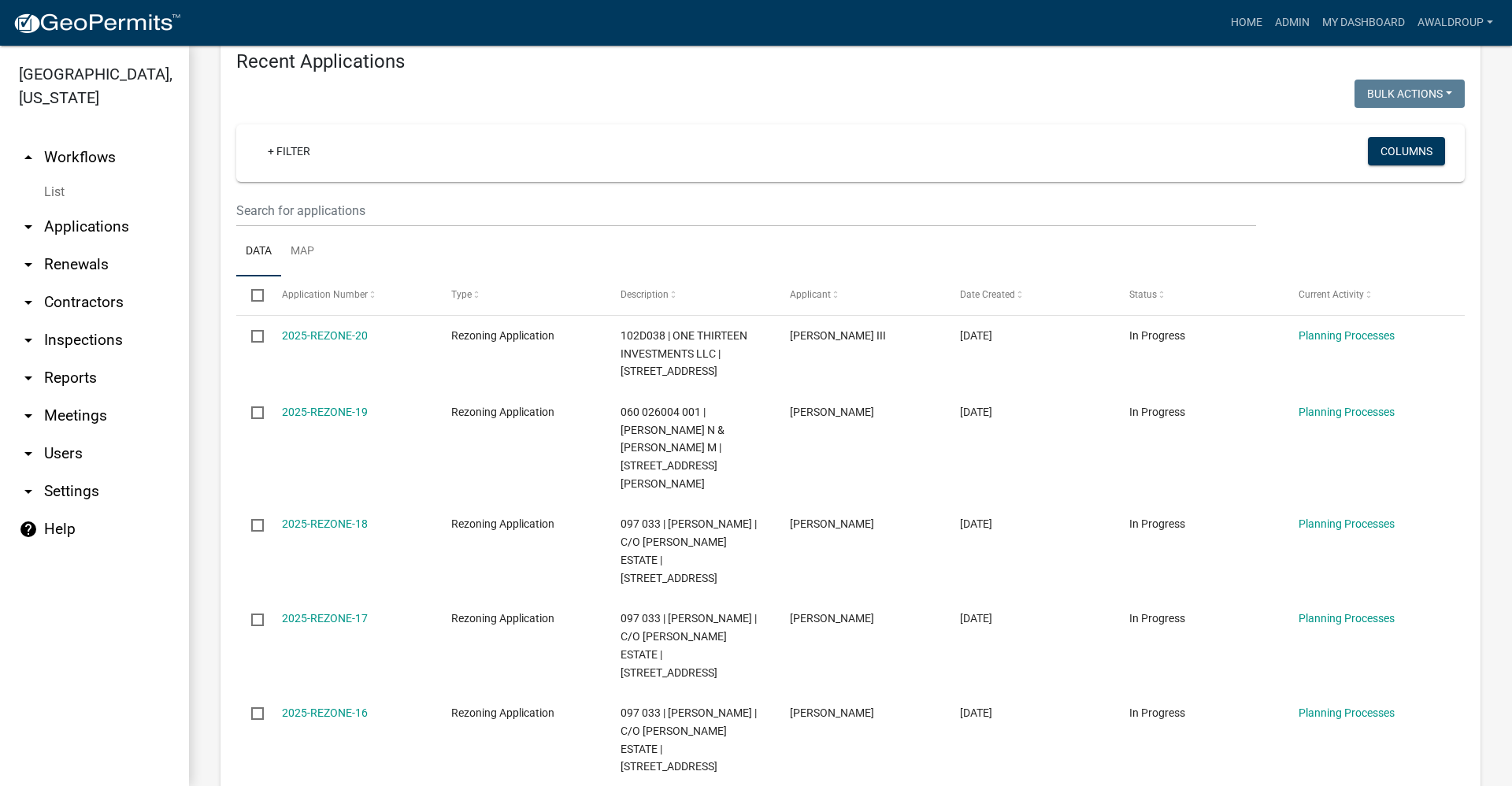
scroll to position [1732, 0]
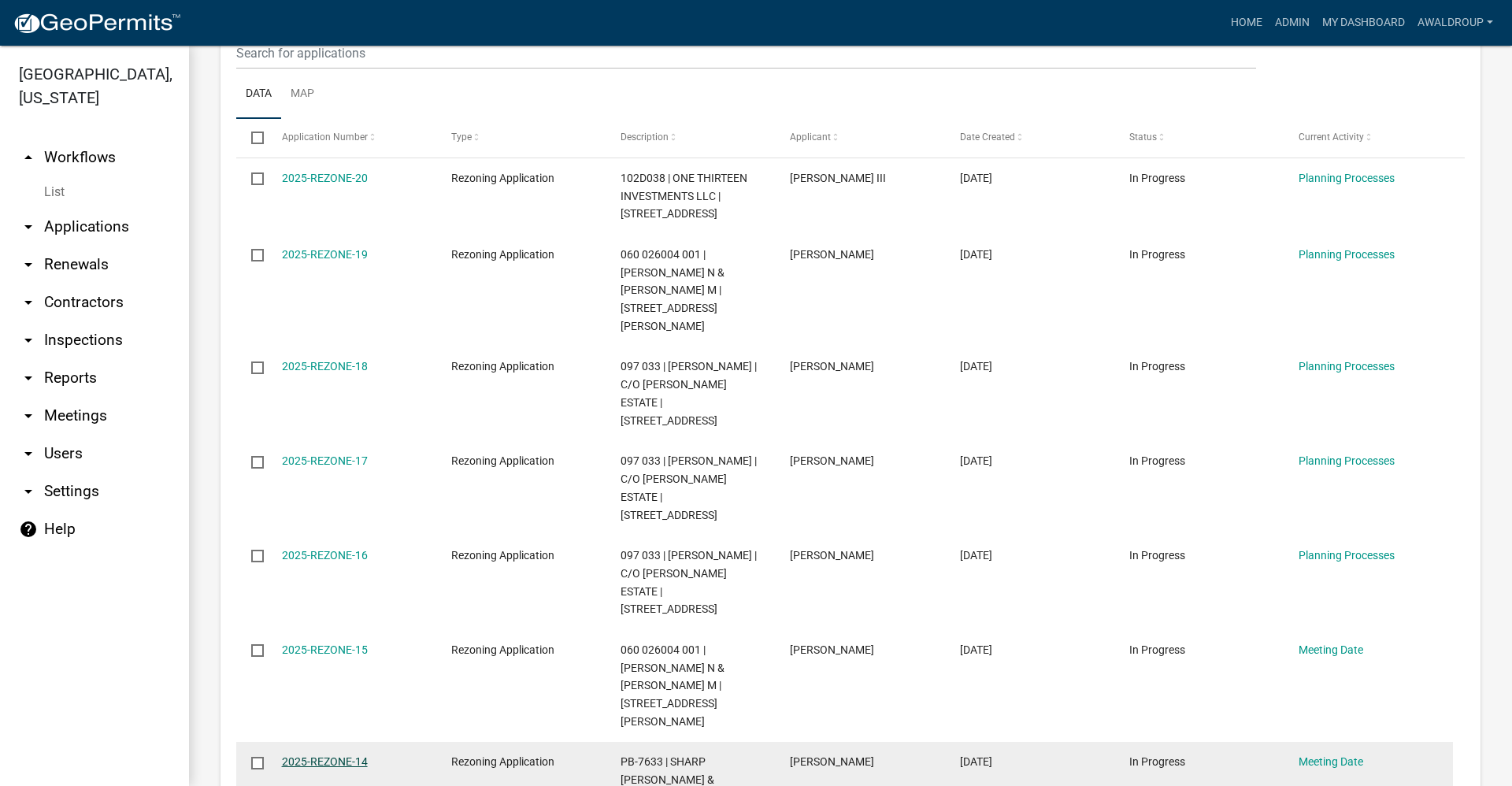
click at [329, 754] on link "2025-REZONE-14" at bounding box center [325, 762] width 86 height 13
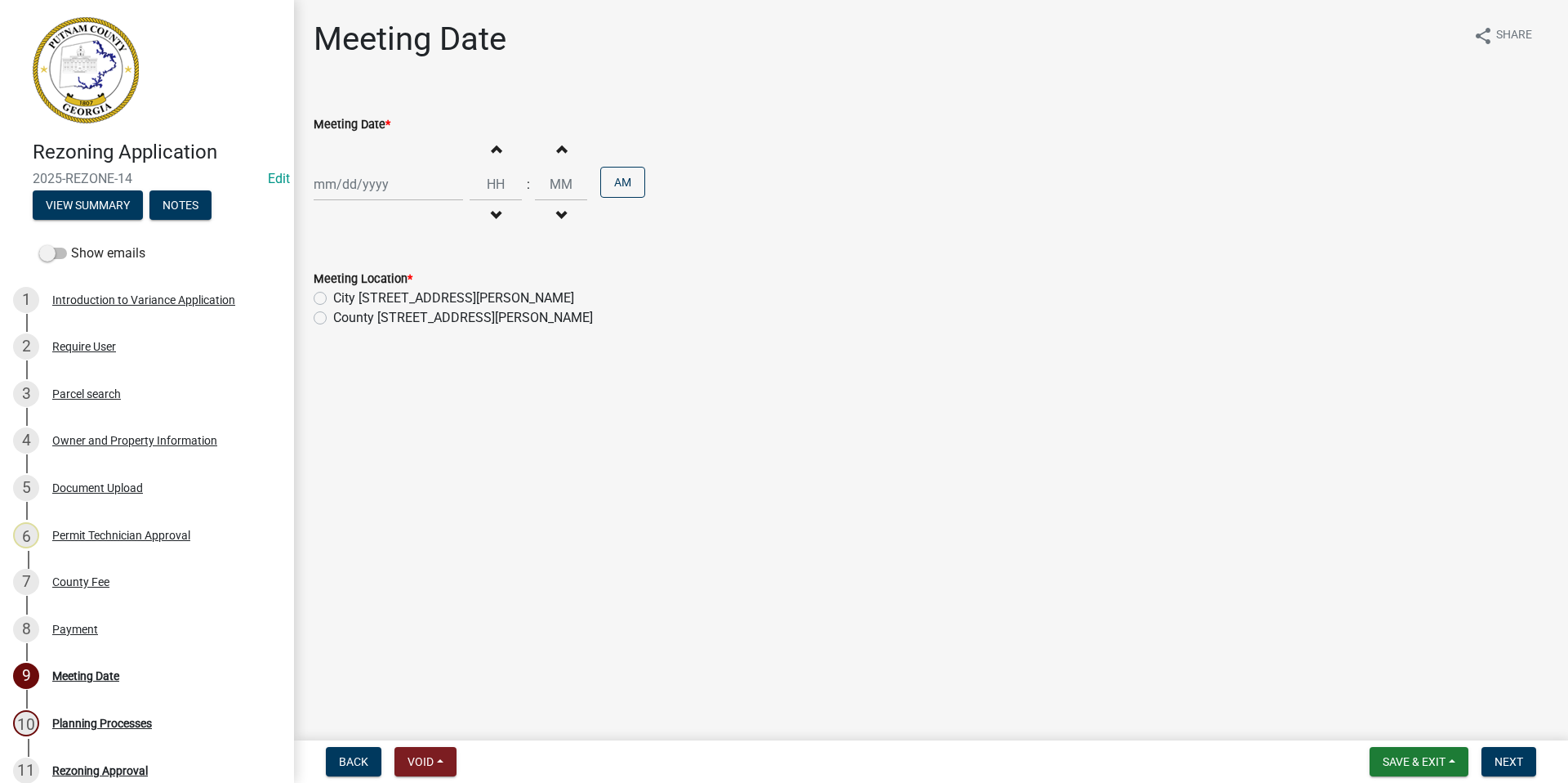
select select "9"
select select "2025"
click at [392, 185] on input "Meeting Date *" at bounding box center [388, 183] width 150 height 34
click at [488, 216] on span "Next month" at bounding box center [486, 218] width 12 height 12
select select "10"
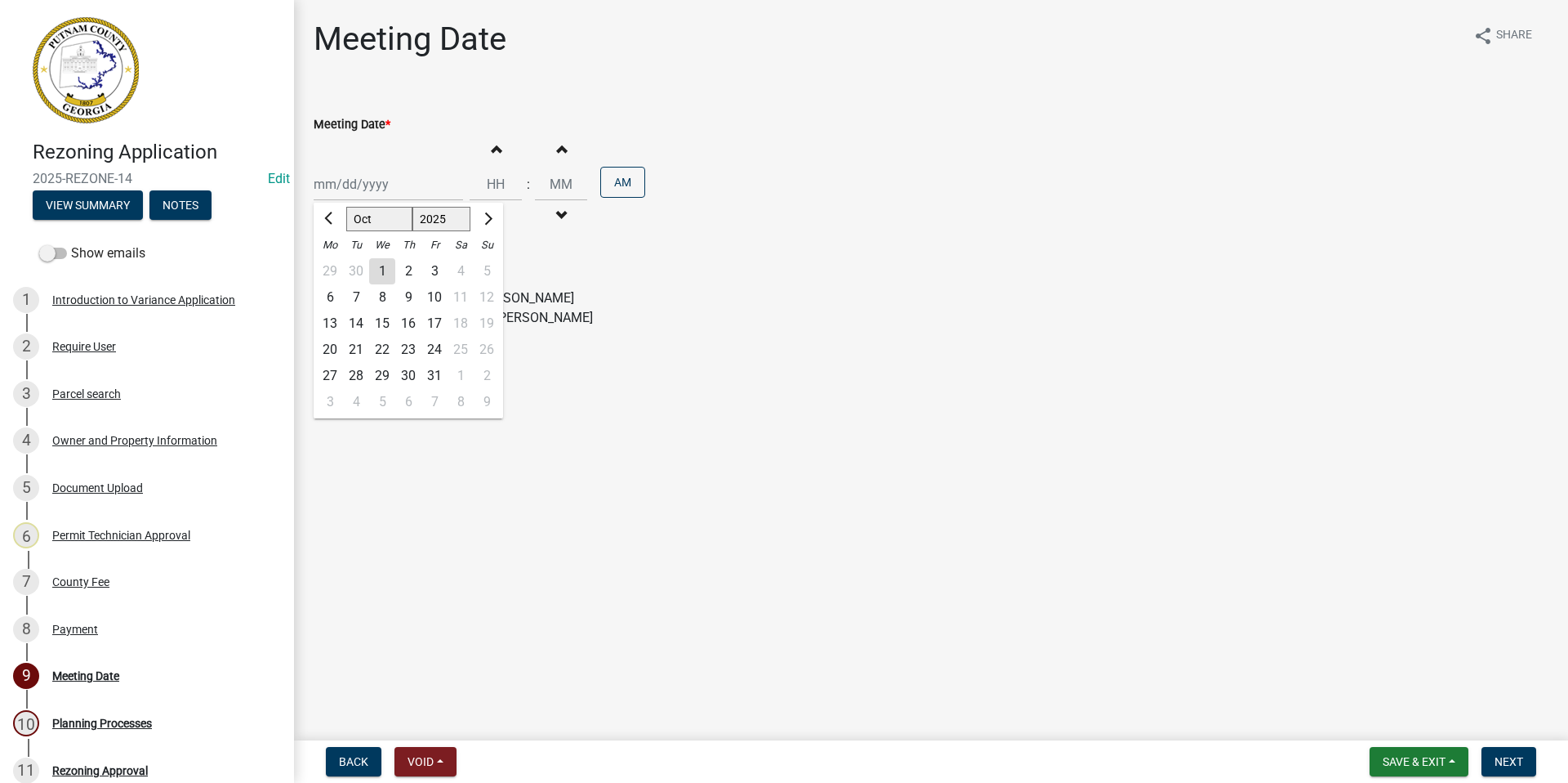
click at [404, 273] on div "2" at bounding box center [409, 271] width 26 height 26
type input "[DATE]"
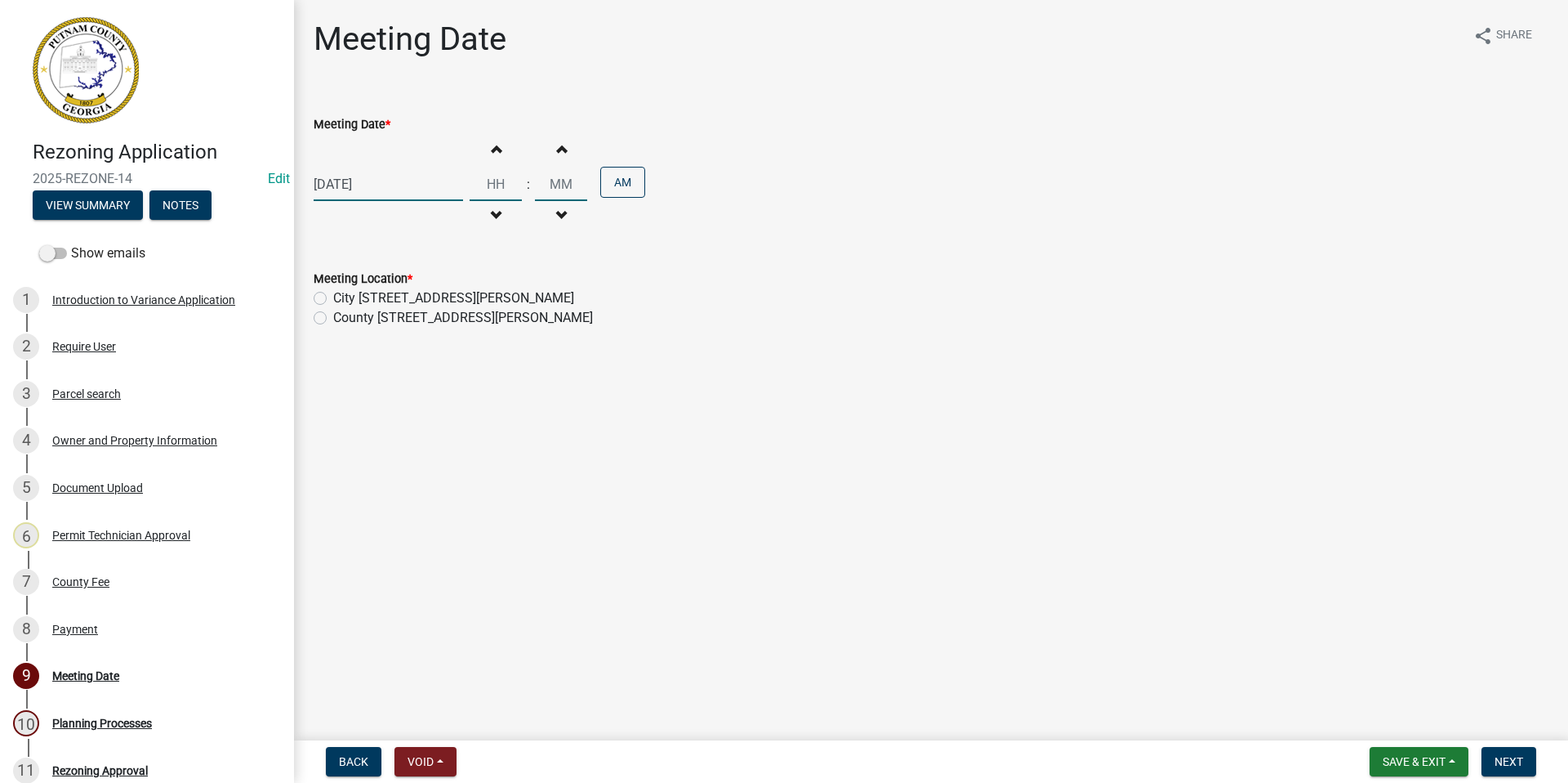
click at [488, 183] on input "Hours" at bounding box center [496, 183] width 52 height 34
type input "06"
drag, startPoint x: 573, startPoint y: 180, endPoint x: 538, endPoint y: 187, distance: 35.7
click at [538, 187] on input "00" at bounding box center [561, 183] width 52 height 34
type input "30"
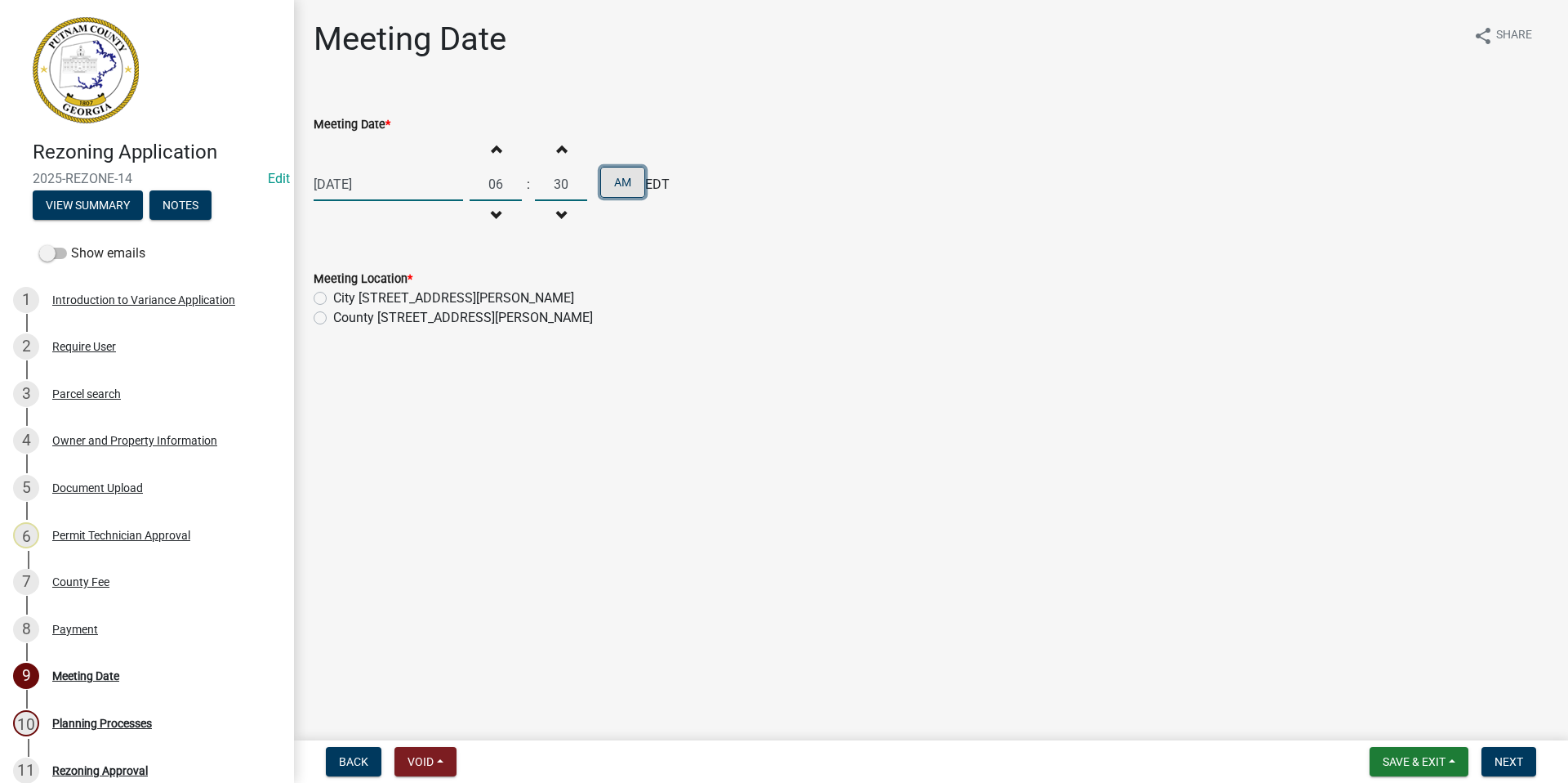
click at [606, 181] on button "AM" at bounding box center [622, 182] width 45 height 31
click at [333, 318] on label "County [STREET_ADDRESS][PERSON_NAME]" at bounding box center [463, 318] width 260 height 20
click at [333, 318] on input "County [STREET_ADDRESS][PERSON_NAME]" at bounding box center [338, 313] width 11 height 11
radio input "true"
click at [1505, 758] on span "Next" at bounding box center [1508, 762] width 29 height 13
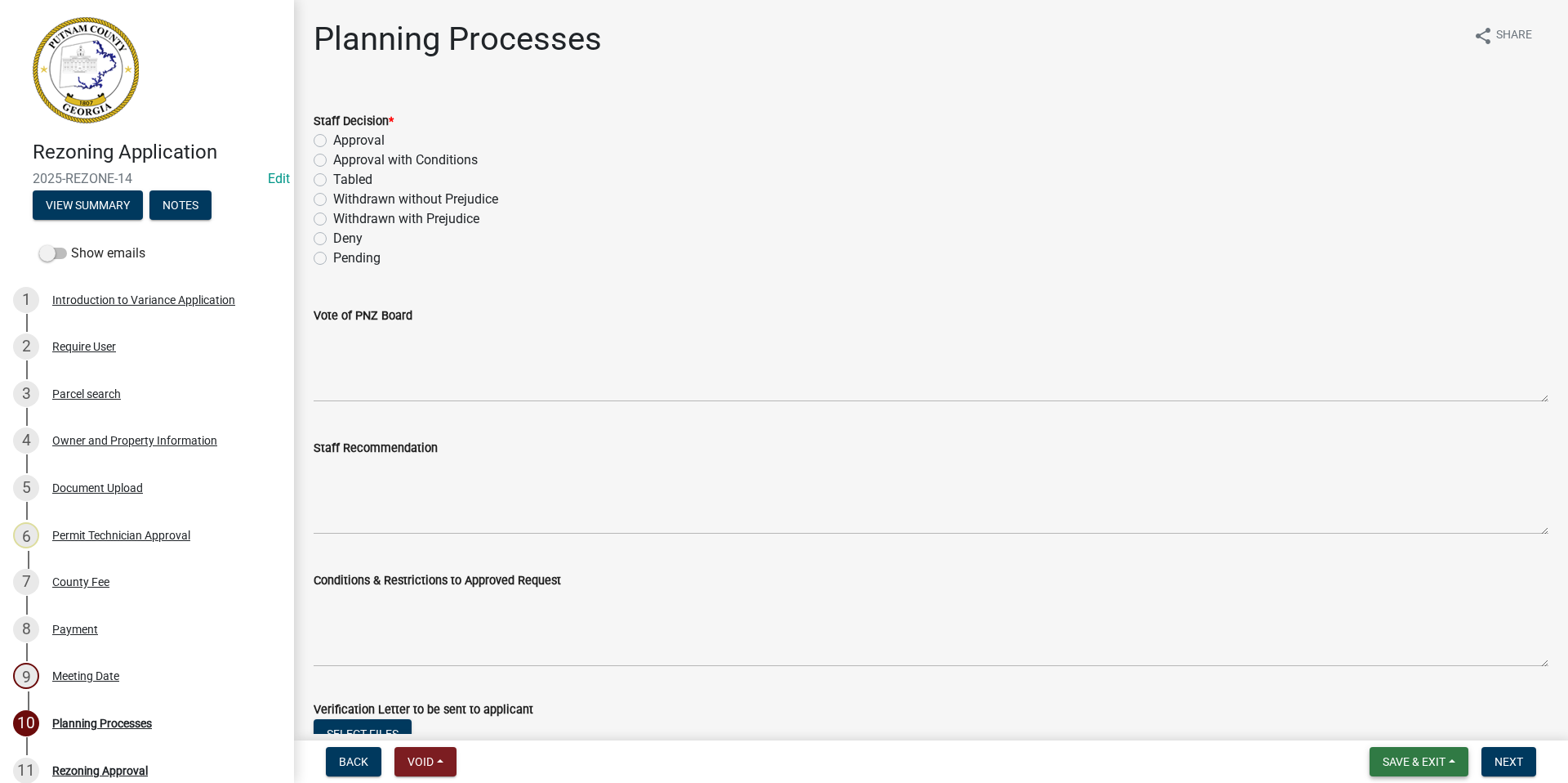
click at [1389, 772] on button "Save & Exit" at bounding box center [1419, 762] width 99 height 29
click at [1380, 713] on button "Save & Exit" at bounding box center [1403, 719] width 131 height 39
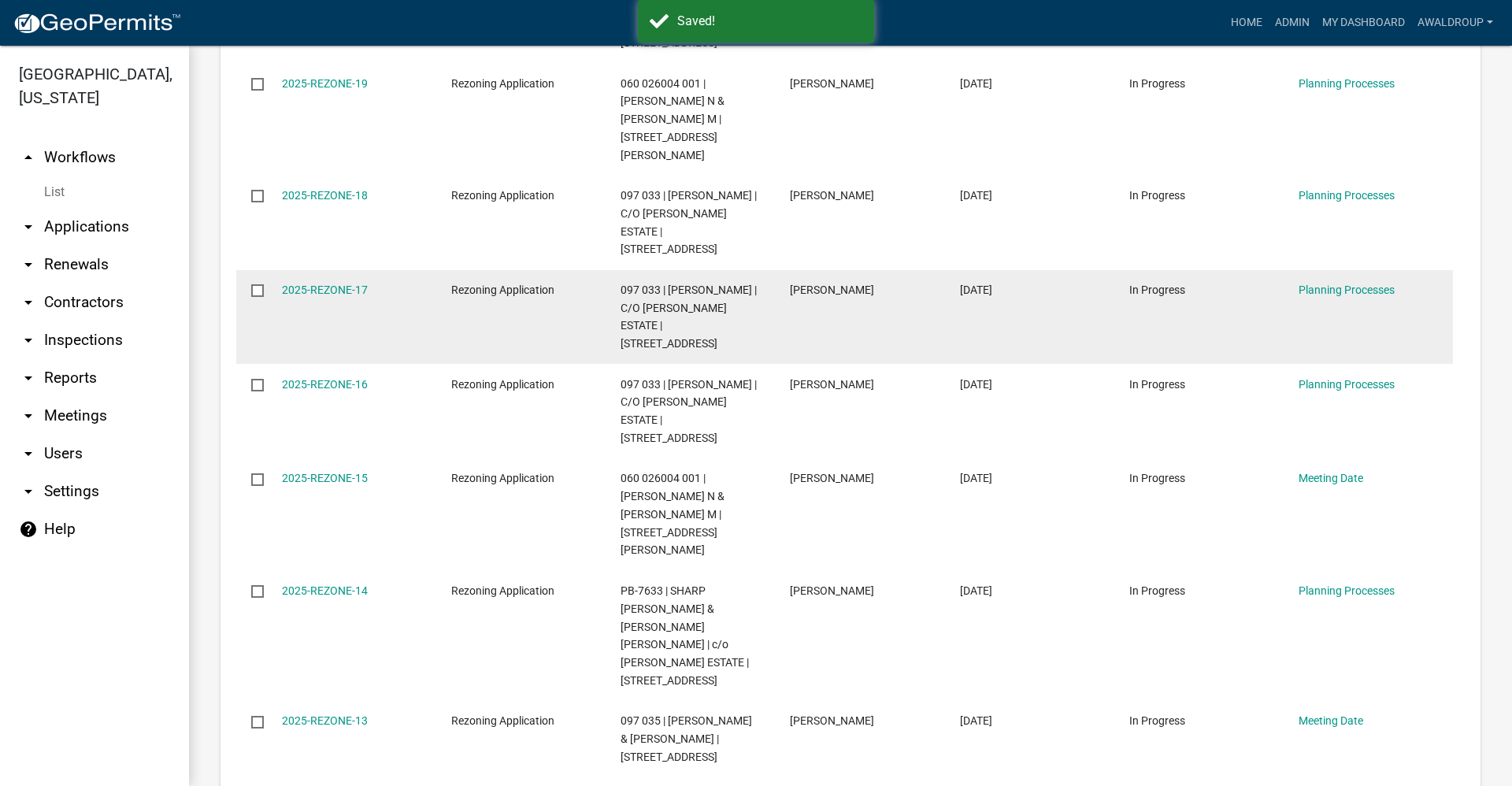
scroll to position [630, 0]
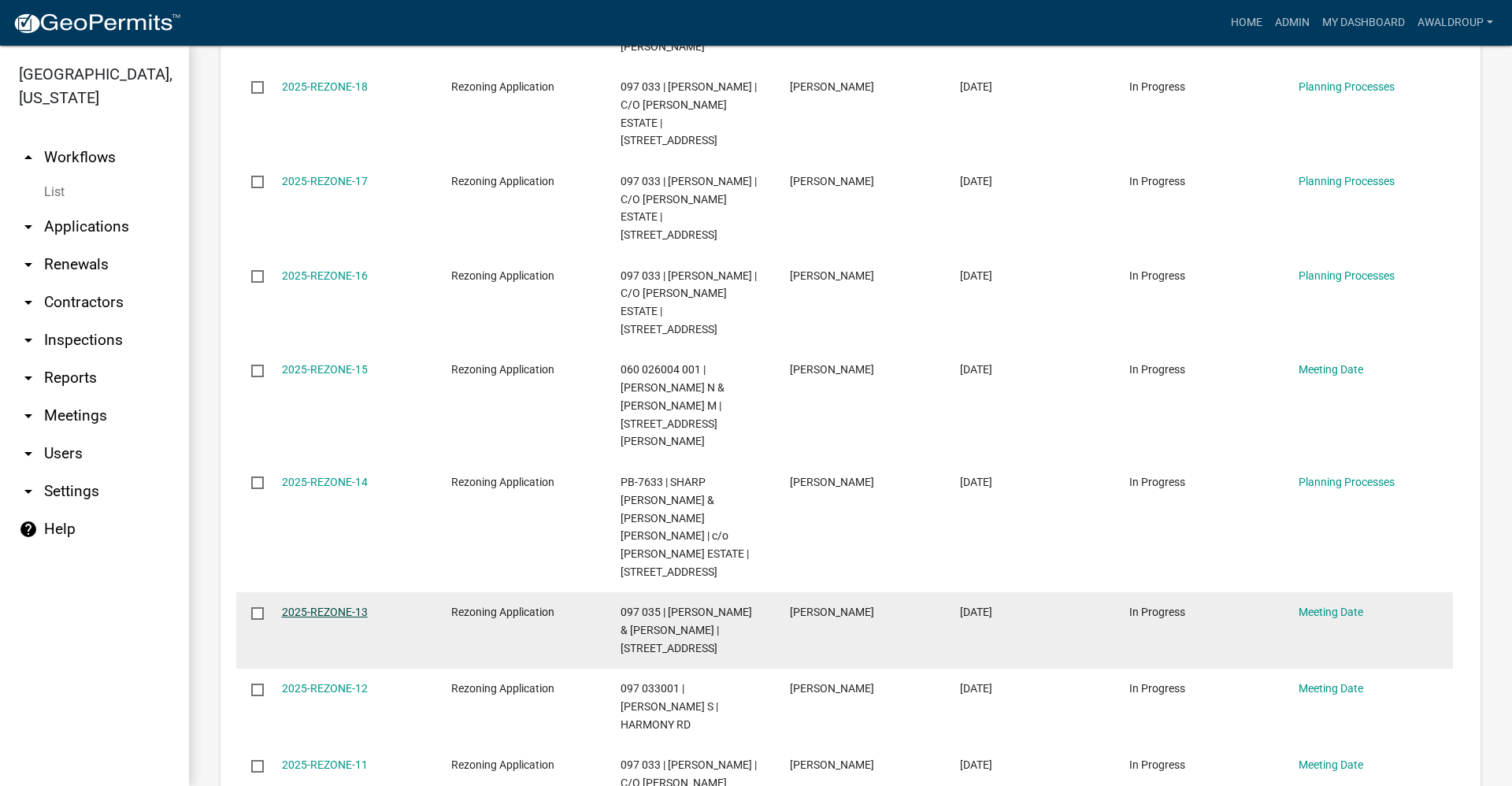
click at [347, 605] on link "2025-REZONE-13" at bounding box center [325, 612] width 86 height 13
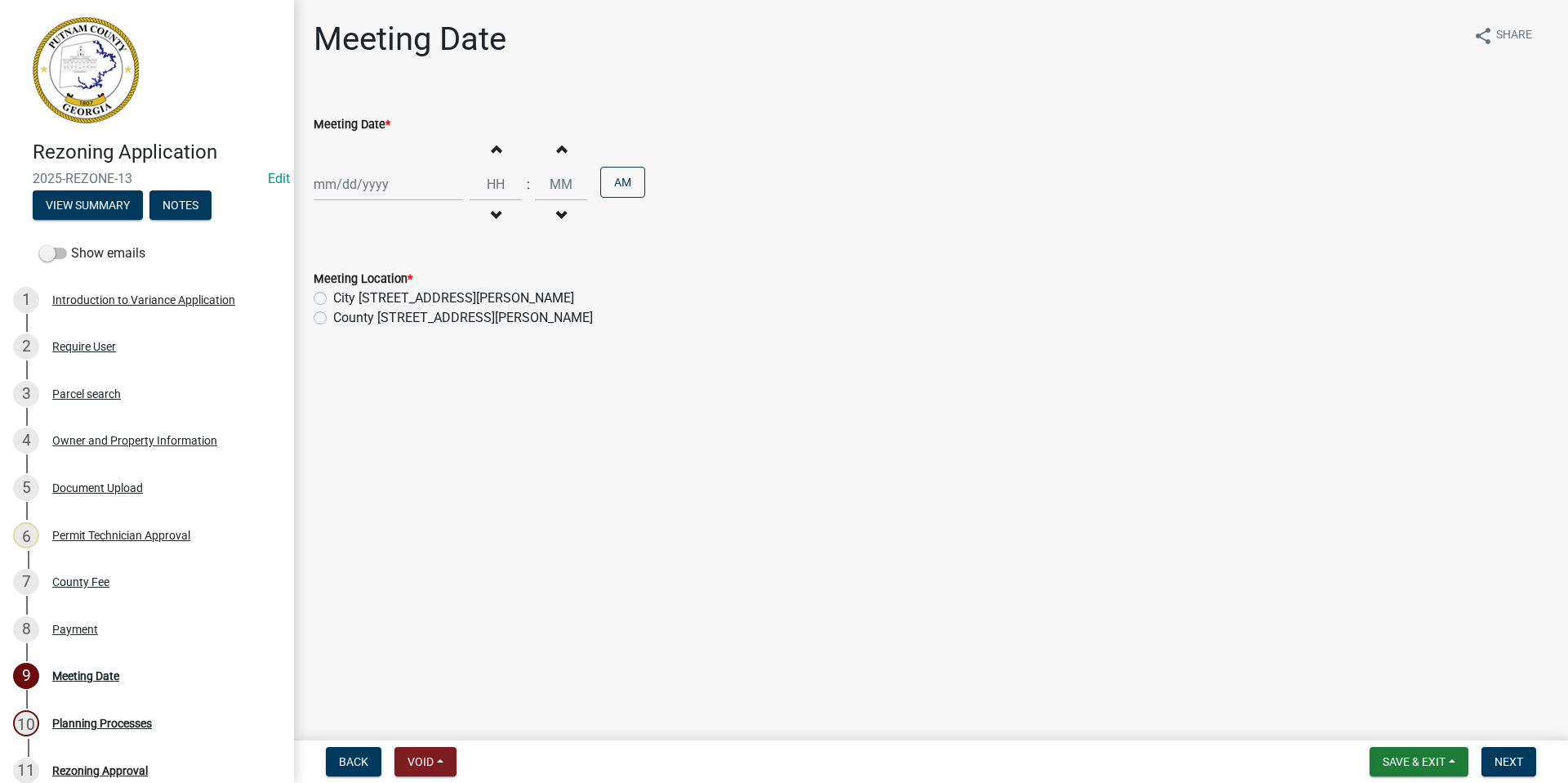
click at [399, 181] on div at bounding box center [388, 183] width 150 height 34
select select "9"
select select "2025"
click at [489, 215] on span "Next month" at bounding box center [486, 218] width 12 height 12
select select "10"
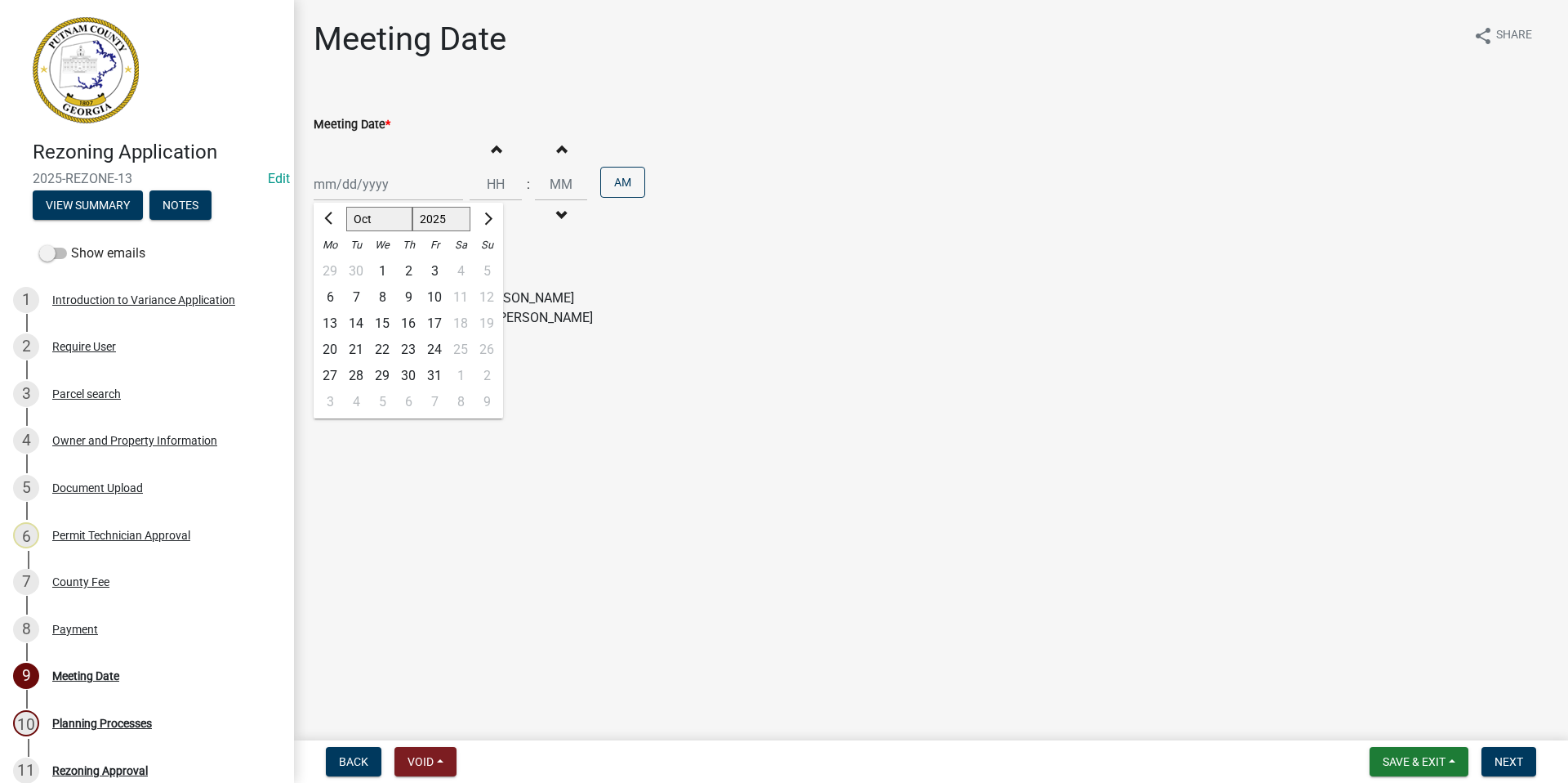
click at [406, 270] on div "2" at bounding box center [409, 271] width 26 height 26
type input "[DATE]"
click at [489, 180] on input "Hours" at bounding box center [496, 183] width 52 height 34
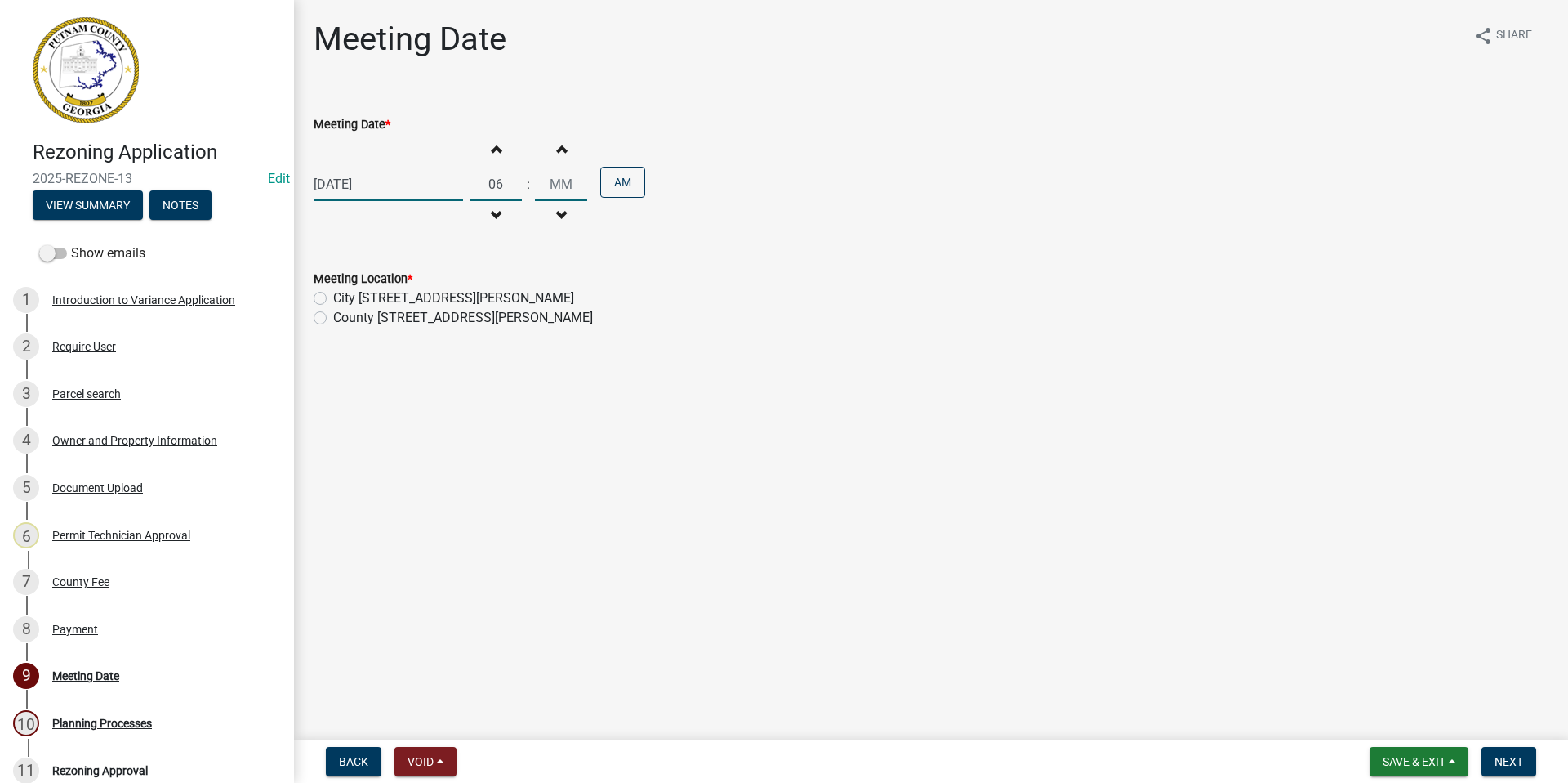
type input "06"
drag, startPoint x: 565, startPoint y: 183, endPoint x: 540, endPoint y: 181, distance: 25.1
click at [540, 181] on input "00" at bounding box center [561, 183] width 52 height 34
type input "30"
click at [621, 182] on button "AM" at bounding box center [622, 182] width 45 height 31
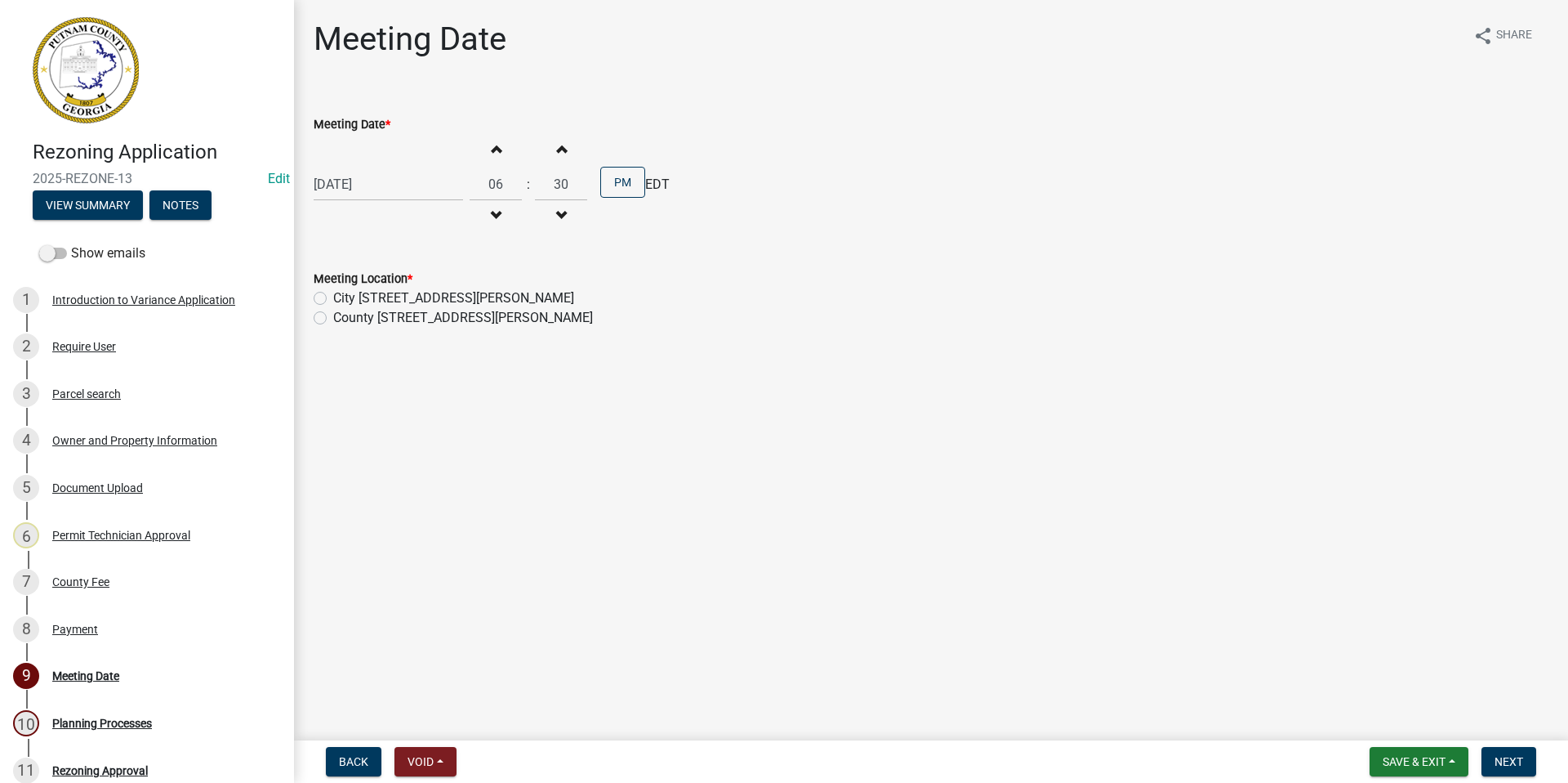
click at [333, 315] on label "County [STREET_ADDRESS][PERSON_NAME]" at bounding box center [463, 318] width 260 height 20
click at [333, 315] on input "County [STREET_ADDRESS][PERSON_NAME]" at bounding box center [338, 313] width 11 height 11
radio input "true"
click at [1500, 762] on span "Next" at bounding box center [1508, 762] width 29 height 13
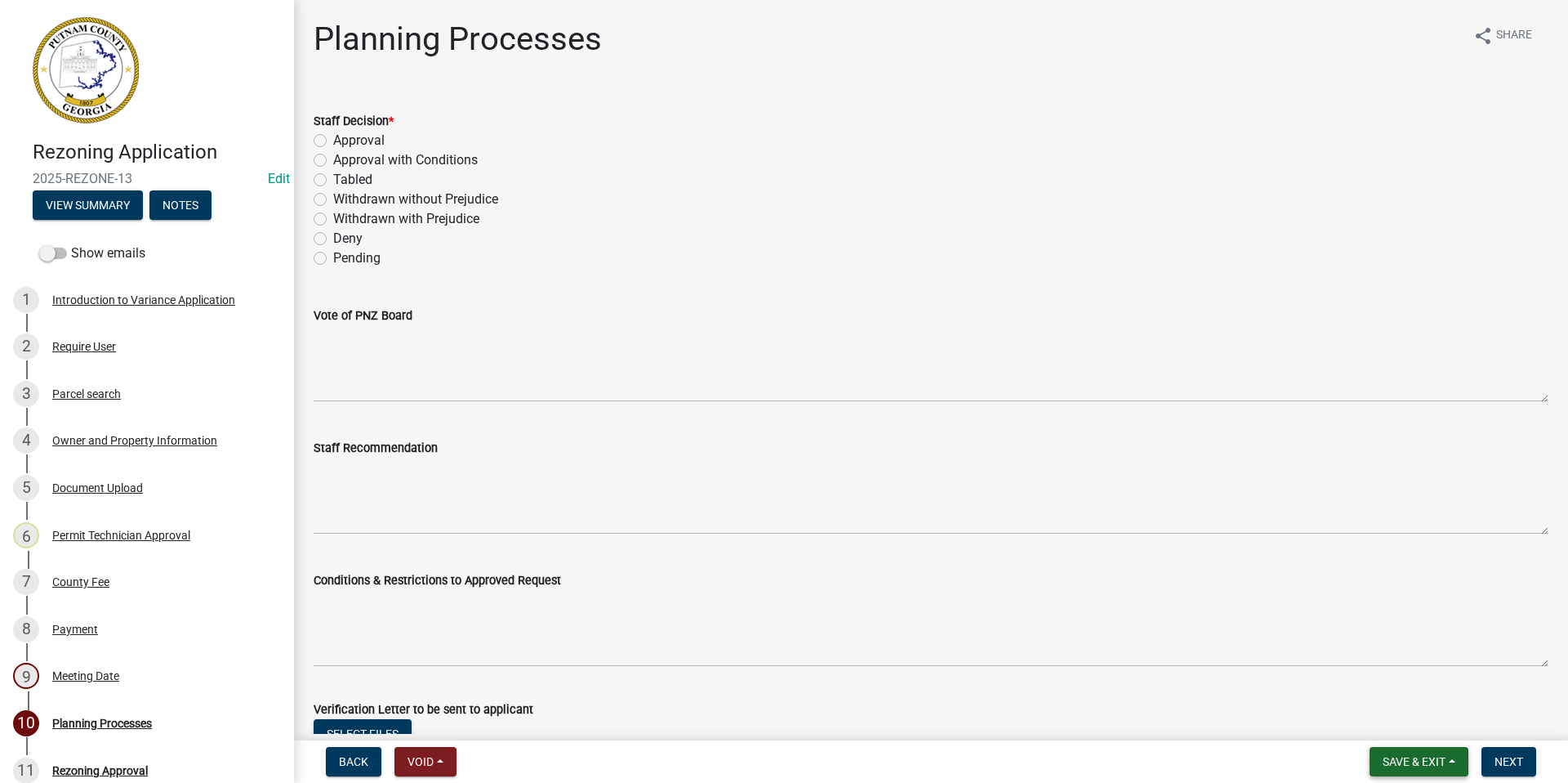
click at [1427, 762] on span "Save & Exit" at bounding box center [1414, 762] width 63 height 13
click at [1410, 714] on button "Save & Exit" at bounding box center [1403, 719] width 131 height 39
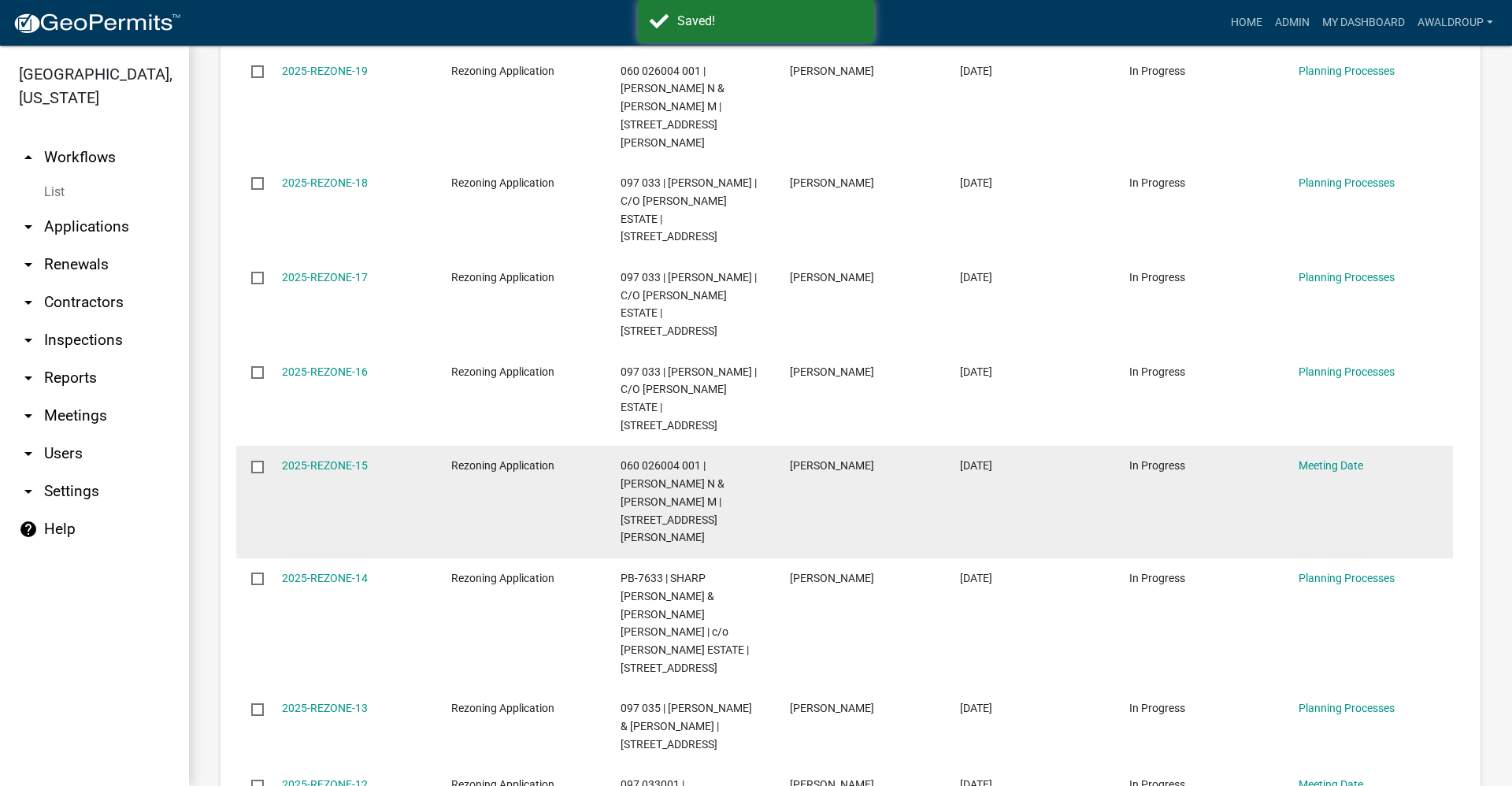
scroll to position [630, 0]
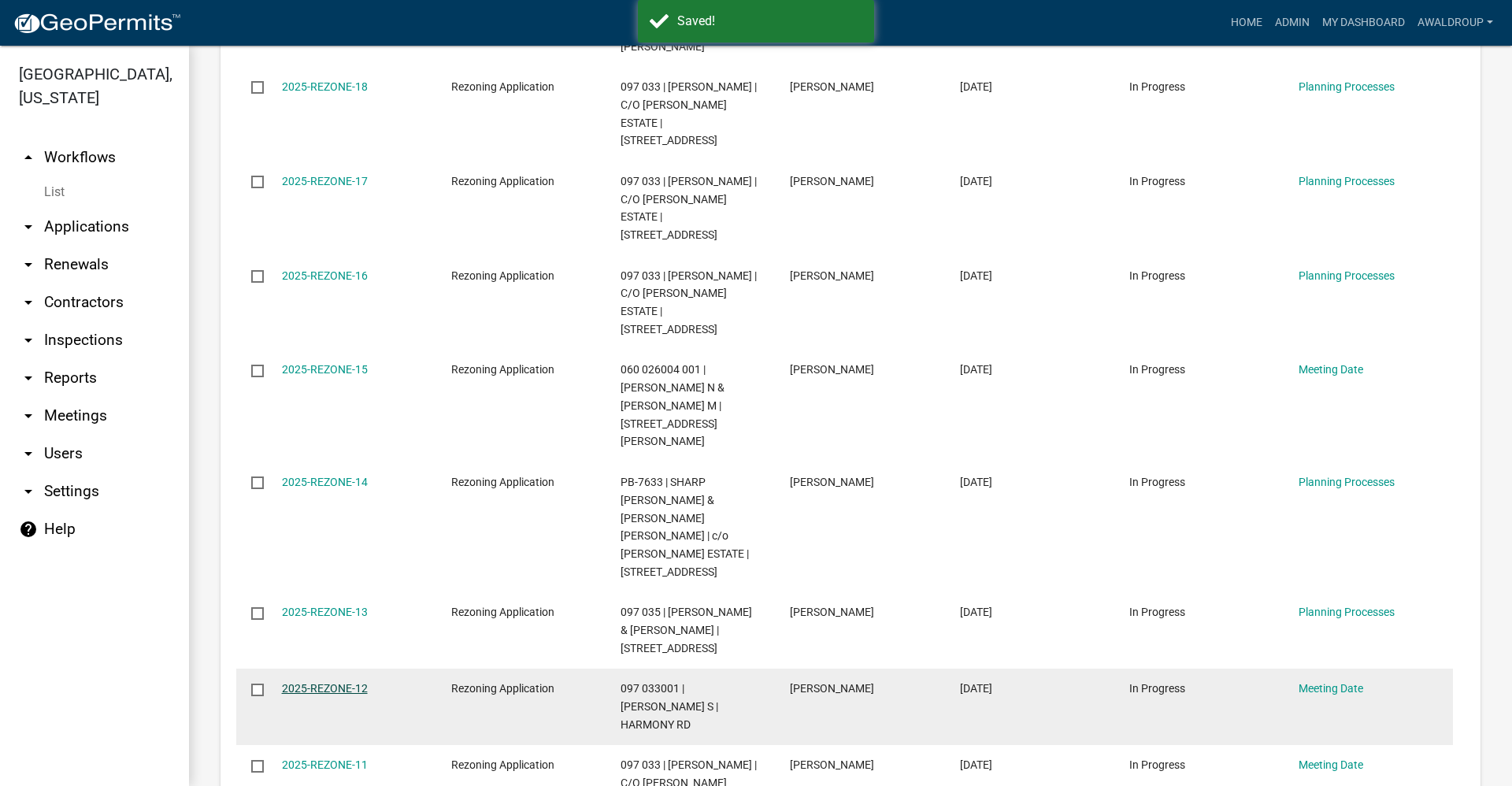
click at [333, 682] on link "2025-REZONE-12" at bounding box center [325, 688] width 86 height 13
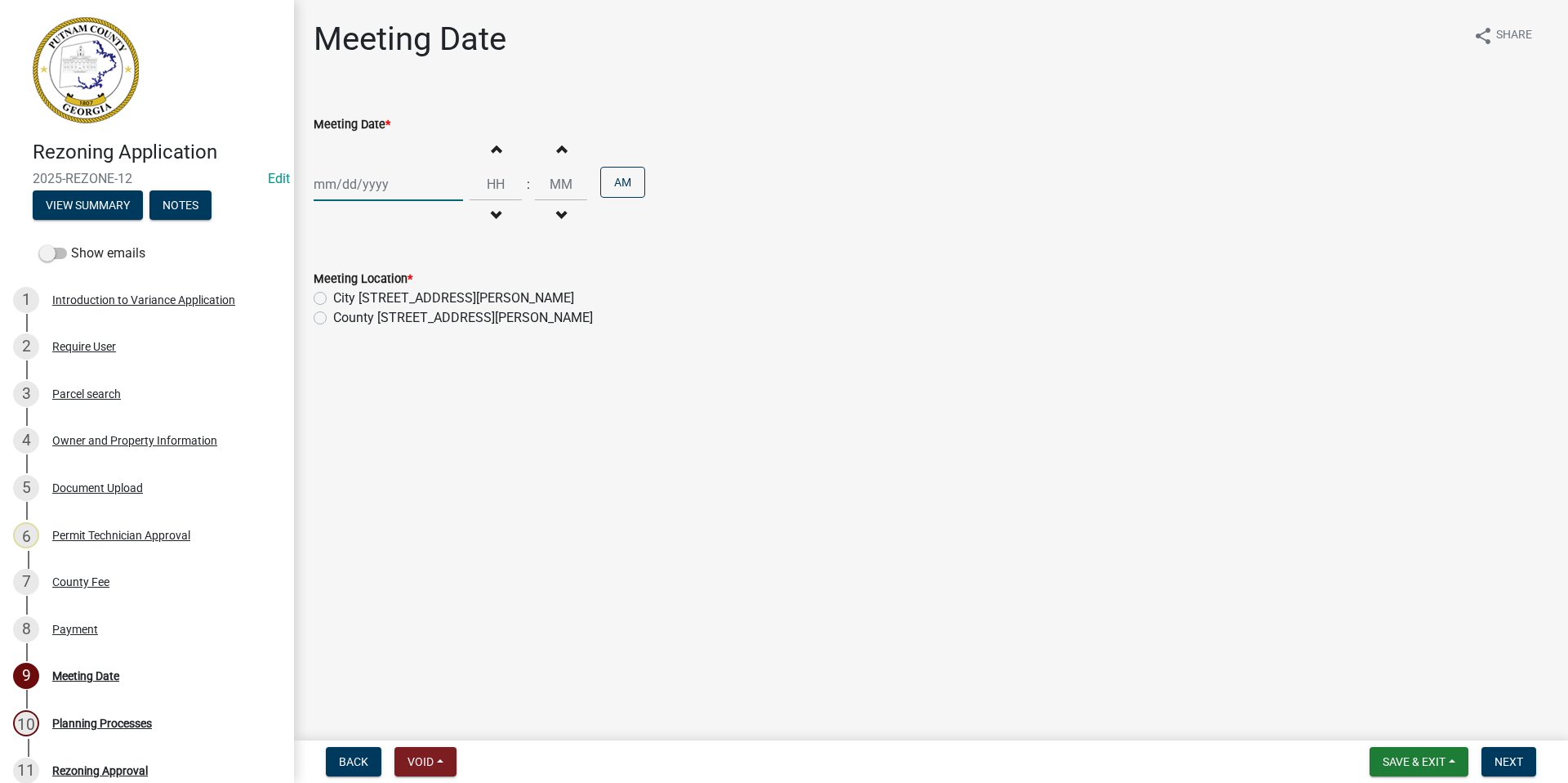
select select "9"
select select "2025"
click at [384, 189] on div "[PERSON_NAME] Feb Mar Apr [PERSON_NAME][DATE] Oct Nov [DATE] 1526 1527 1528 152…" at bounding box center [388, 183] width 150 height 34
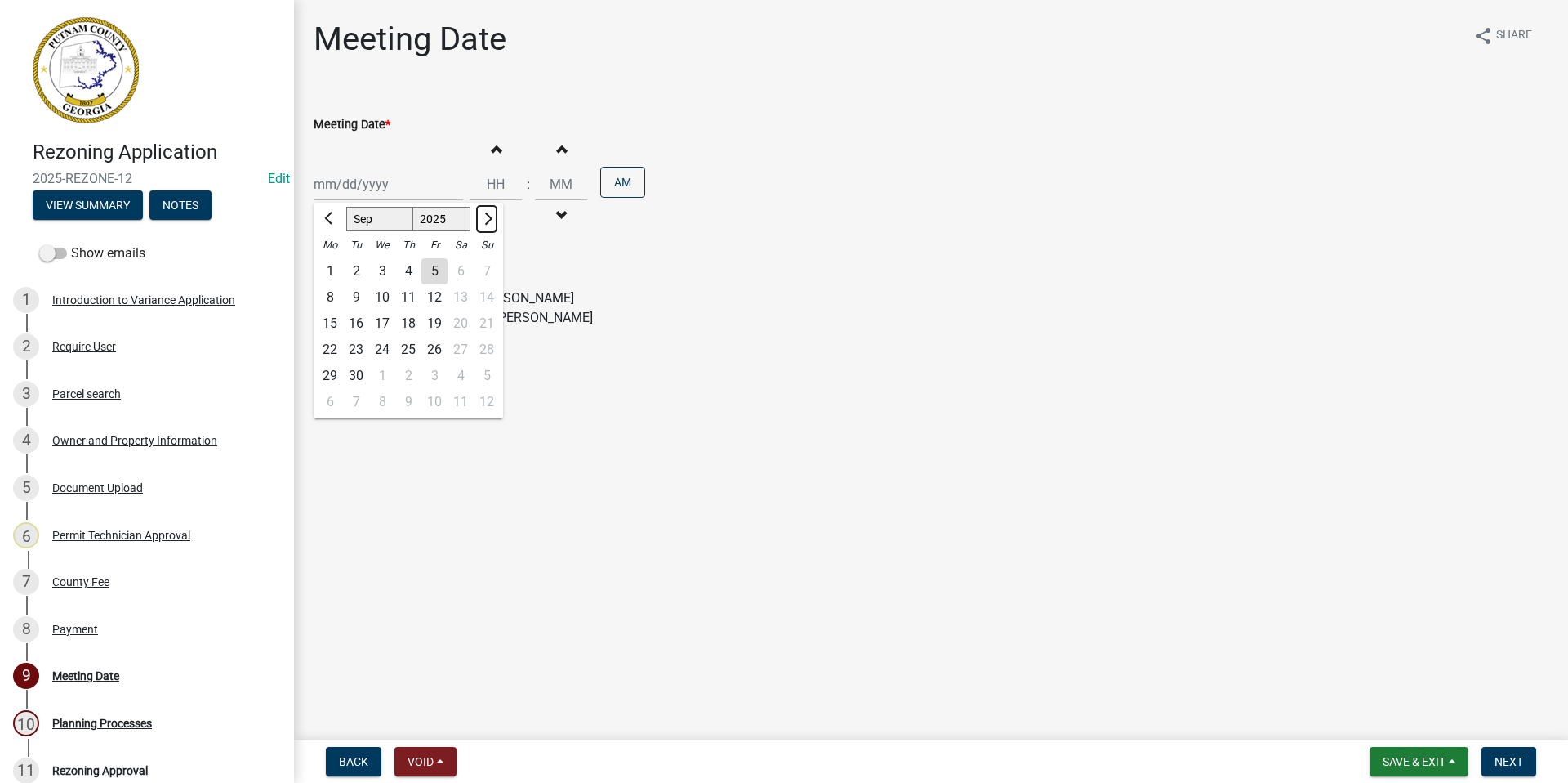
click at [486, 217] on span "Next month" at bounding box center [486, 218] width 12 height 12
select select "10"
click at [404, 267] on div "2" at bounding box center [409, 271] width 26 height 26
type input "[DATE]"
click at [489, 183] on input "Hours" at bounding box center [496, 183] width 52 height 34
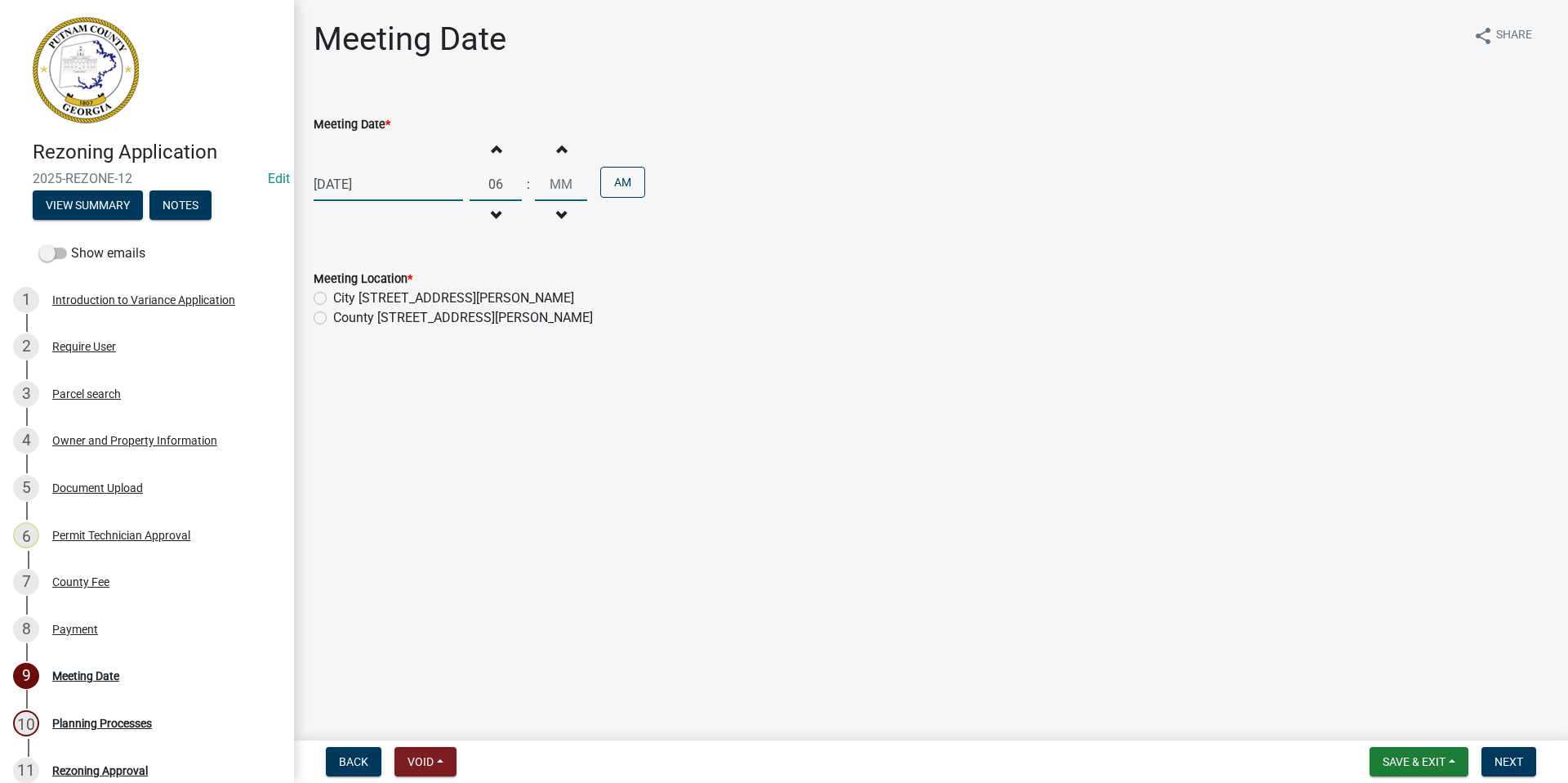
type input "06"
drag, startPoint x: 581, startPoint y: 182, endPoint x: 526, endPoint y: 184, distance: 55.0
click at [526, 184] on div "Increment hours 06 Decrement hours : Increment minutes 00 Decrement minutes AM" at bounding box center [558, 184] width 175 height 101
drag, startPoint x: 526, startPoint y: 184, endPoint x: 561, endPoint y: 180, distance: 35.2
click at [561, 180] on input "00" at bounding box center [561, 183] width 52 height 34
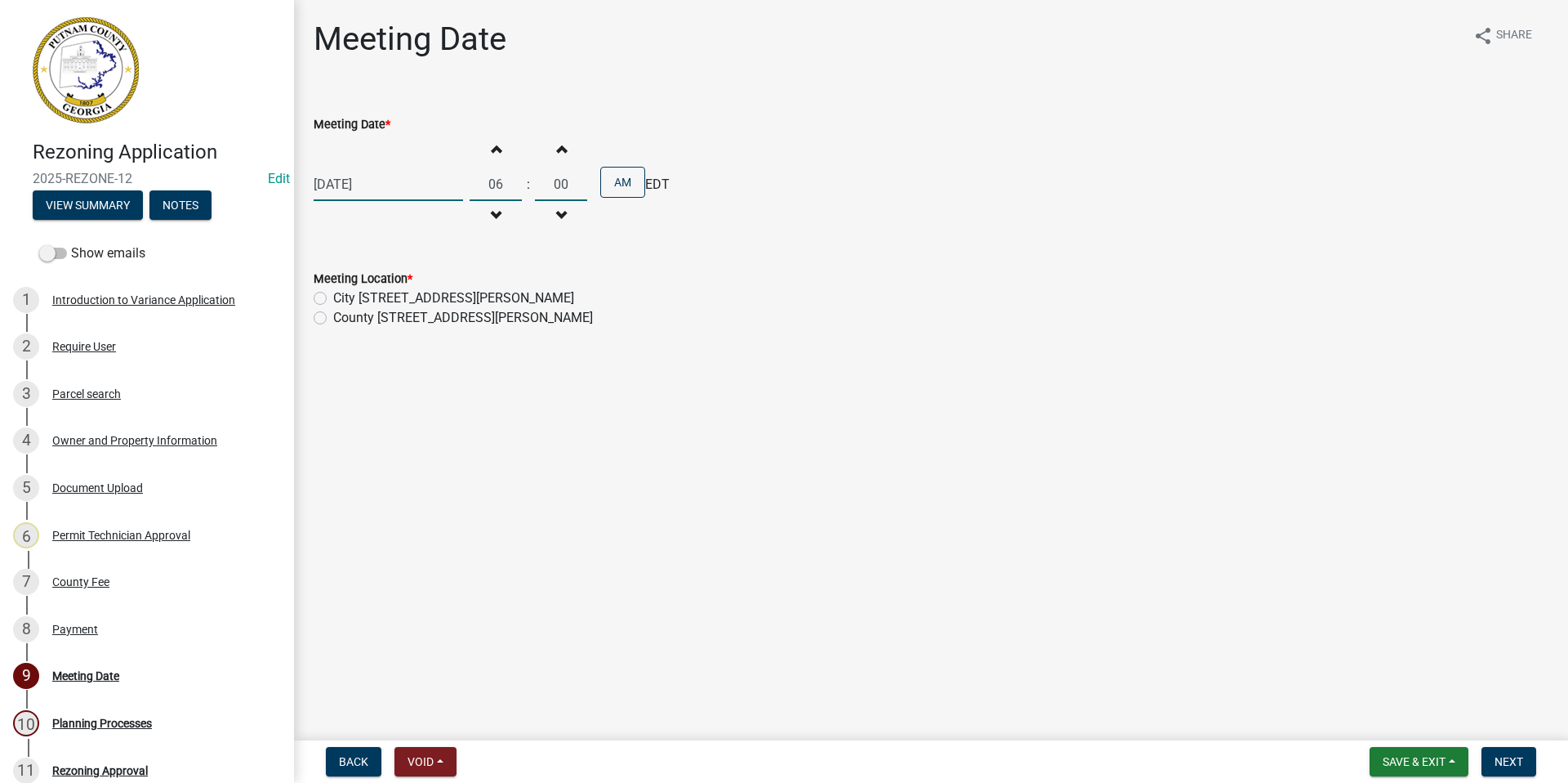
drag, startPoint x: 567, startPoint y: 183, endPoint x: 514, endPoint y: 185, distance: 53.0
click at [514, 185] on div "Increment hours 06 Decrement hours : Increment minutes 00 Decrement minutes AM" at bounding box center [558, 184] width 175 height 101
type input "30"
click at [626, 177] on button "AM" at bounding box center [622, 182] width 45 height 31
click at [333, 317] on label "County [STREET_ADDRESS][PERSON_NAME]" at bounding box center [463, 318] width 260 height 20
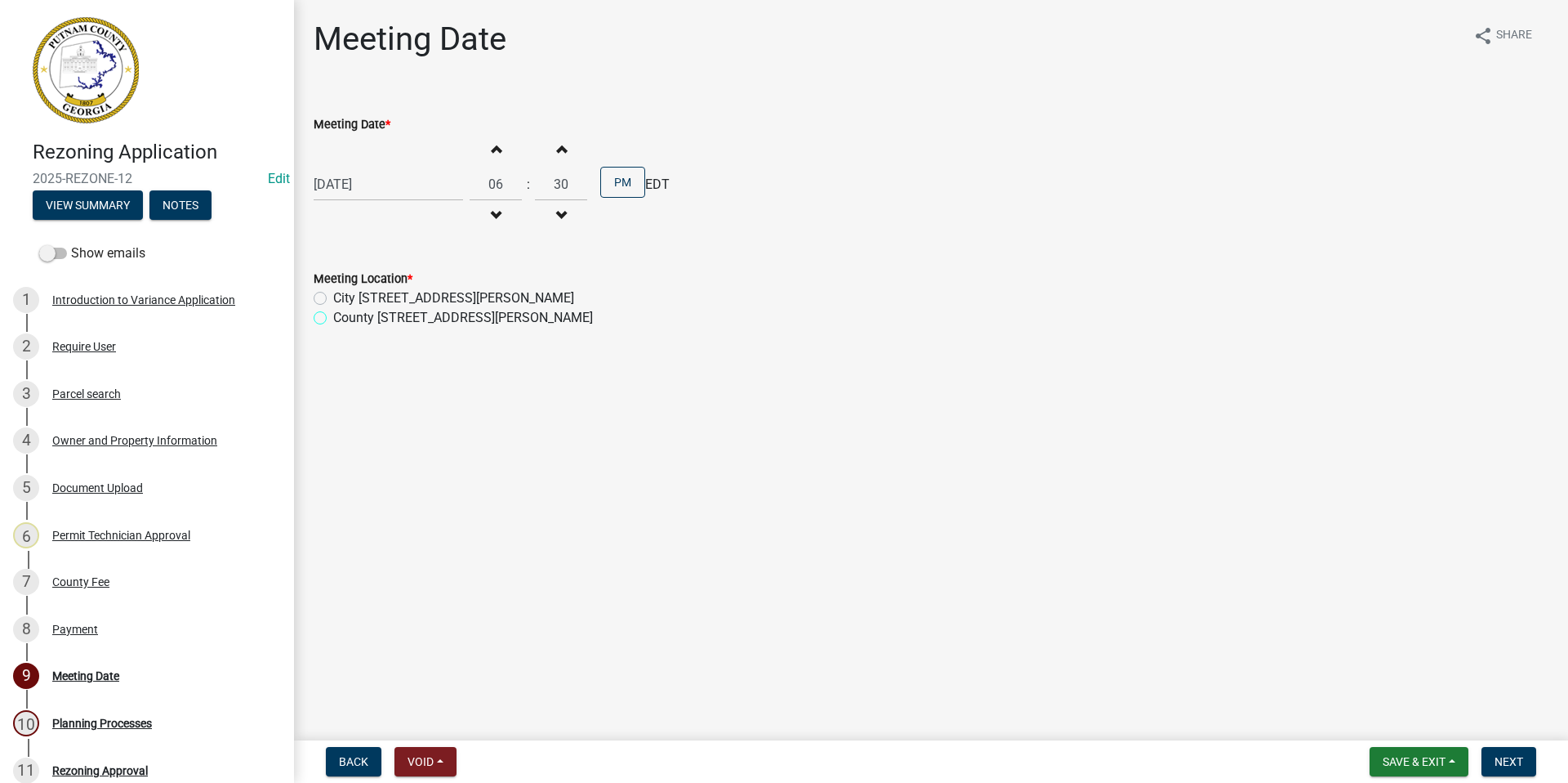
click at [333, 317] on input "County [STREET_ADDRESS][PERSON_NAME]" at bounding box center [338, 313] width 11 height 11
radio input "true"
click at [1512, 761] on span "Next" at bounding box center [1508, 762] width 29 height 13
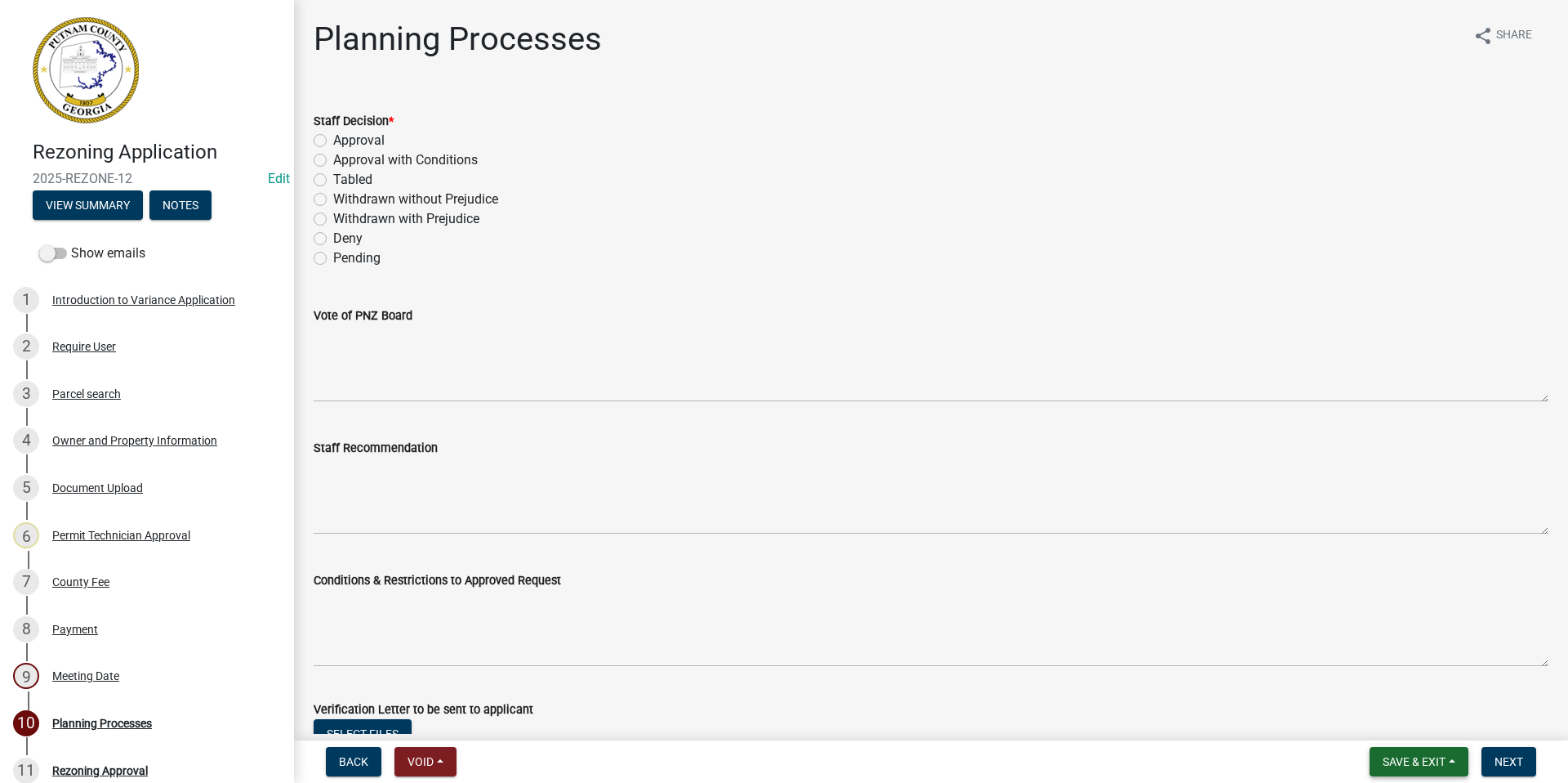
click at [1396, 758] on span "Save & Exit" at bounding box center [1414, 762] width 63 height 13
click at [1387, 727] on button "Save & Exit" at bounding box center [1403, 719] width 131 height 39
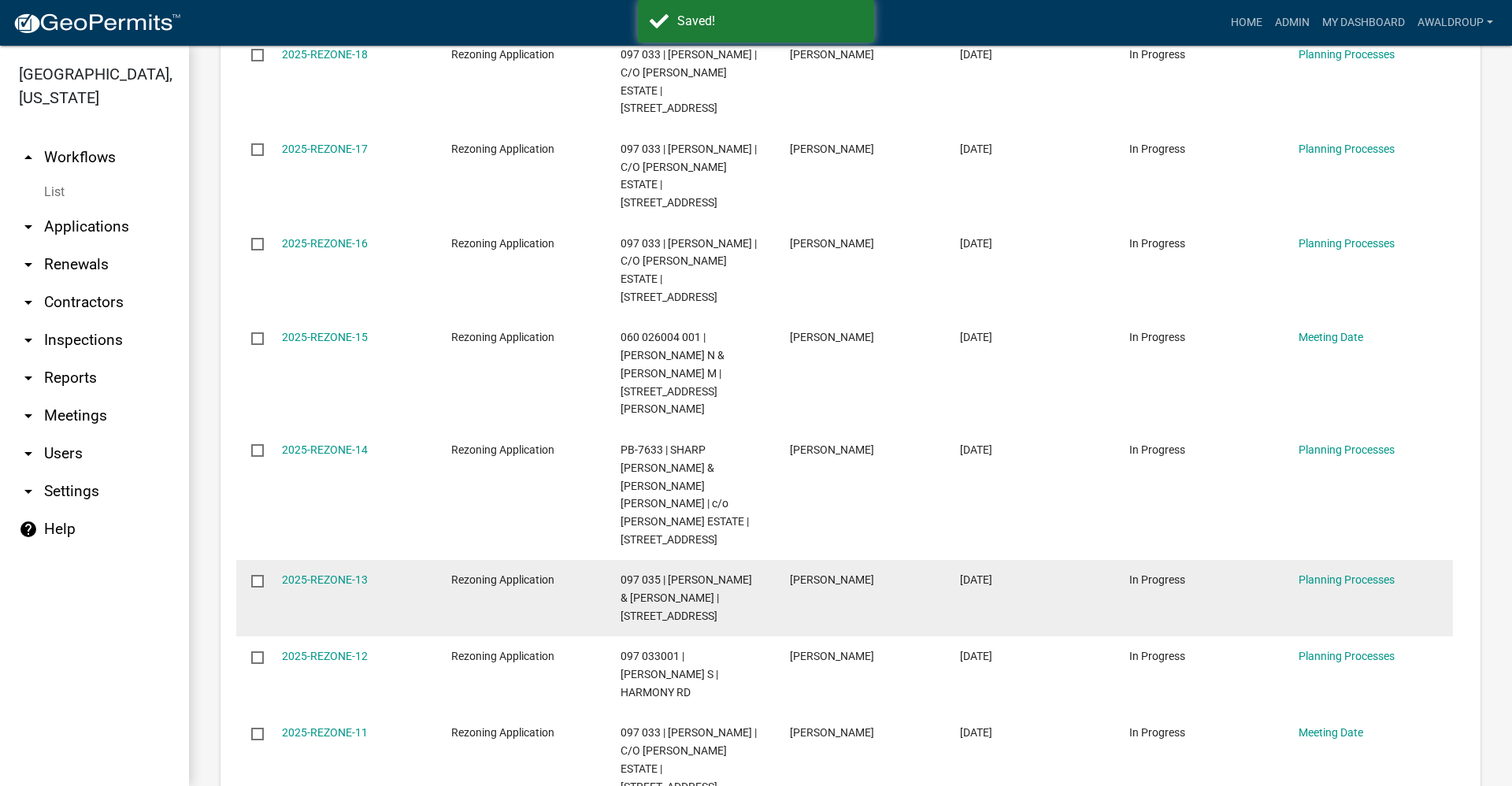
scroll to position [709, 0]
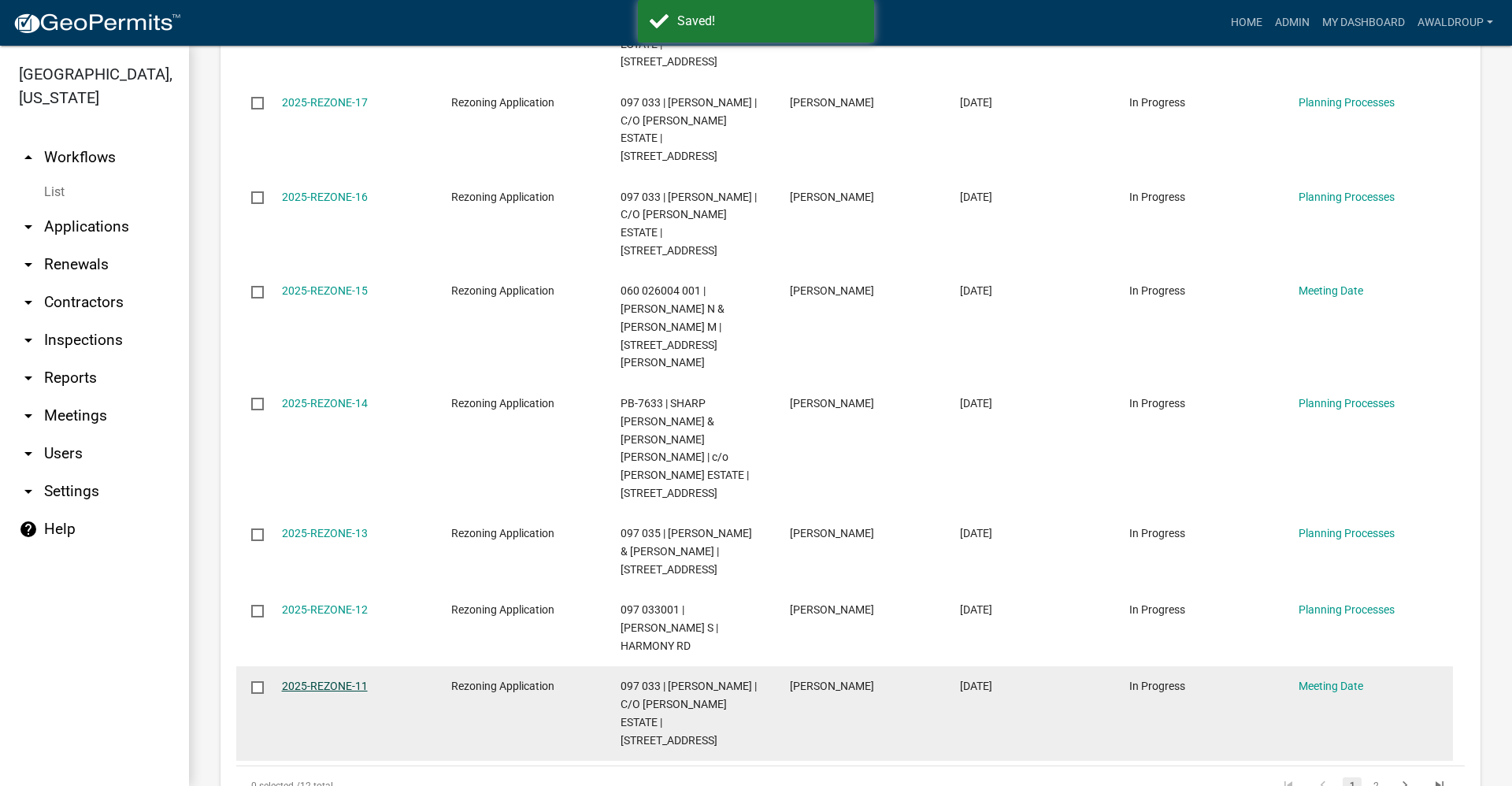
click at [322, 679] on link "2025-REZONE-11" at bounding box center [325, 686] width 86 height 13
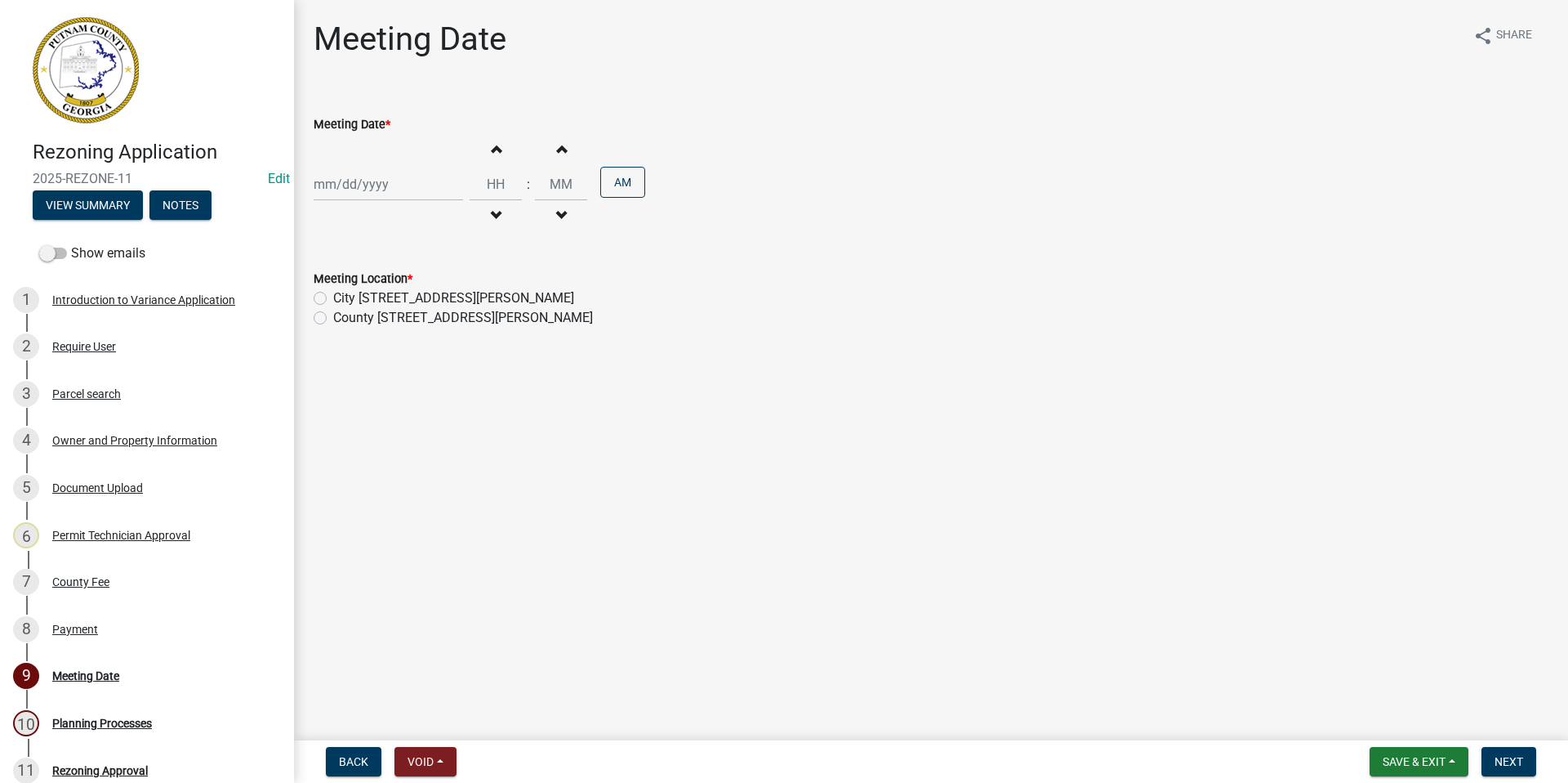
click at [354, 183] on div at bounding box center [388, 183] width 150 height 34
select select "9"
select select "2025"
click at [486, 217] on span "Next month" at bounding box center [486, 218] width 12 height 12
select select "10"
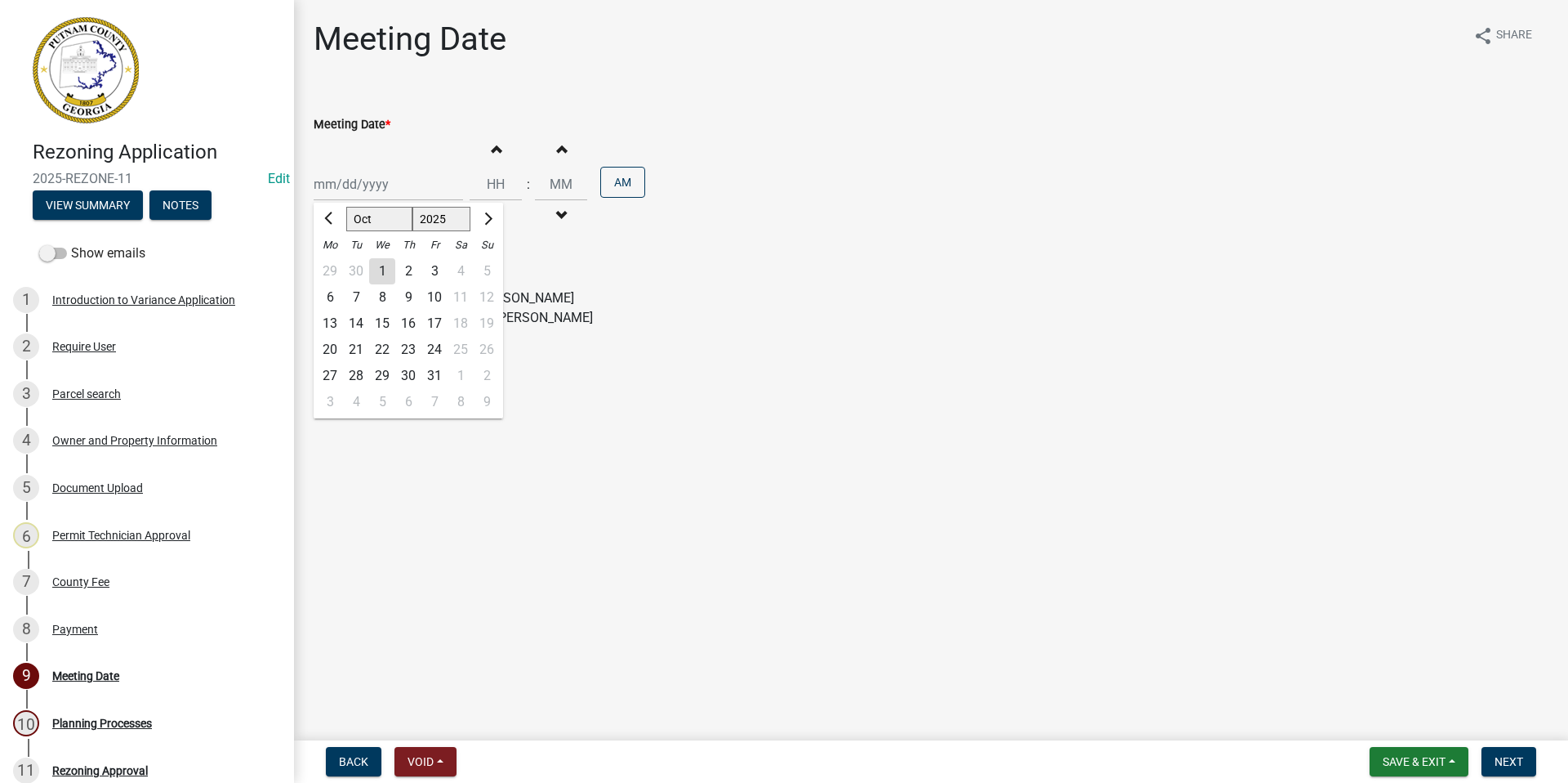
click at [406, 269] on div "2" at bounding box center [409, 271] width 26 height 26
type input "[DATE]"
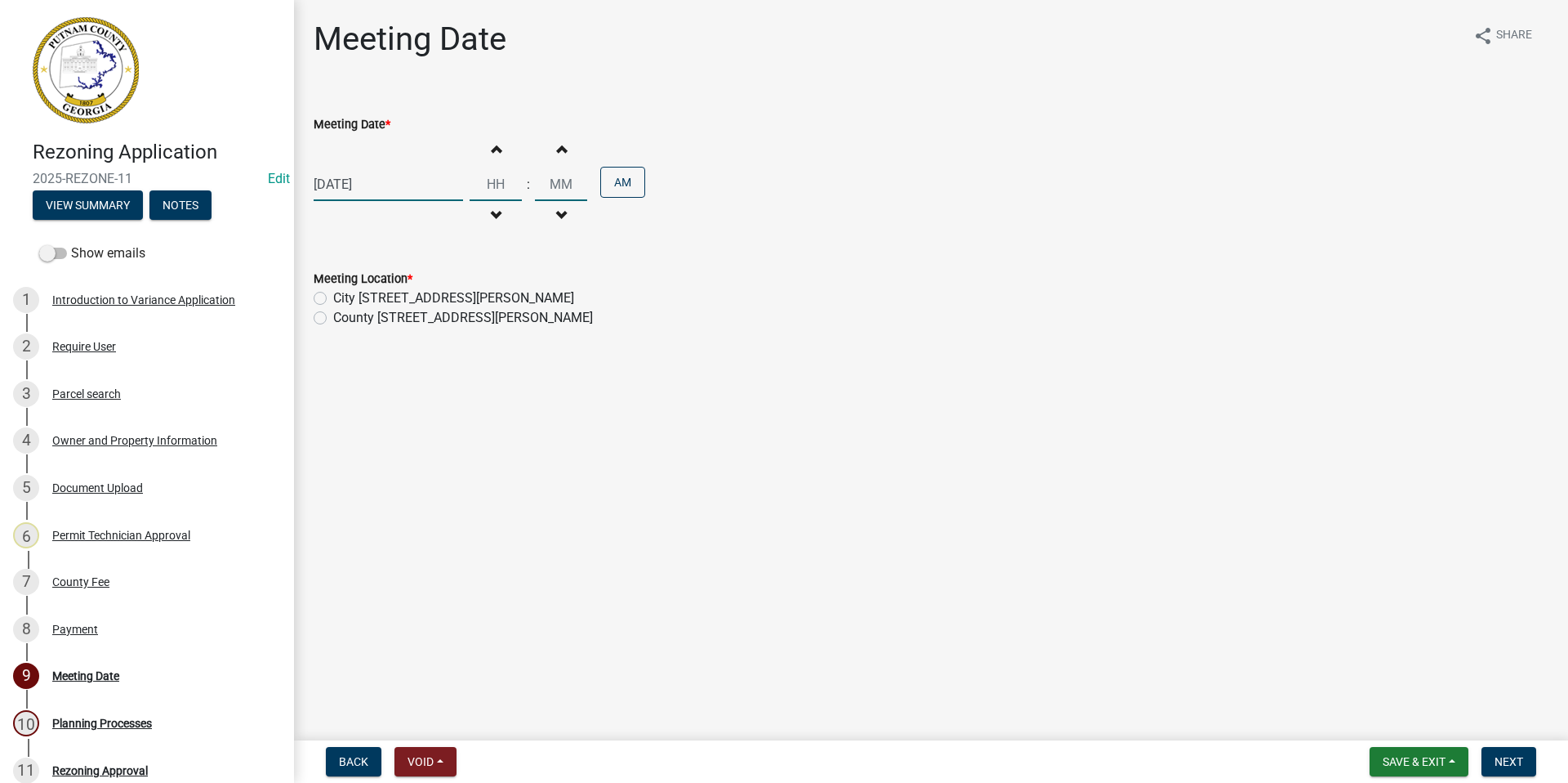
click at [503, 183] on input "Hours" at bounding box center [496, 183] width 52 height 34
type input "06"
drag, startPoint x: 567, startPoint y: 183, endPoint x: 541, endPoint y: 180, distance: 26.2
click at [541, 180] on input "00" at bounding box center [561, 183] width 52 height 34
type input "30"
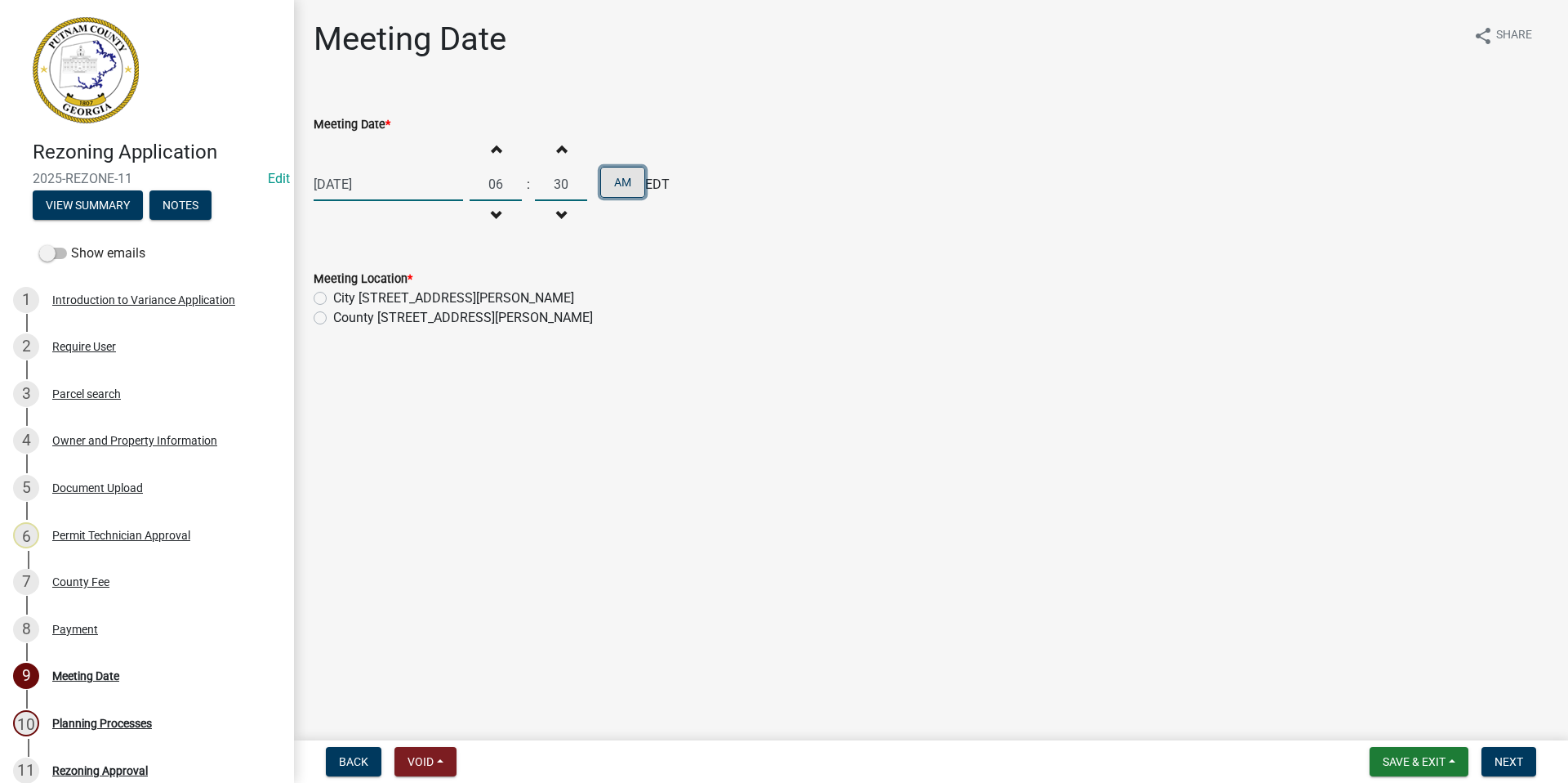
click at [626, 175] on button "AM" at bounding box center [622, 182] width 45 height 31
click at [333, 322] on label "County [STREET_ADDRESS][PERSON_NAME]" at bounding box center [463, 318] width 260 height 20
click at [333, 319] on input "County [STREET_ADDRESS][PERSON_NAME]" at bounding box center [338, 313] width 11 height 11
radio input "true"
click at [1509, 759] on span "Next" at bounding box center [1508, 762] width 29 height 13
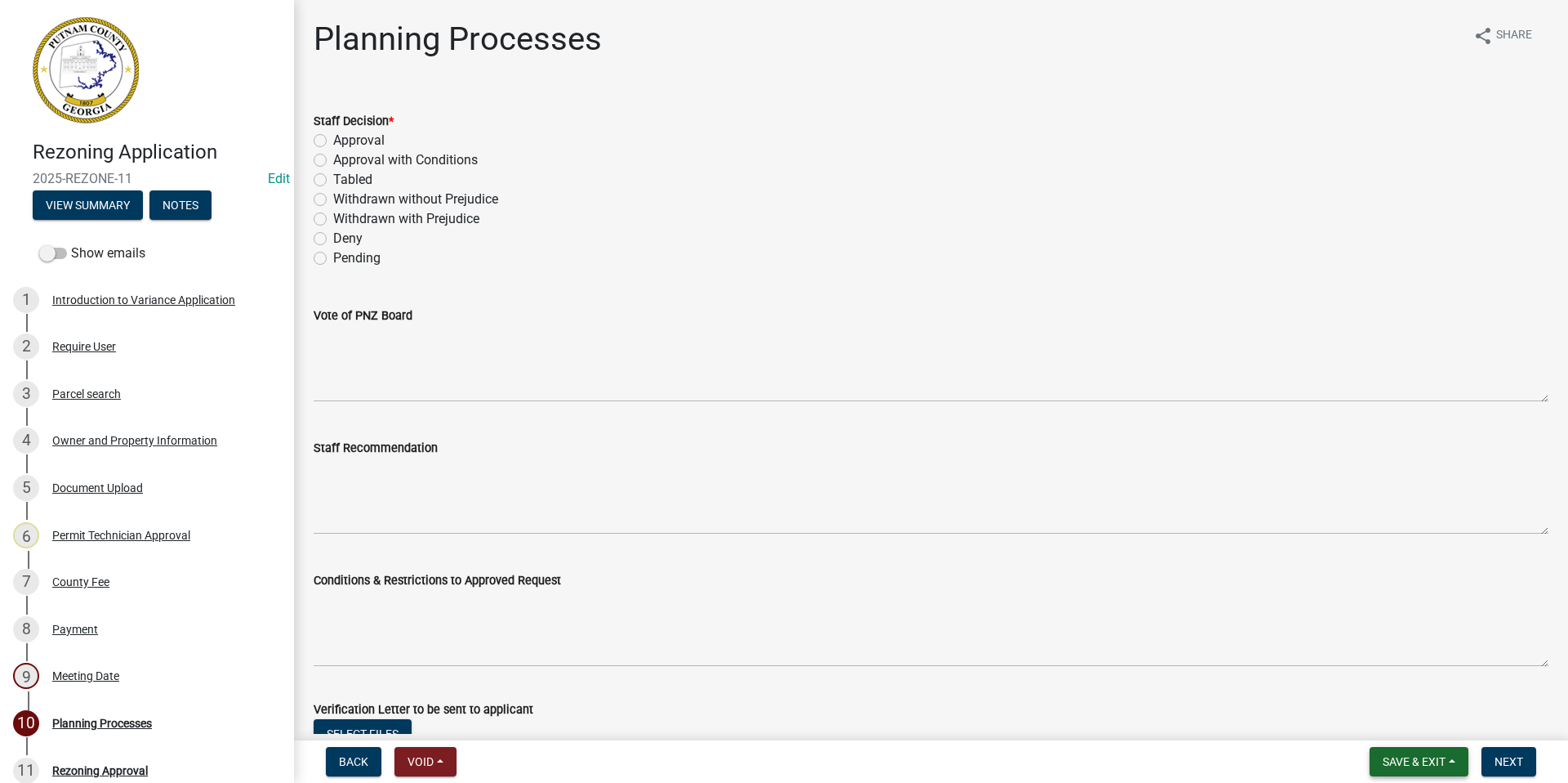
click at [1404, 765] on span "Save & Exit" at bounding box center [1414, 762] width 63 height 13
click at [1399, 724] on button "Save & Exit" at bounding box center [1403, 719] width 131 height 39
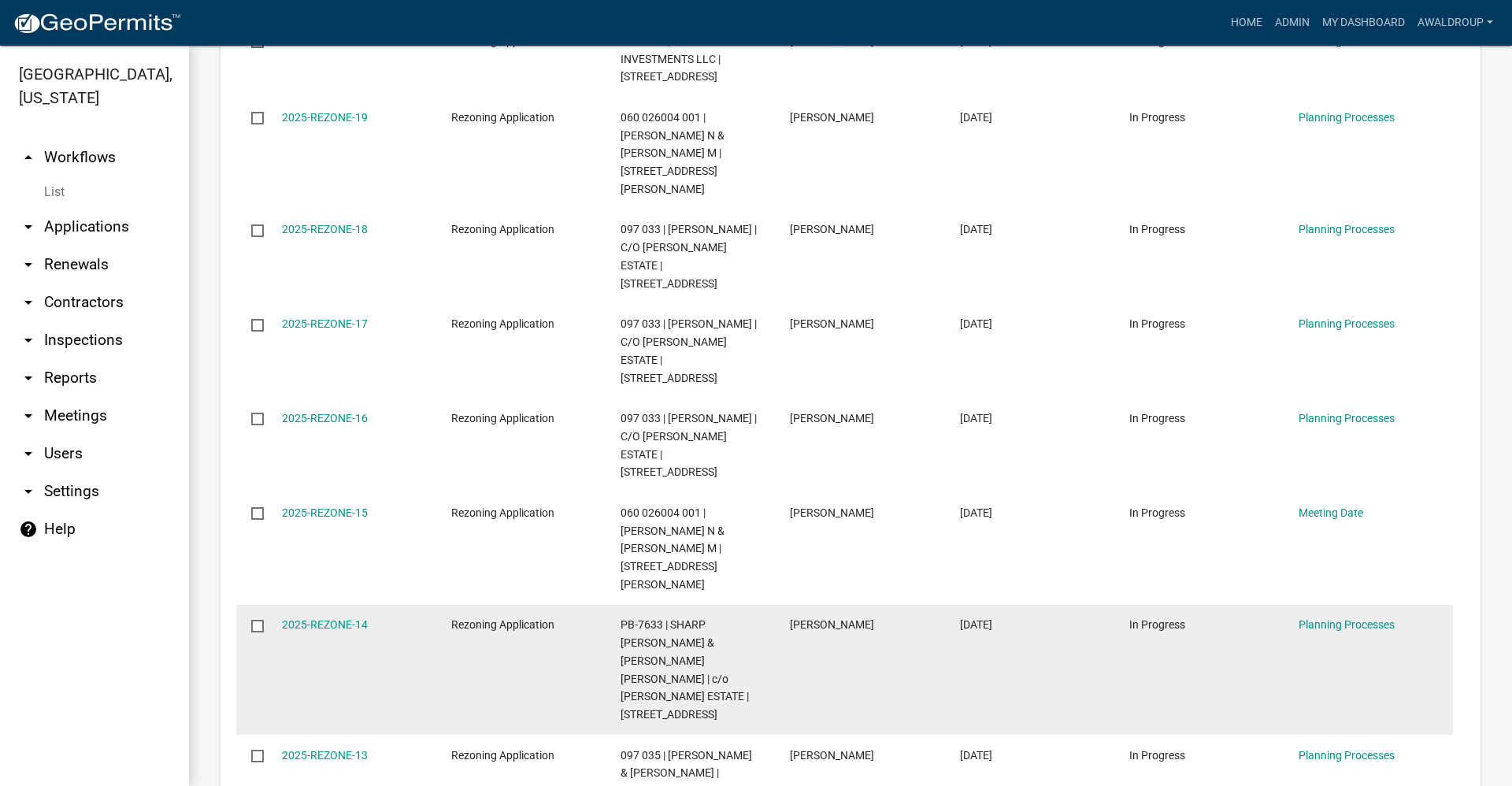
scroll to position [1633, 0]
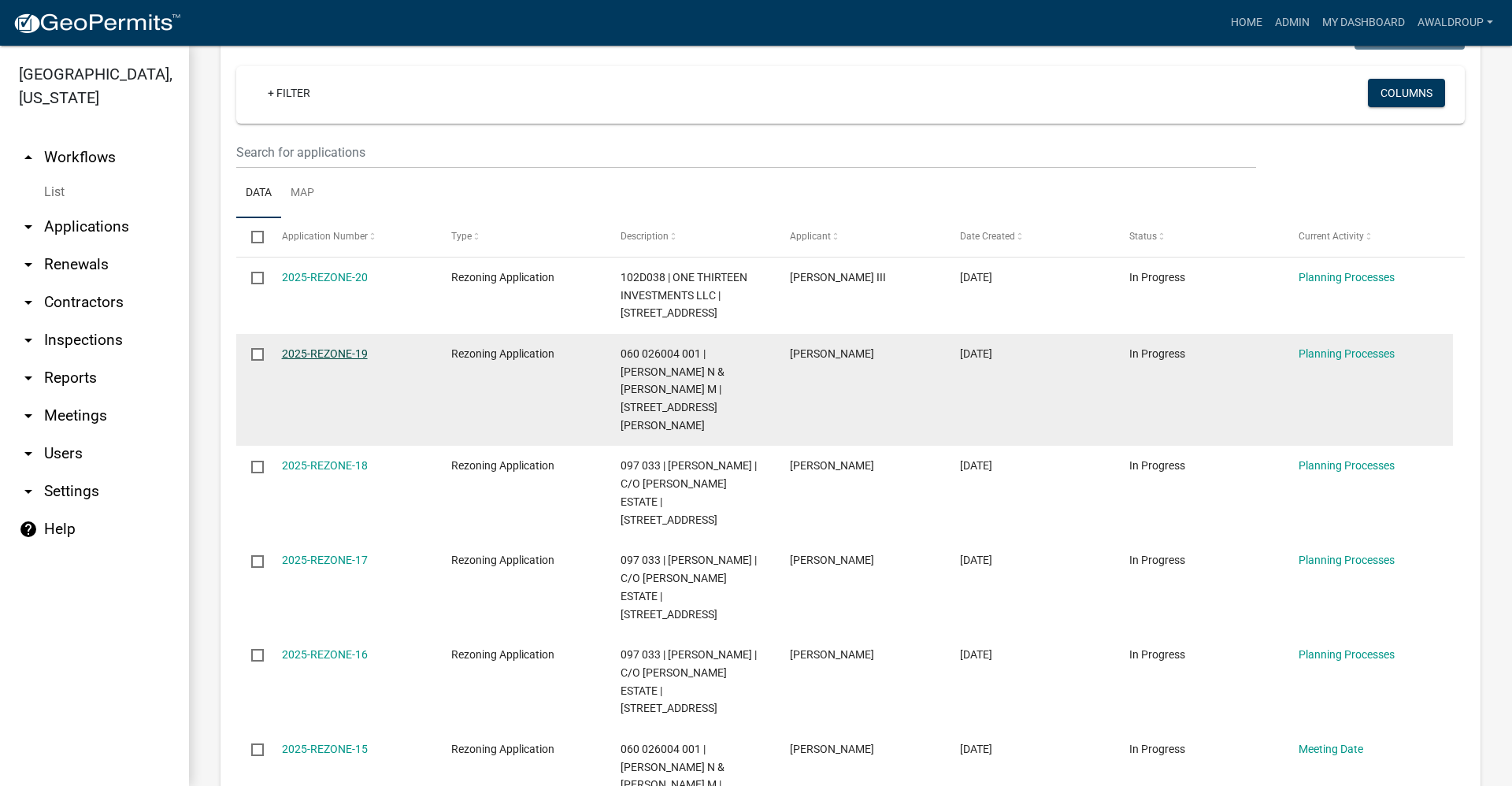
click at [355, 347] on link "2025-REZONE-19" at bounding box center [325, 354] width 86 height 13
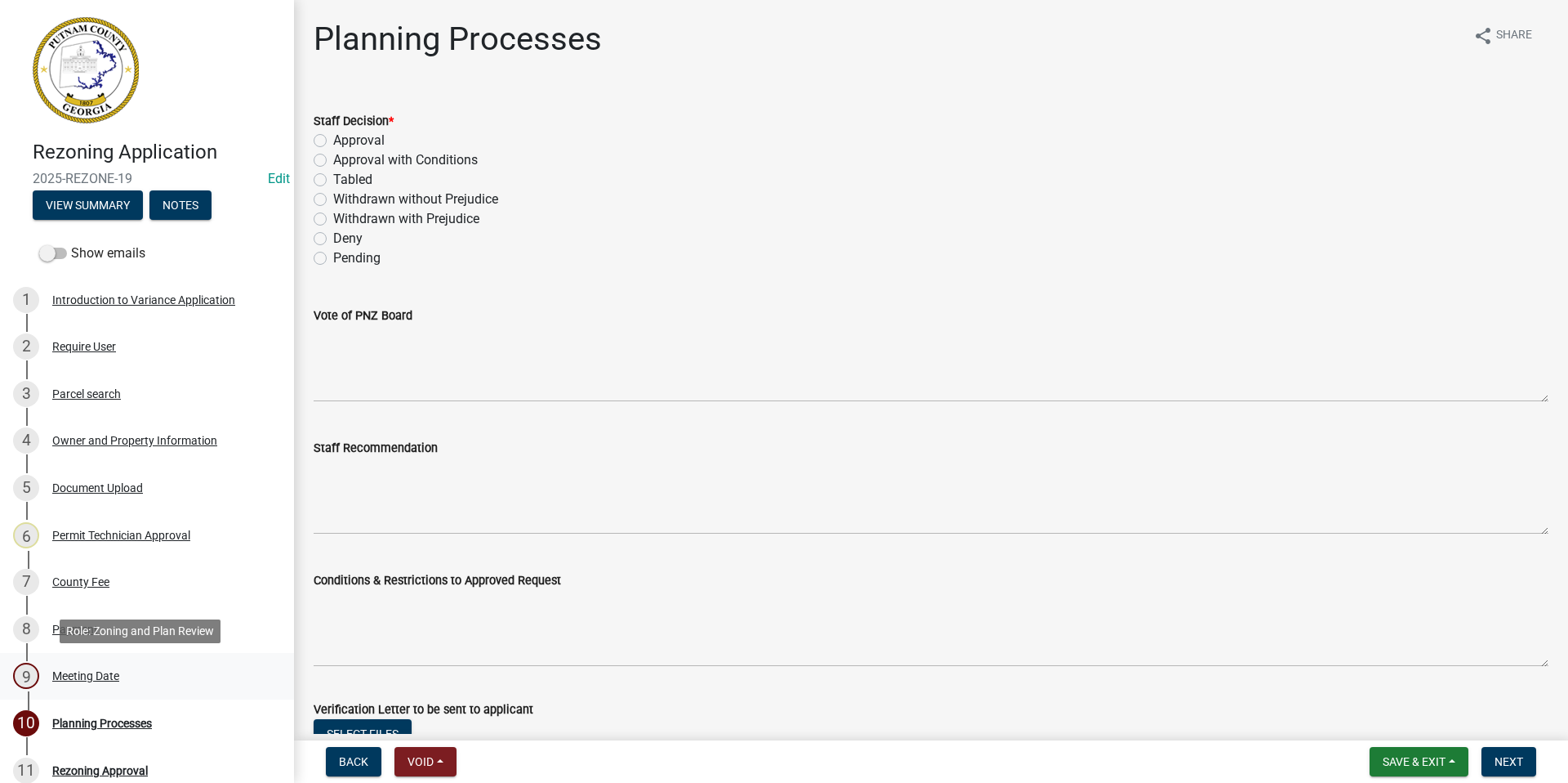
click at [99, 673] on div "Meeting Date" at bounding box center [86, 676] width 67 height 11
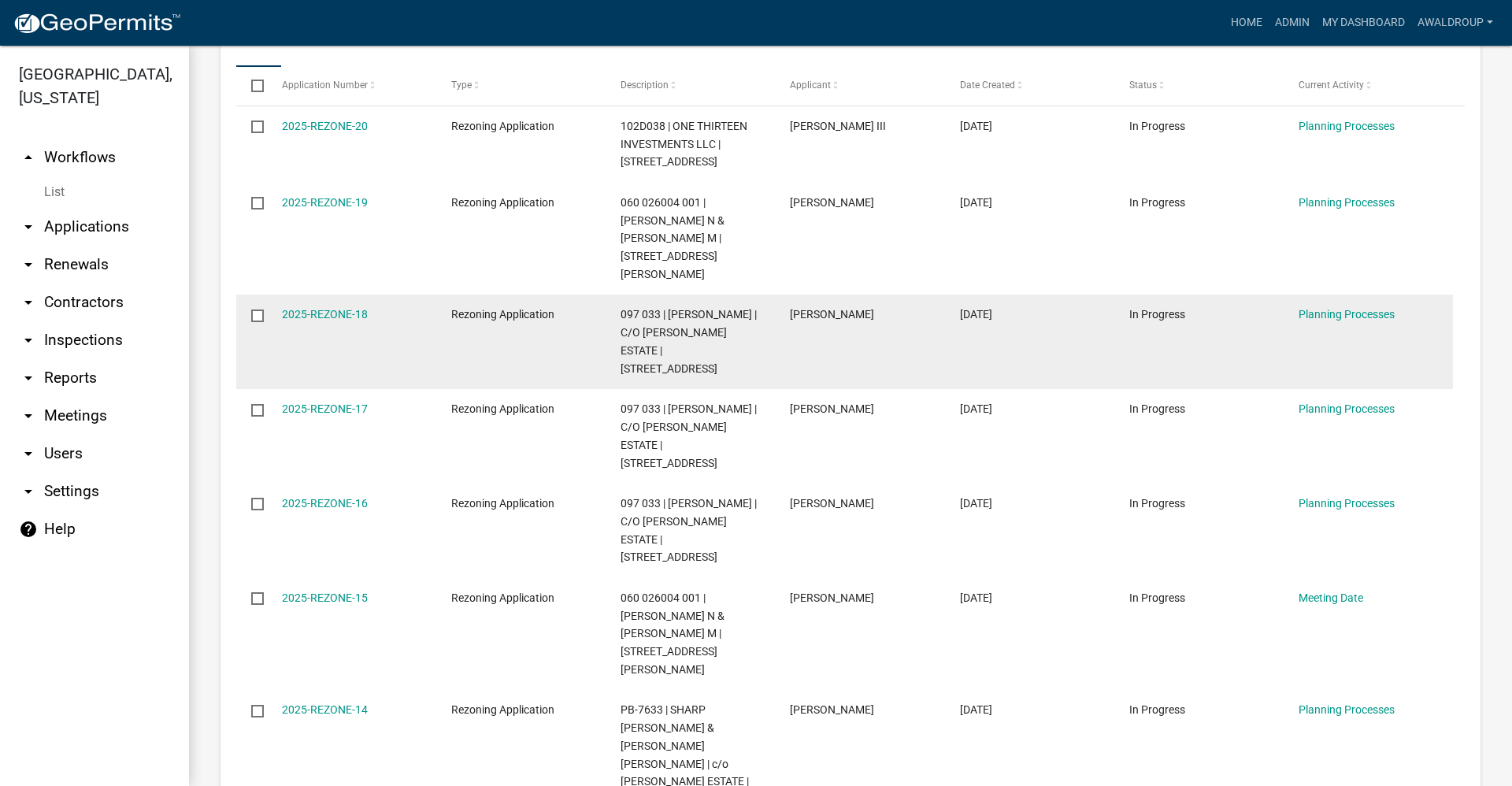
scroll to position [1869, 0]
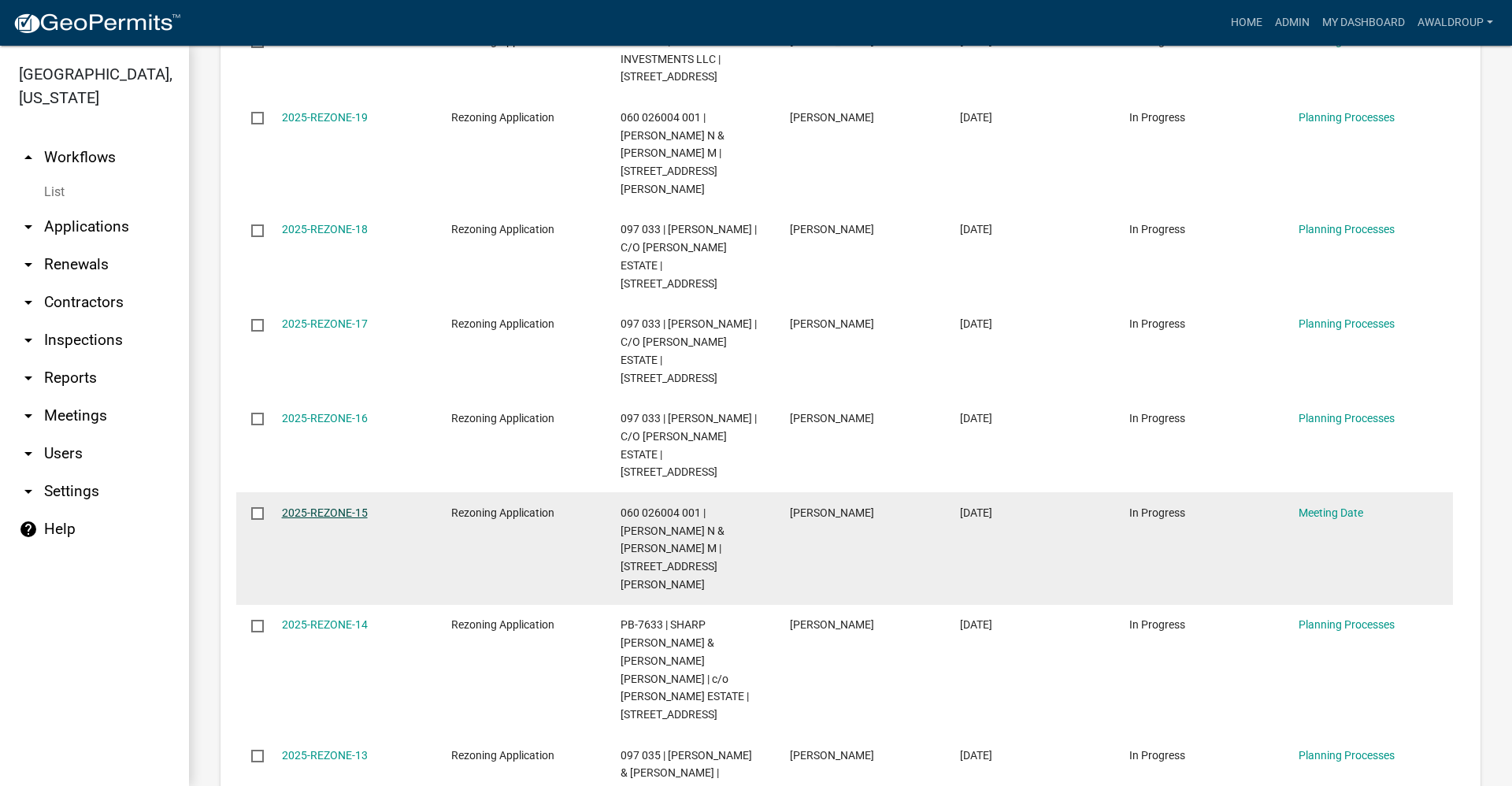
click at [347, 506] on link "2025-REZONE-15" at bounding box center [325, 512] width 86 height 13
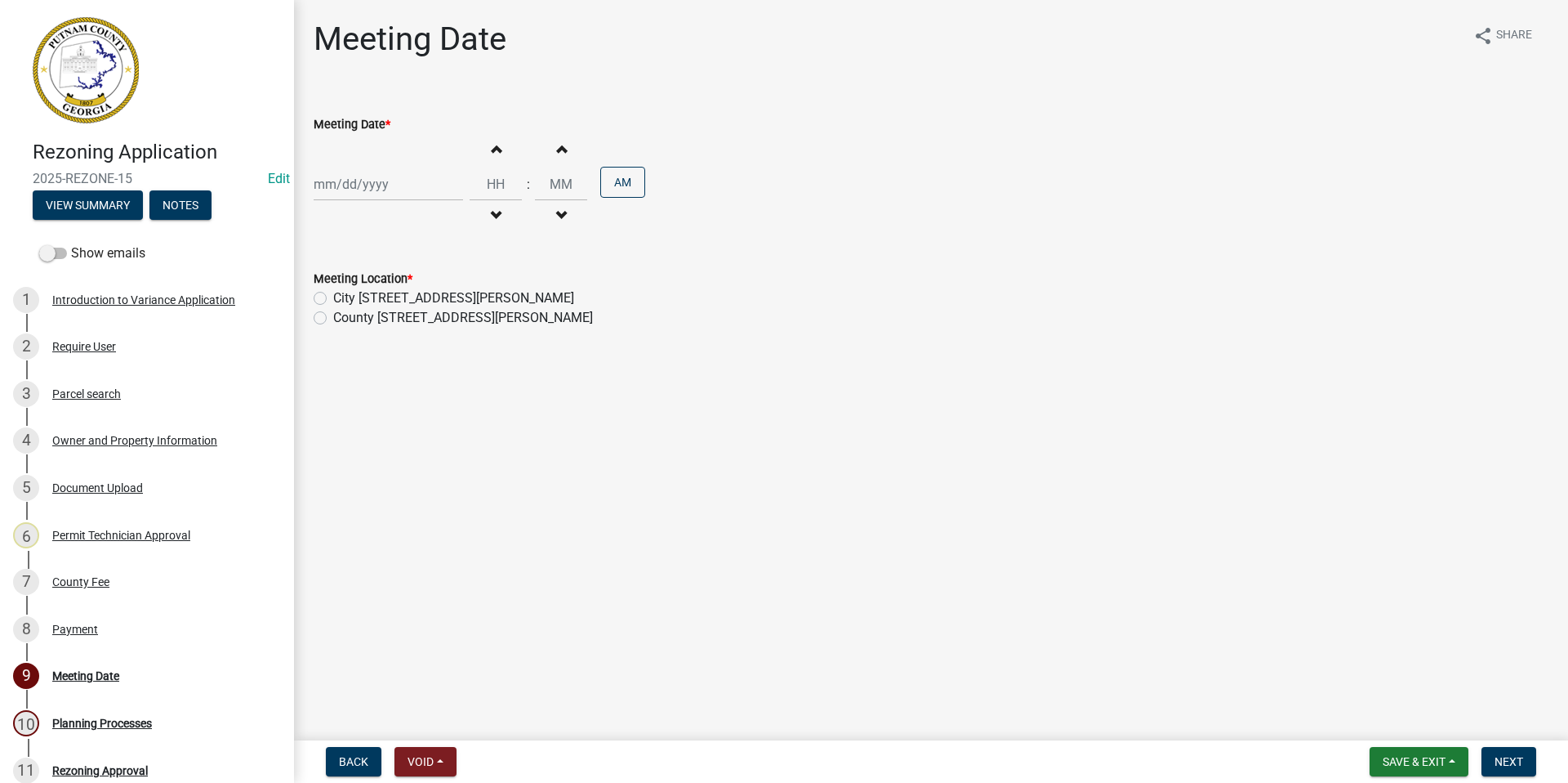
select select "9"
select select "2025"
click at [390, 175] on div "[PERSON_NAME] Feb Mar Apr [PERSON_NAME][DATE] Oct Nov [DATE] 1526 1527 1528 152…" at bounding box center [388, 183] width 150 height 34
click at [489, 220] on span "Next month" at bounding box center [486, 218] width 12 height 12
select select "10"
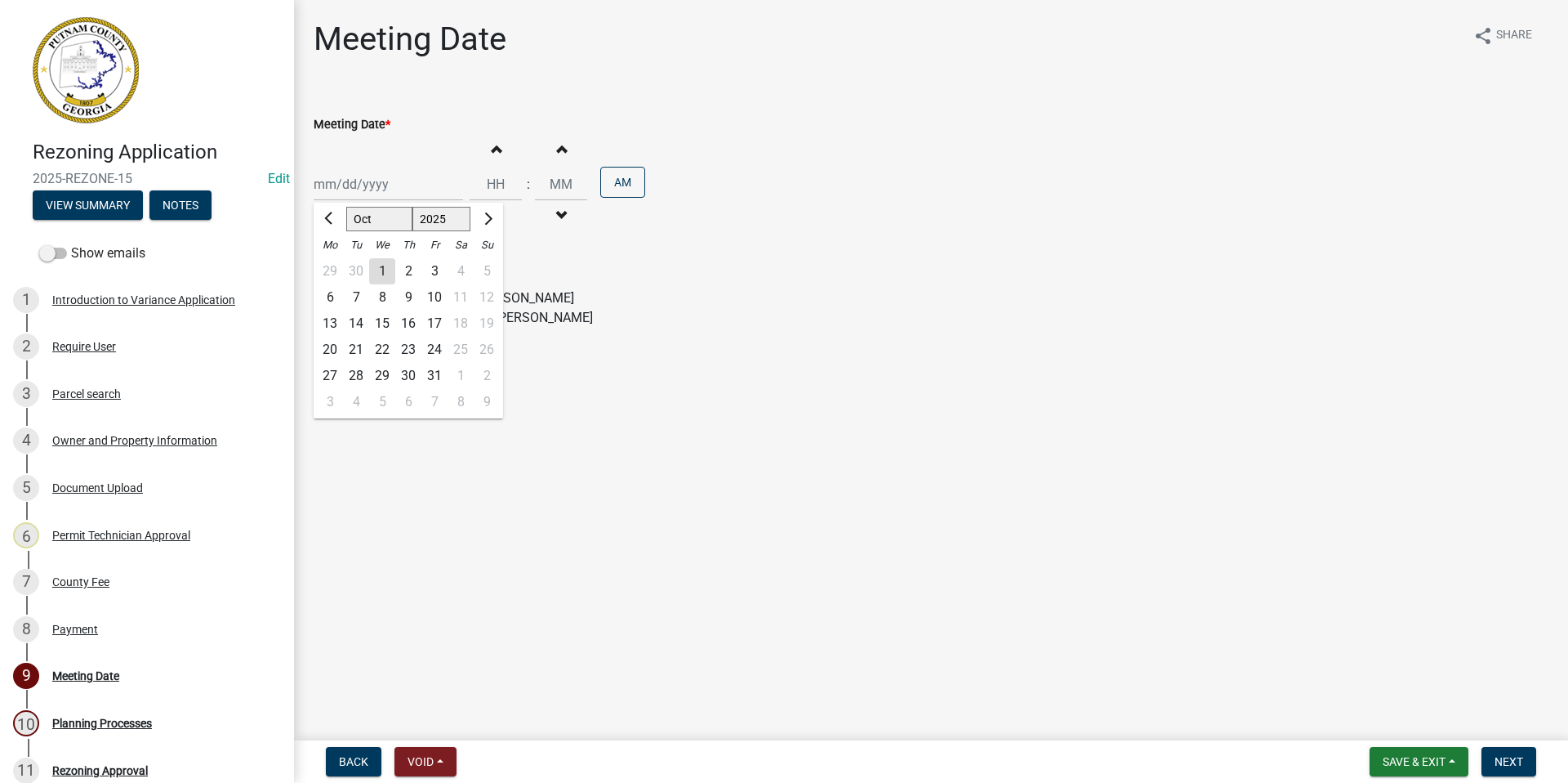
click at [407, 273] on div "2" at bounding box center [409, 271] width 26 height 26
type input "[DATE]"
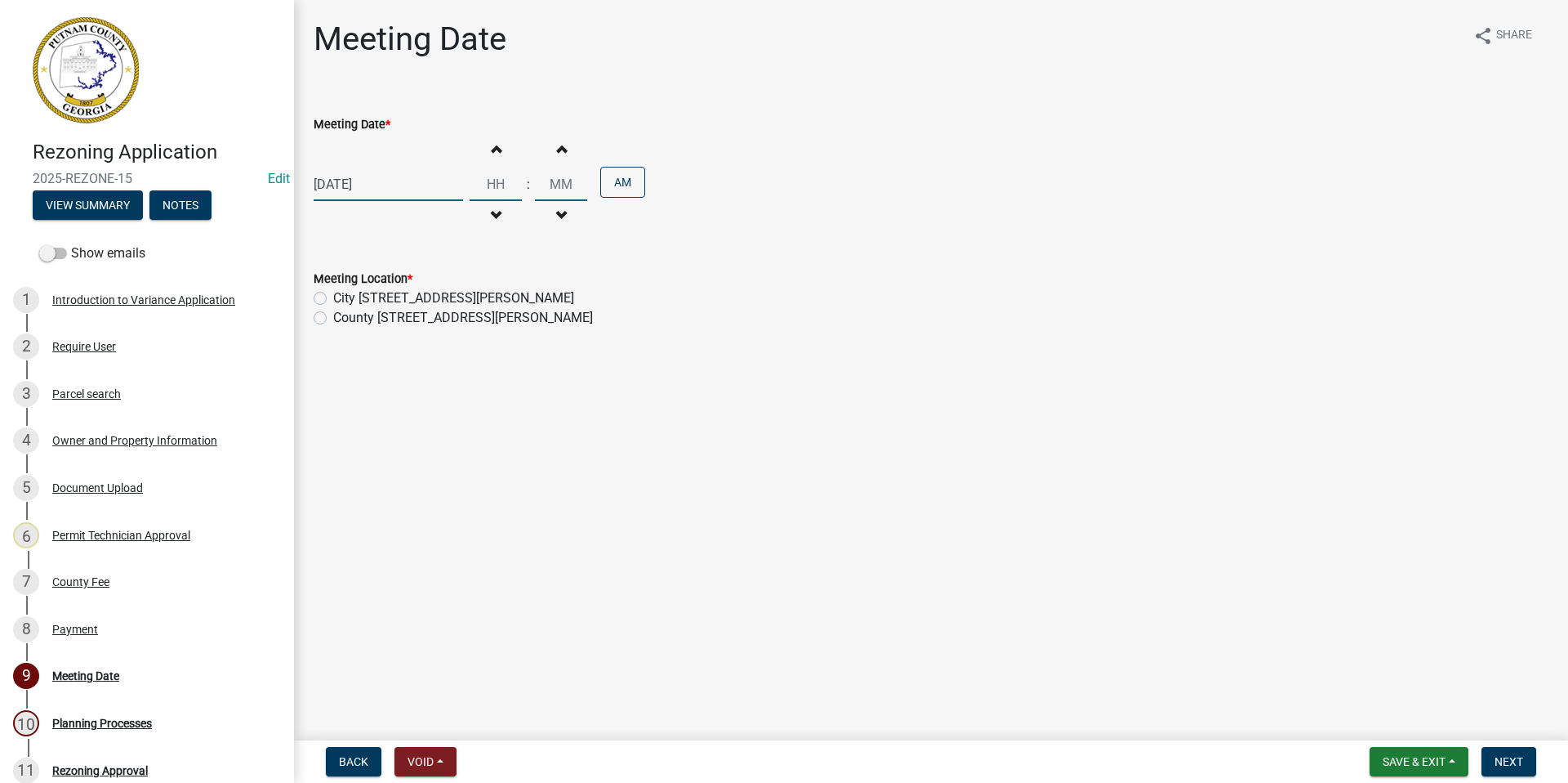
drag, startPoint x: 504, startPoint y: 181, endPoint x: 469, endPoint y: 181, distance: 35.0
click at [470, 181] on input "Hours" at bounding box center [496, 183] width 52 height 34
type input "06"
click at [550, 183] on input "00" at bounding box center [561, 183] width 52 height 34
click at [554, 185] on input "00" at bounding box center [561, 183] width 52 height 34
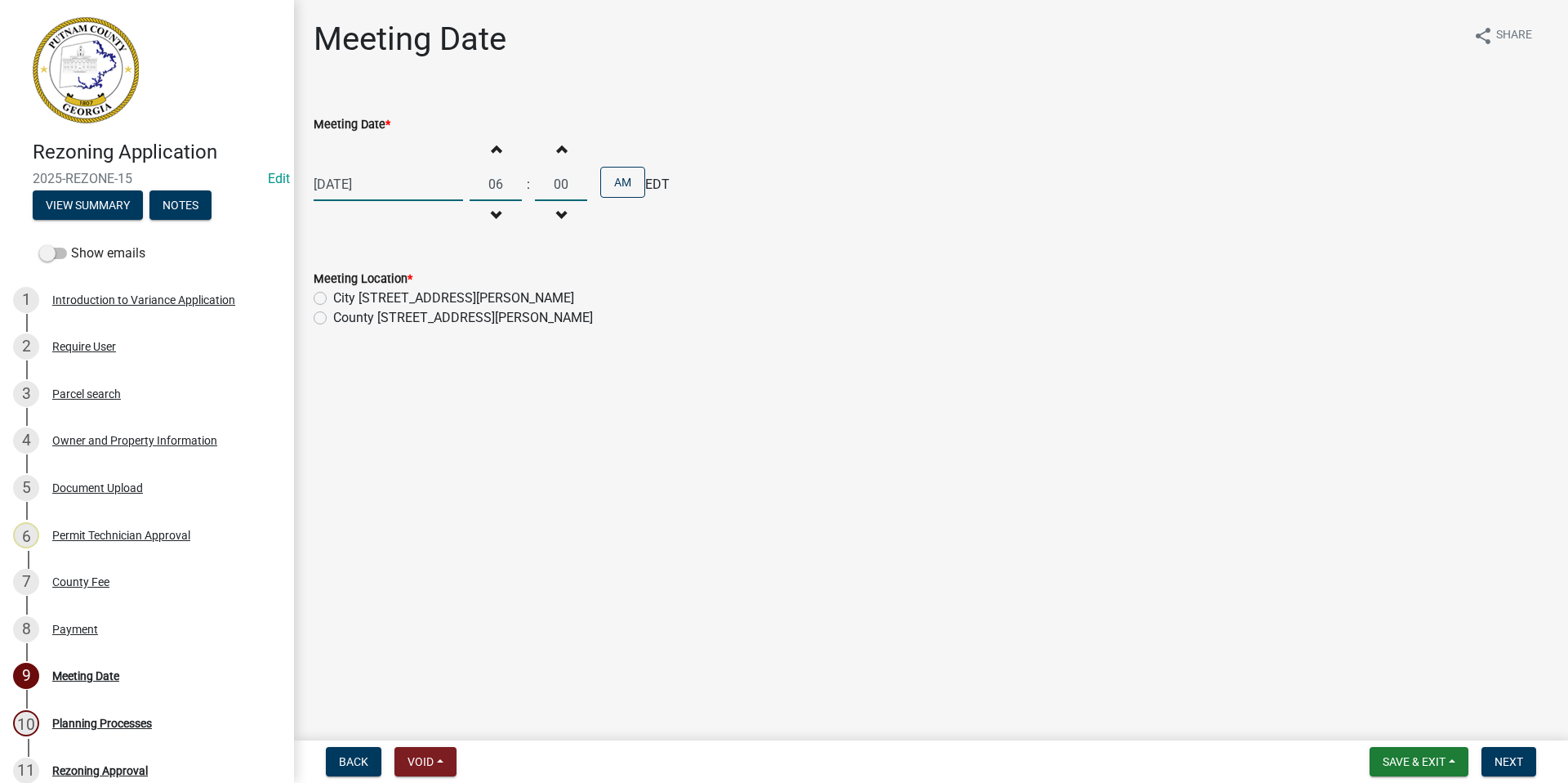
drag, startPoint x: 574, startPoint y: 181, endPoint x: 535, endPoint y: 183, distance: 39.1
click at [535, 183] on input "00" at bounding box center [561, 183] width 52 height 34
type input "30"
click at [610, 182] on button "AM" at bounding box center [622, 182] width 45 height 31
click at [333, 315] on label "County [STREET_ADDRESS][PERSON_NAME]" at bounding box center [463, 318] width 260 height 20
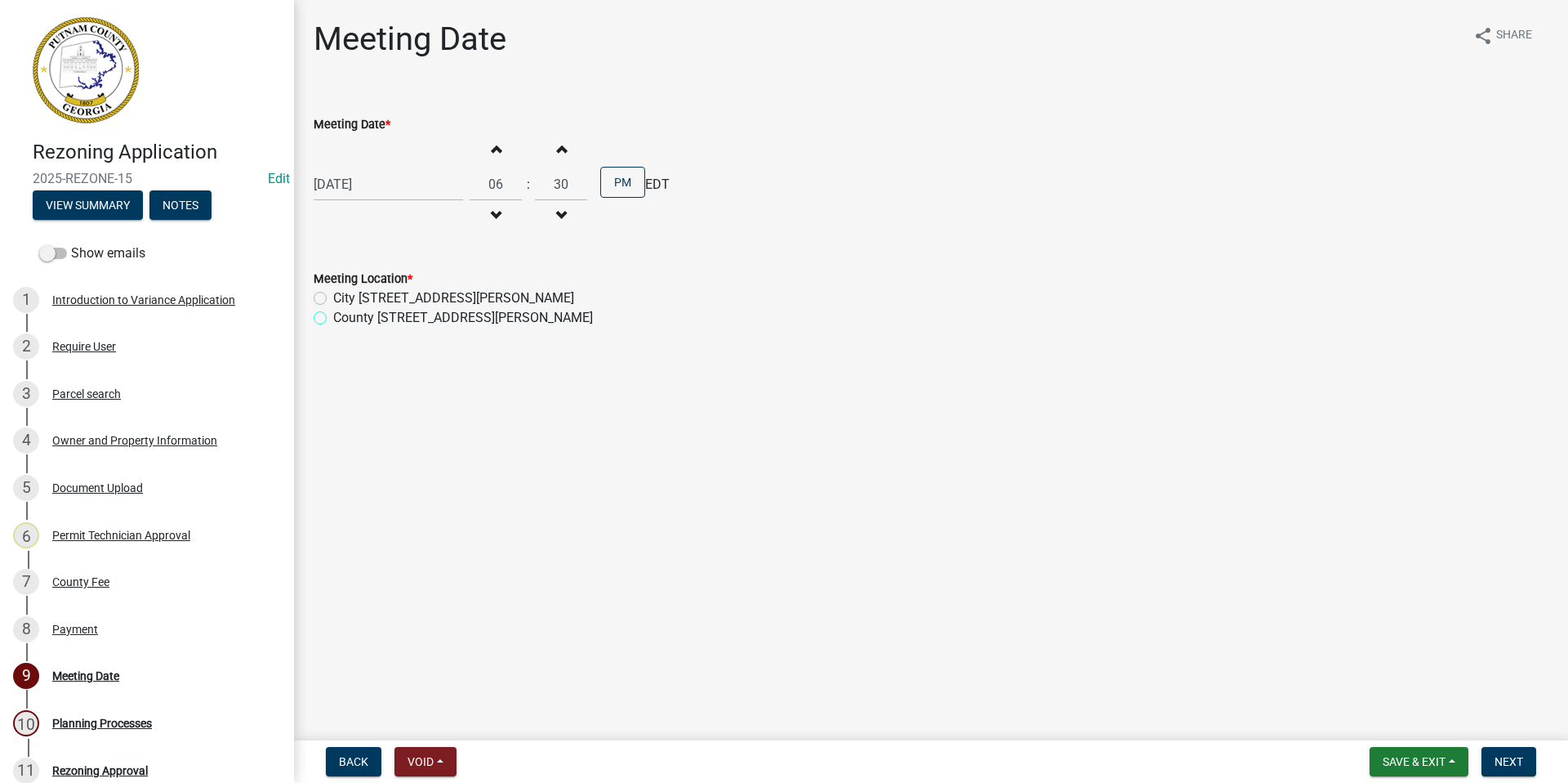
click at [333, 315] on input "County [STREET_ADDRESS][PERSON_NAME]" at bounding box center [338, 313] width 11 height 11
radio input "true"
click at [1522, 757] on span "Next" at bounding box center [1508, 762] width 29 height 13
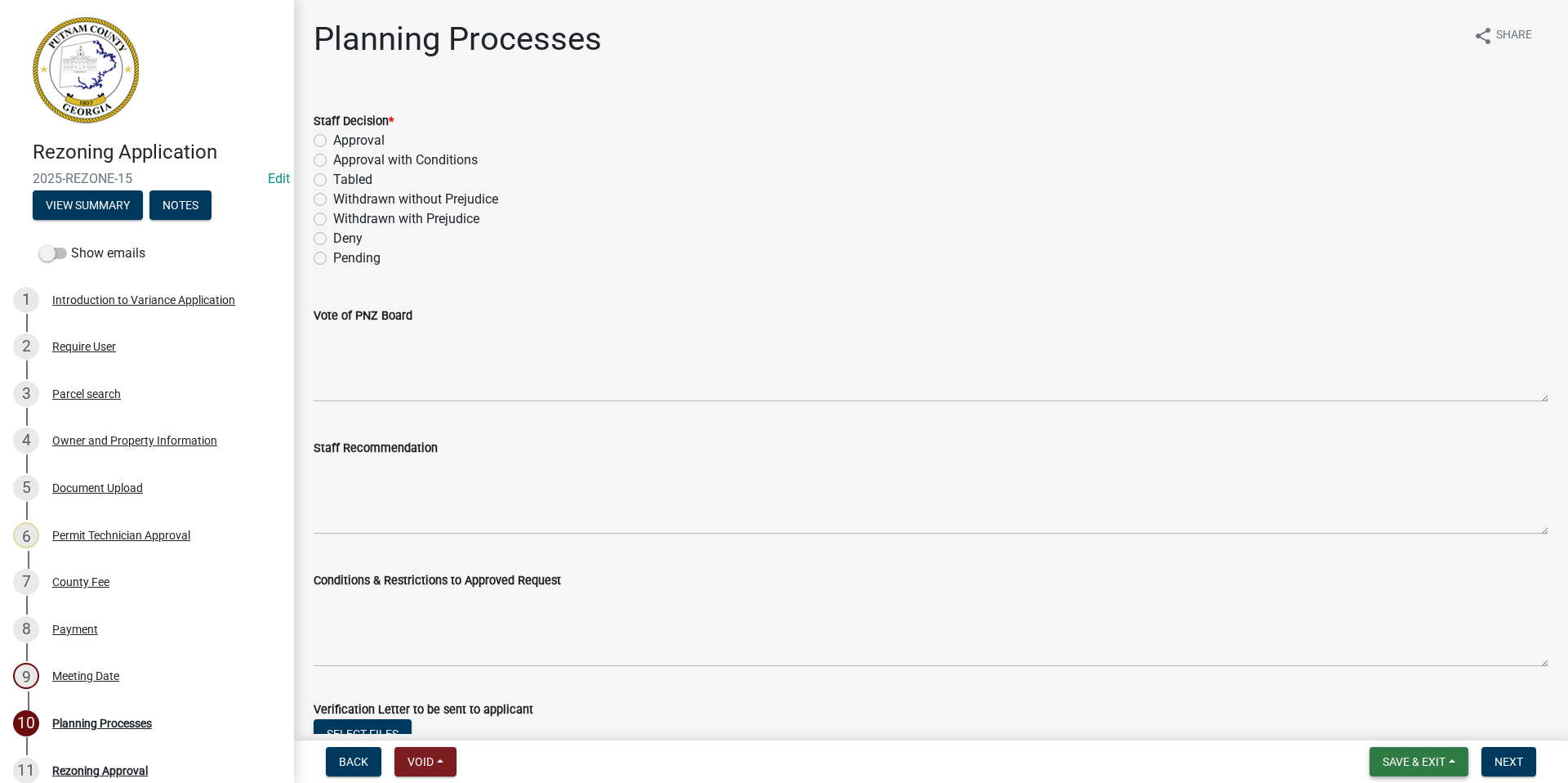
click at [1417, 758] on span "Save & Exit" at bounding box center [1414, 762] width 63 height 13
click at [1398, 724] on button "Save & Exit" at bounding box center [1403, 719] width 131 height 39
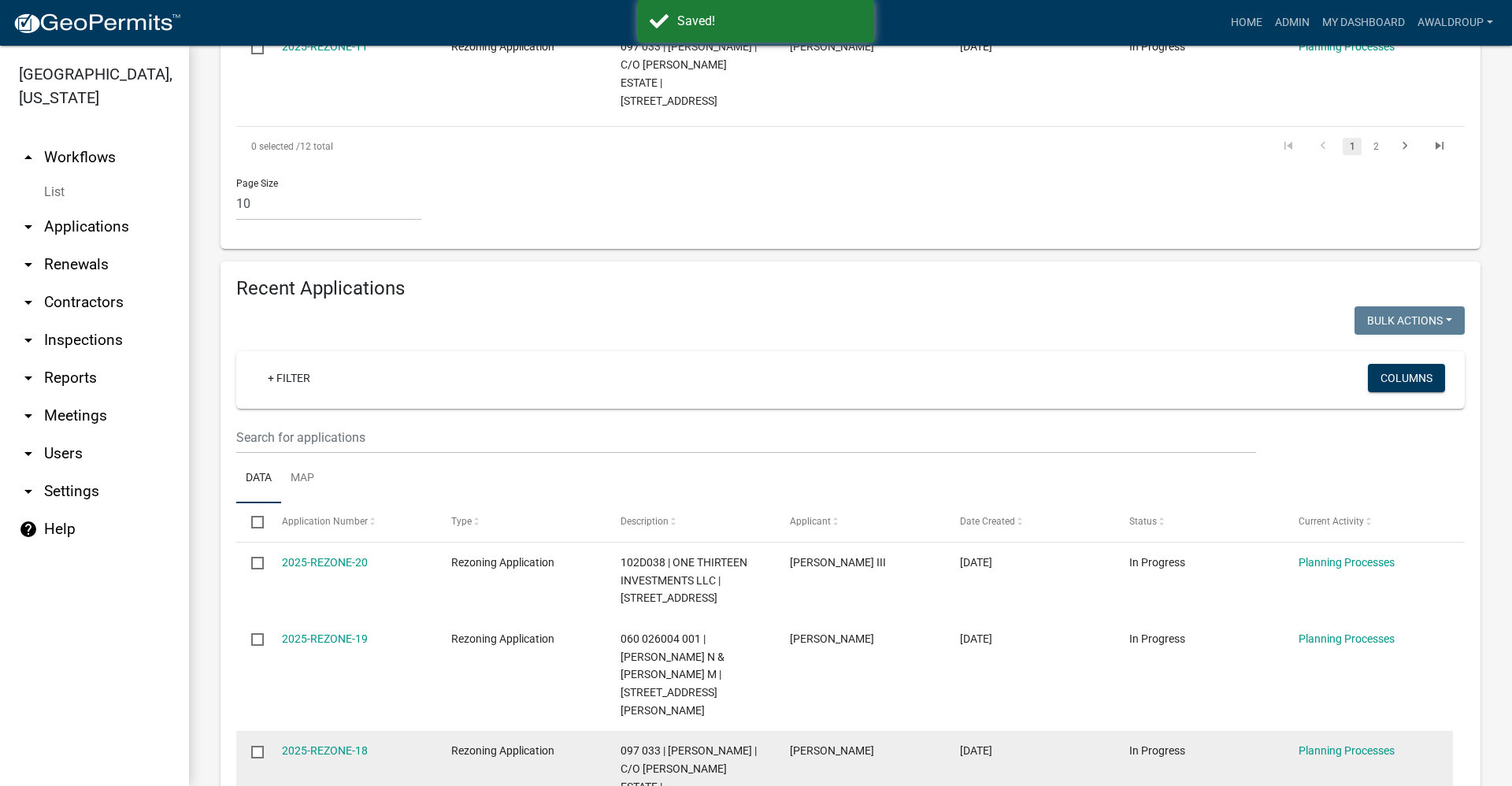
scroll to position [1495, 0]
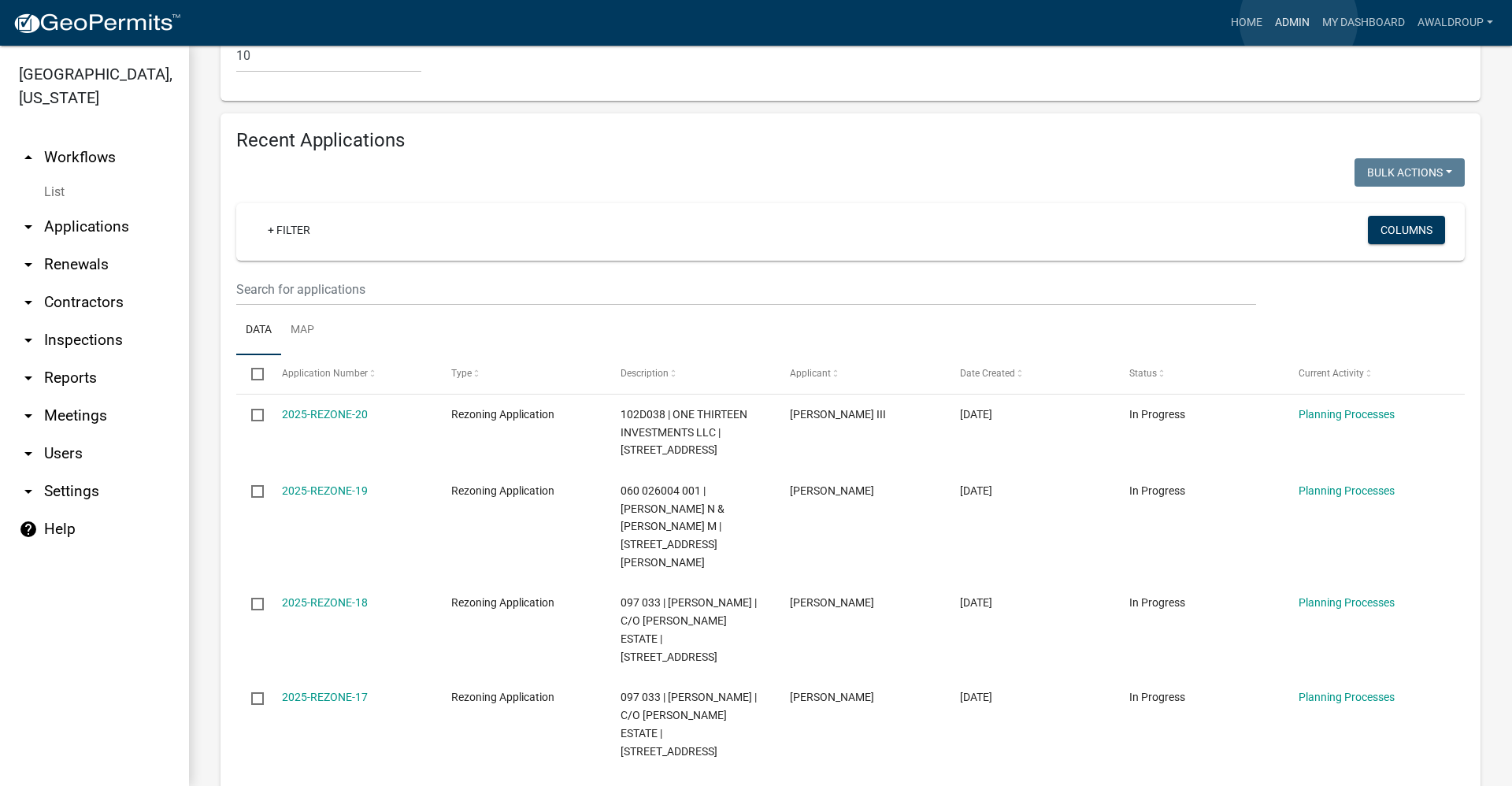
click at [1299, 21] on link "Admin" at bounding box center [1293, 23] width 47 height 30
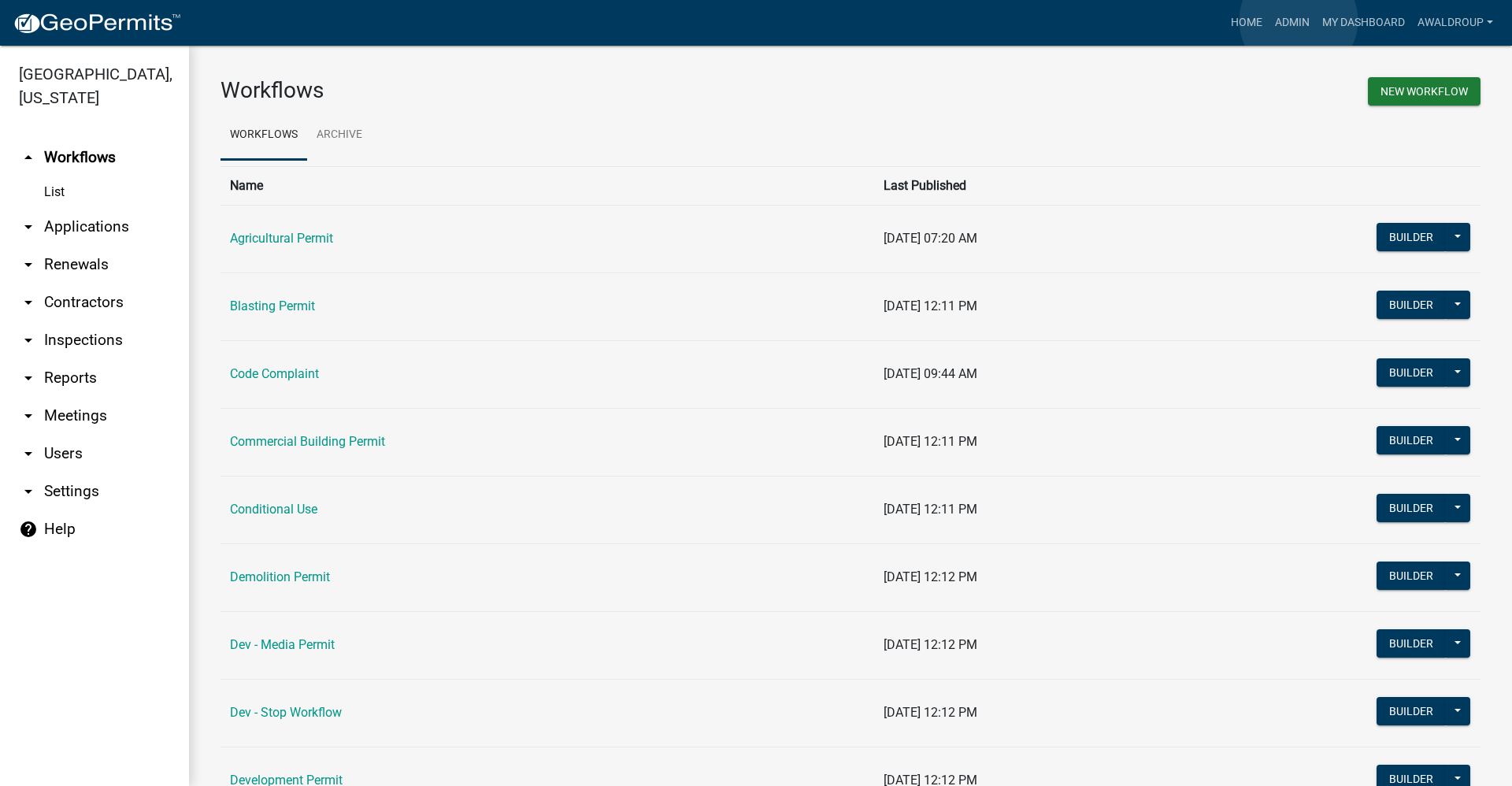
drag, startPoint x: 1244, startPoint y: 58, endPoint x: 82, endPoint y: 567, distance: 1268.6
click at [536, 449] on td "Commercial Building Permit" at bounding box center [547, 442] width 654 height 68
